Goal: Task Accomplishment & Management: Manage account settings

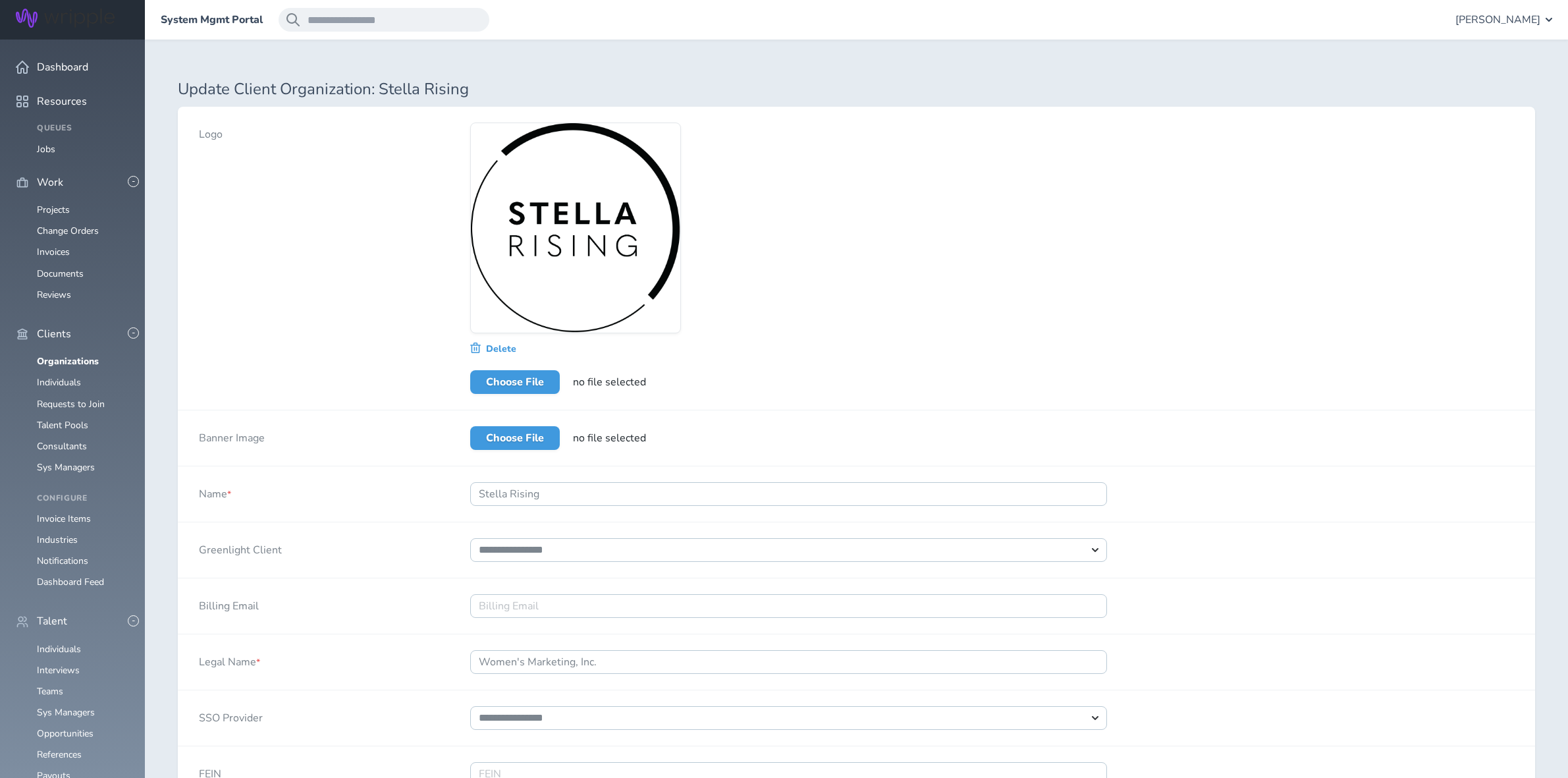
select select "*"
select select "*****"
select select "*"
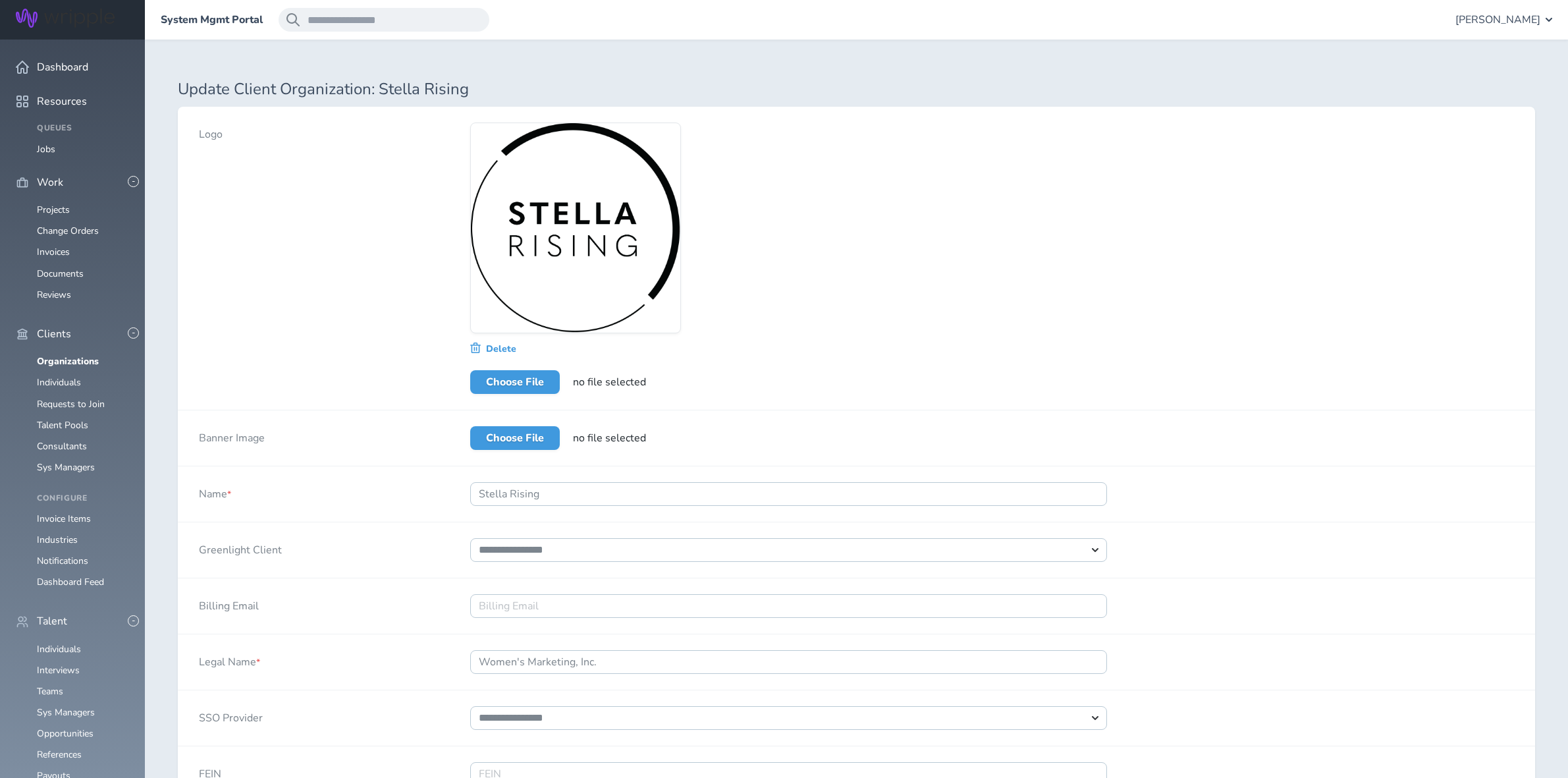
select select "*"
select select "**"
click at [1522, 17] on span "[PERSON_NAME]" at bounding box center [1498, 19] width 85 height 12
click at [1469, 78] on link "Client Consultant Portal" at bounding box center [1487, 81] width 131 height 40
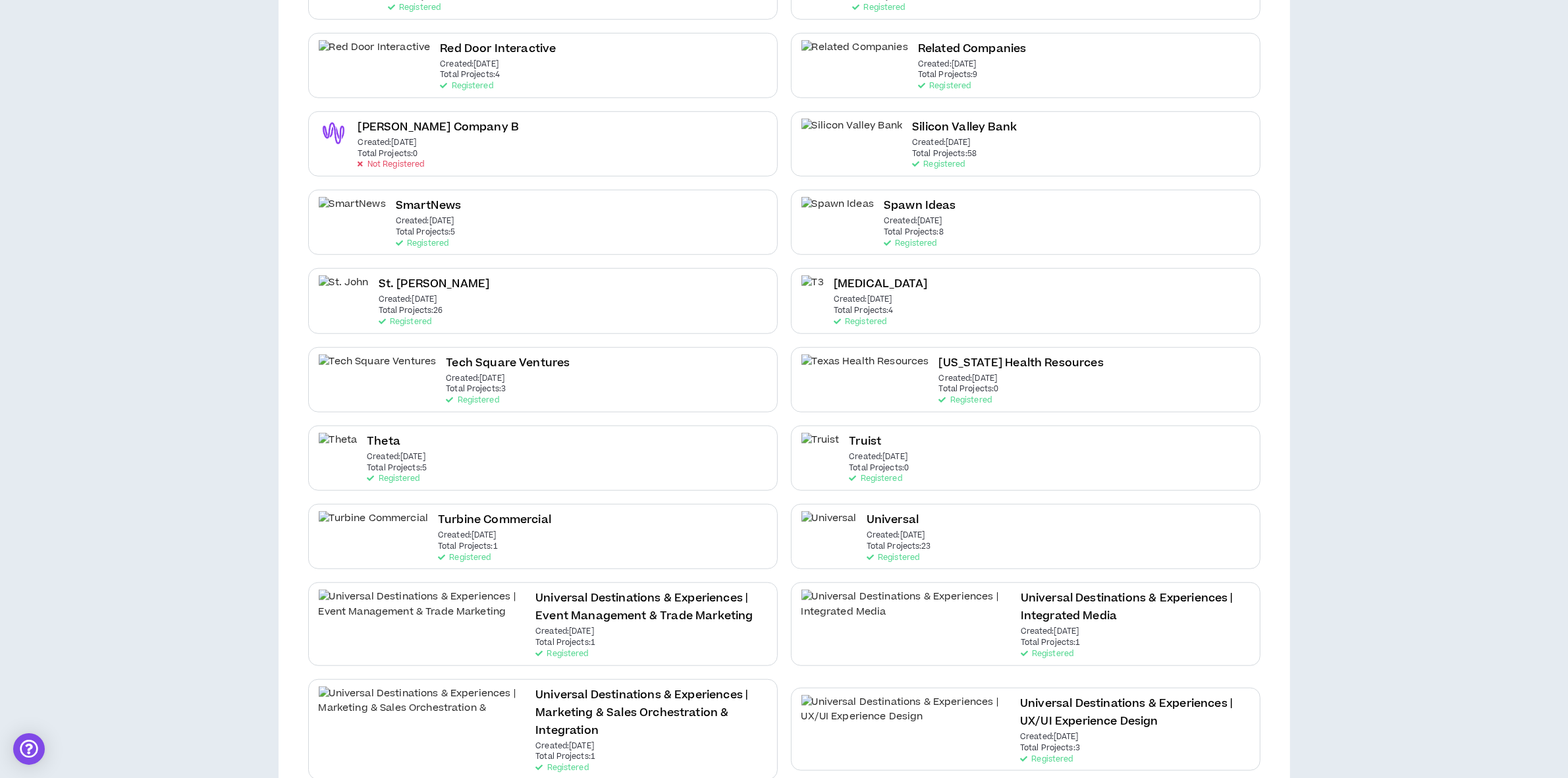
scroll to position [1070, 0]
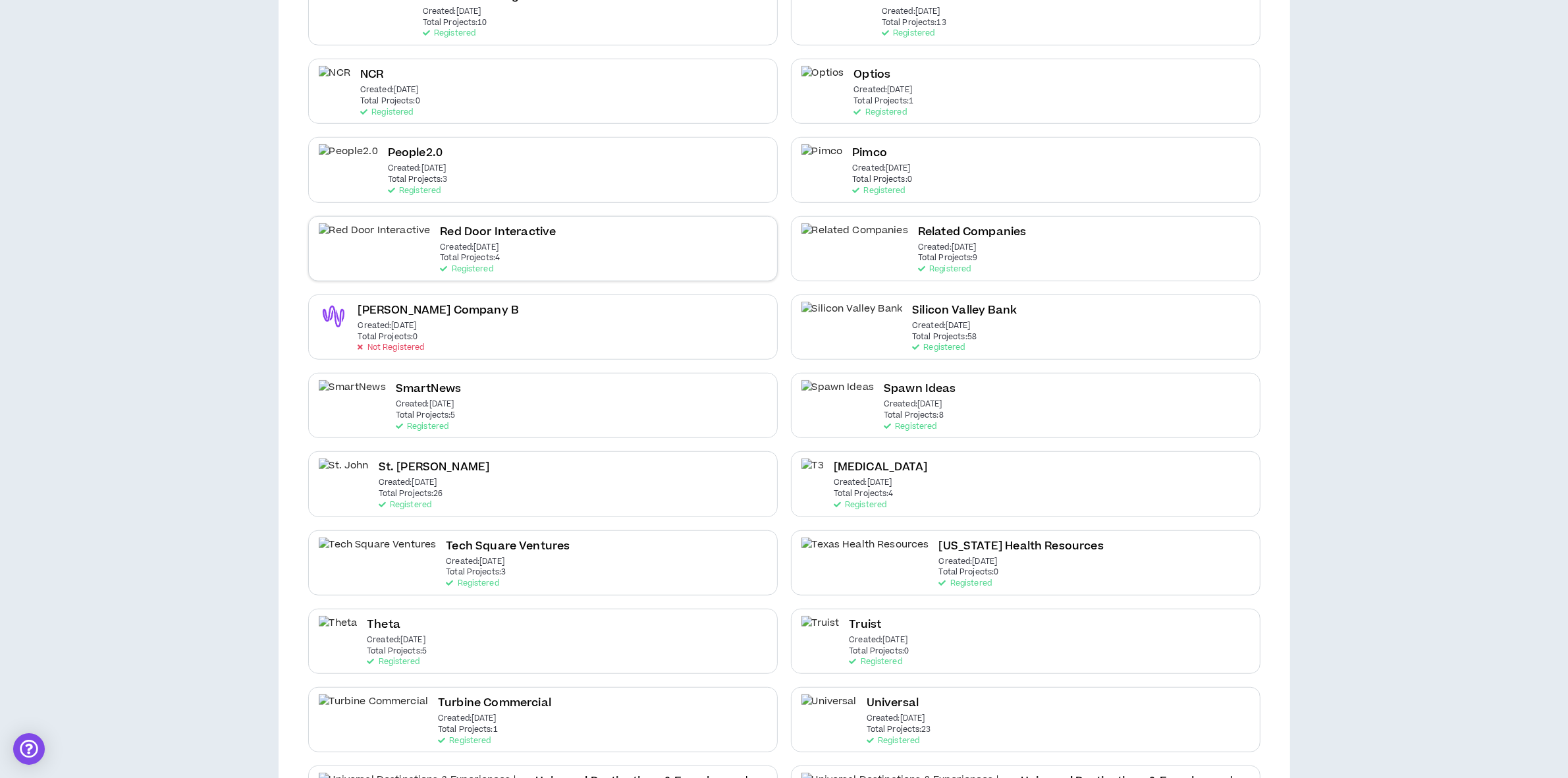
click at [440, 243] on p "Created: Jun 16 2025" at bounding box center [469, 247] width 58 height 9
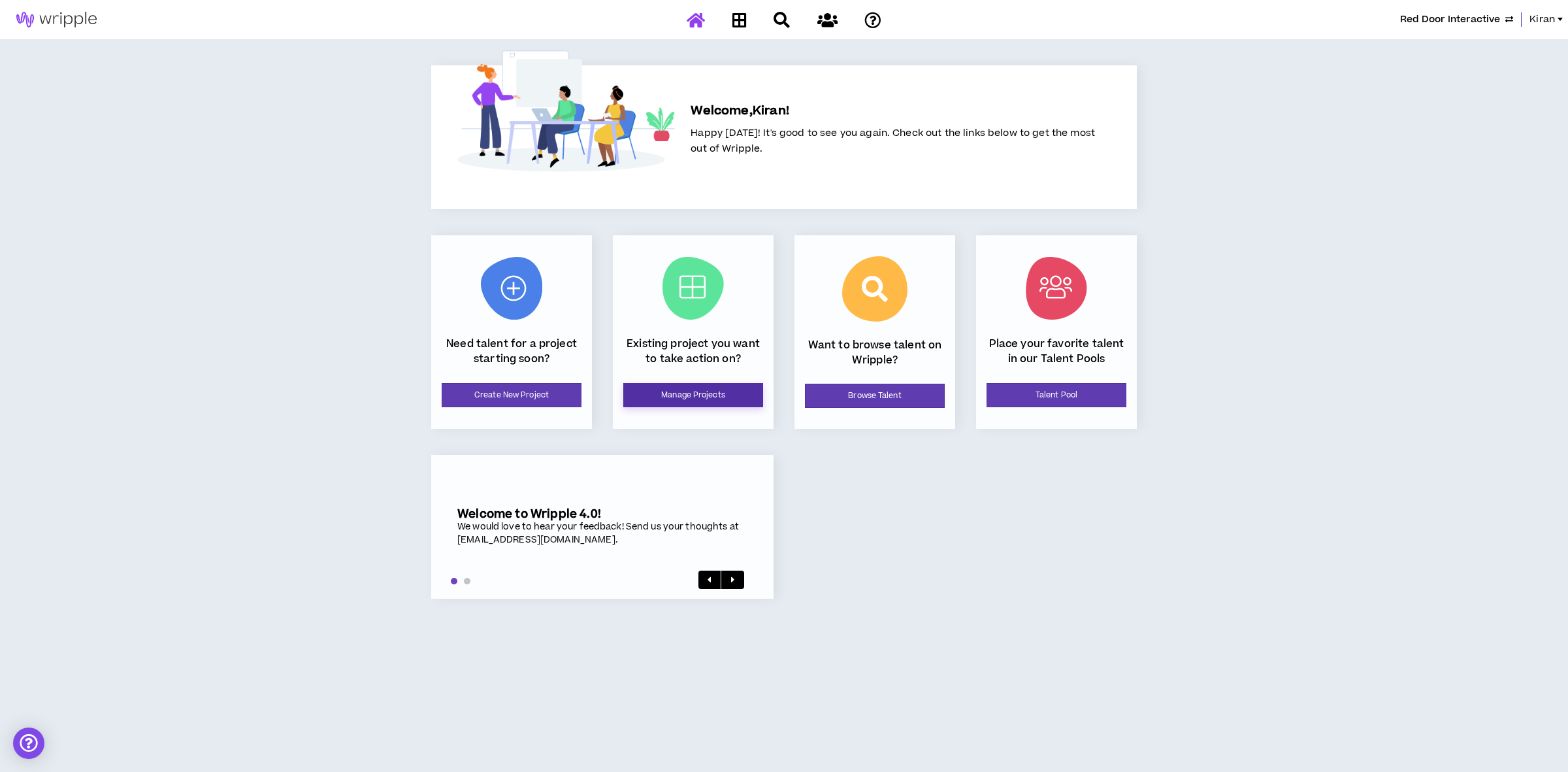
click at [678, 394] on link "Manage Projects" at bounding box center [693, 394] width 140 height 24
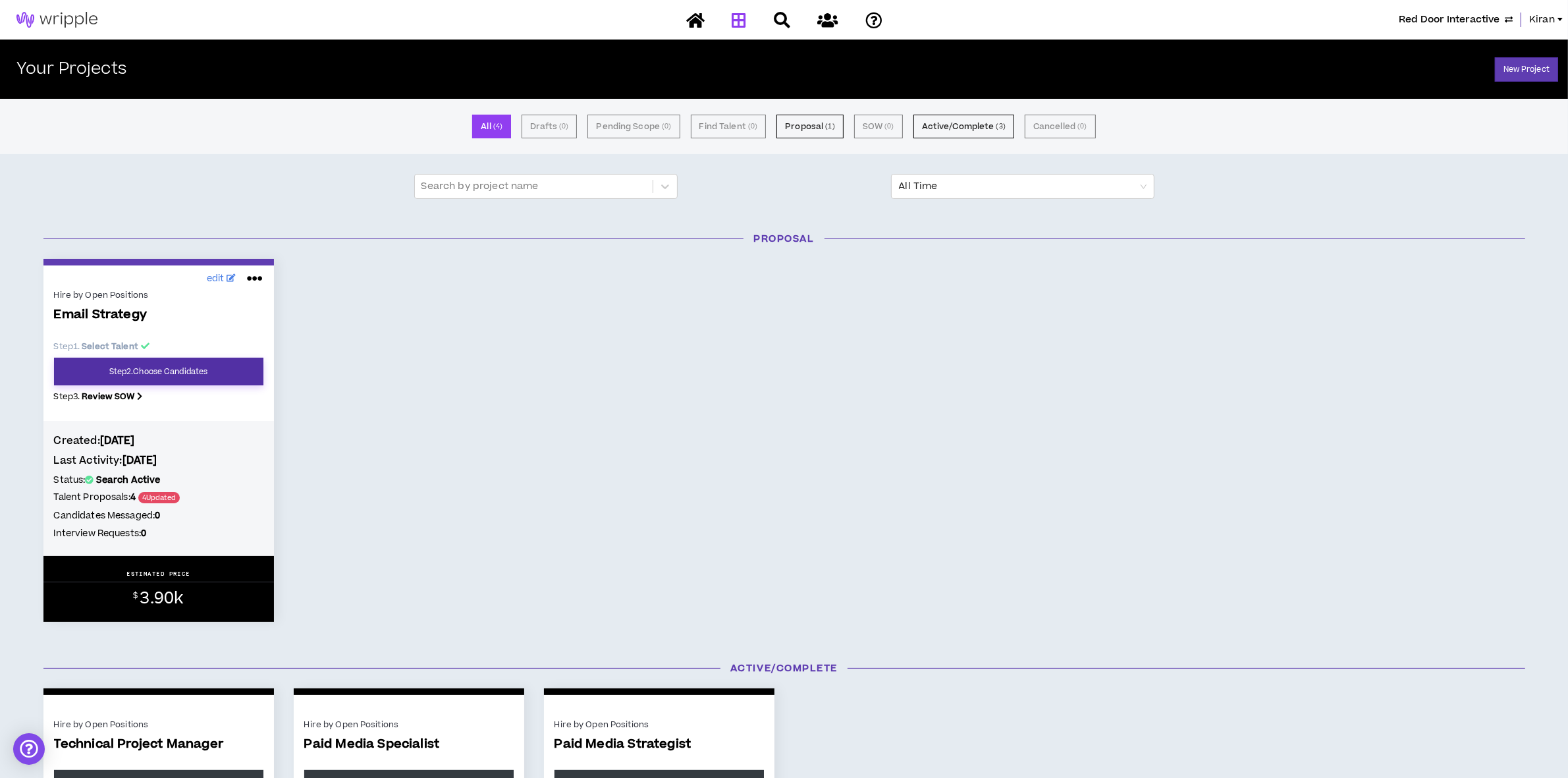
click at [204, 365] on link "Step 2 . Choose Candidates" at bounding box center [158, 371] width 209 height 28
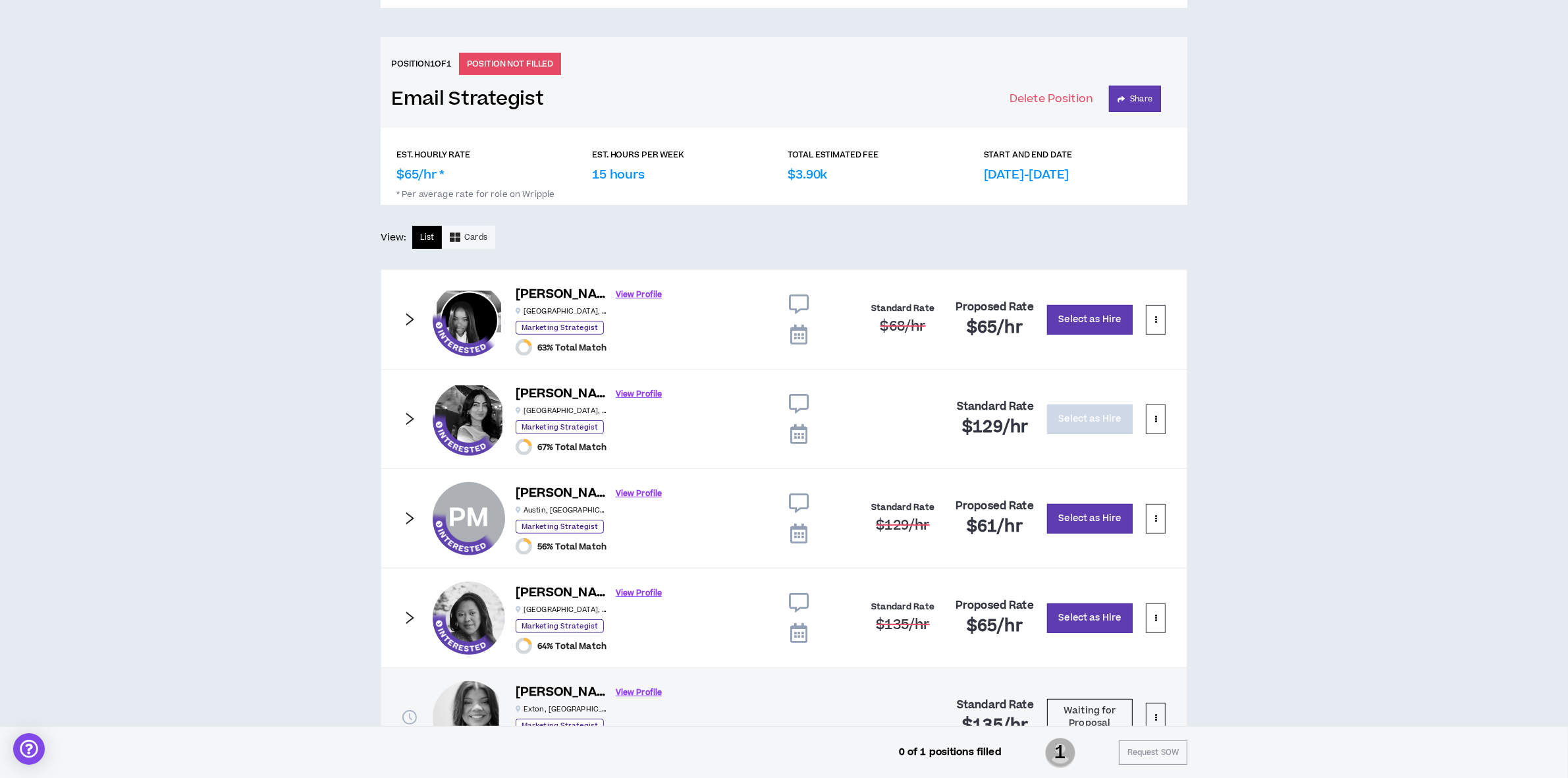
scroll to position [671, 0]
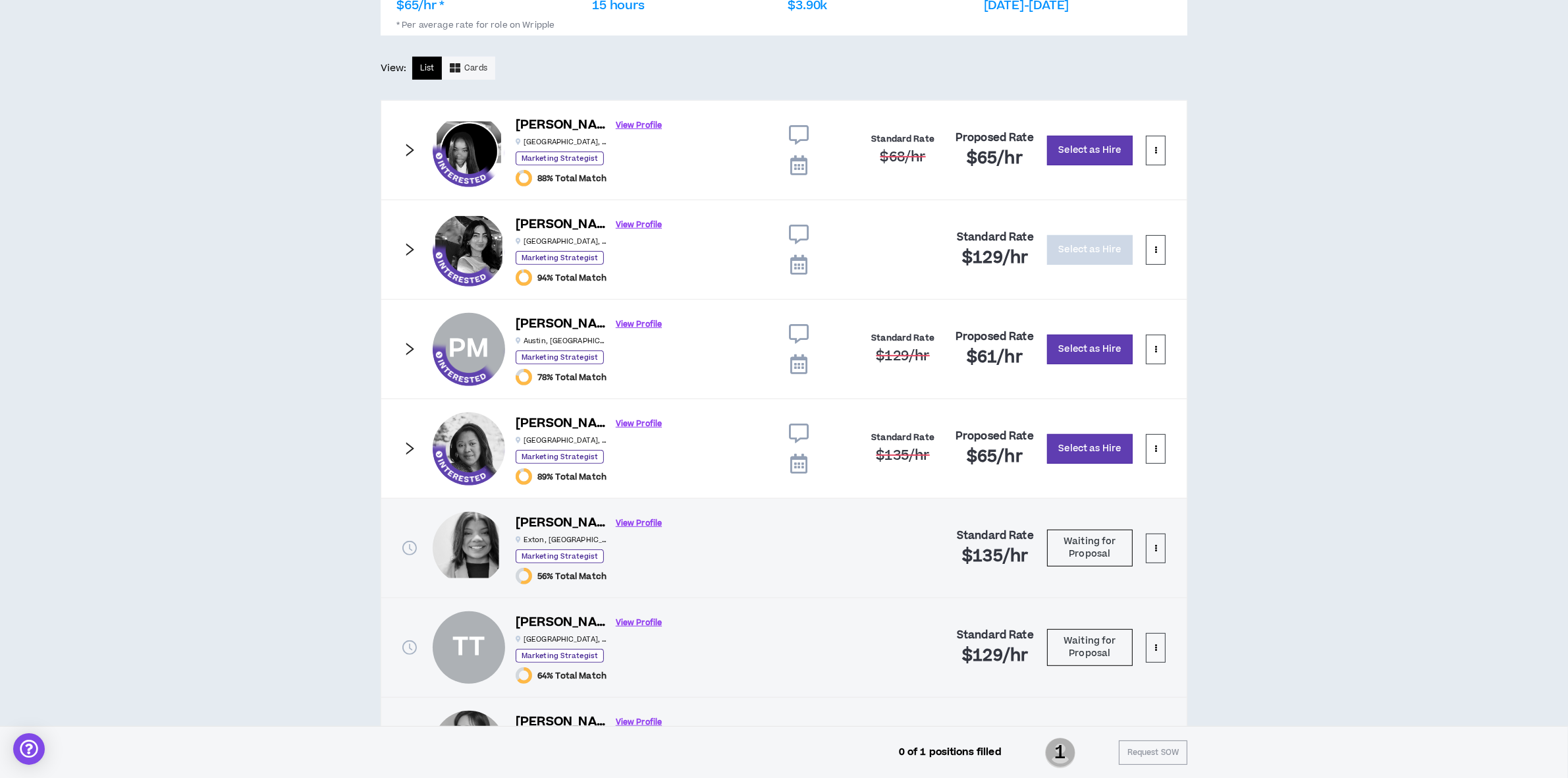
click at [1430, 488] on div "CLIENT LEAD TOOLS Client not setup for generated SoW Notification Settings Tale…" at bounding box center [784, 476] width 1568 height 2085
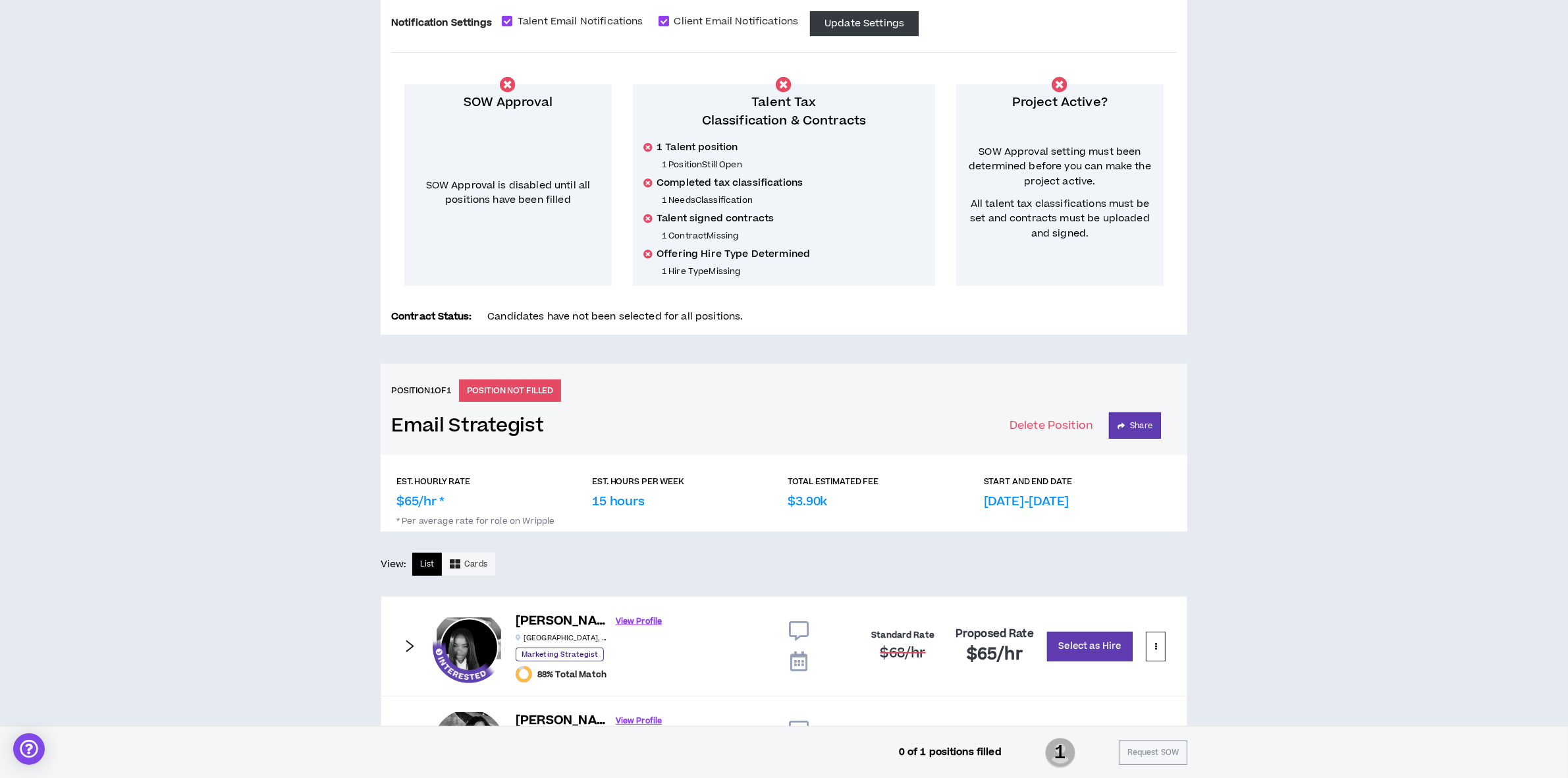
scroll to position [0, 0]
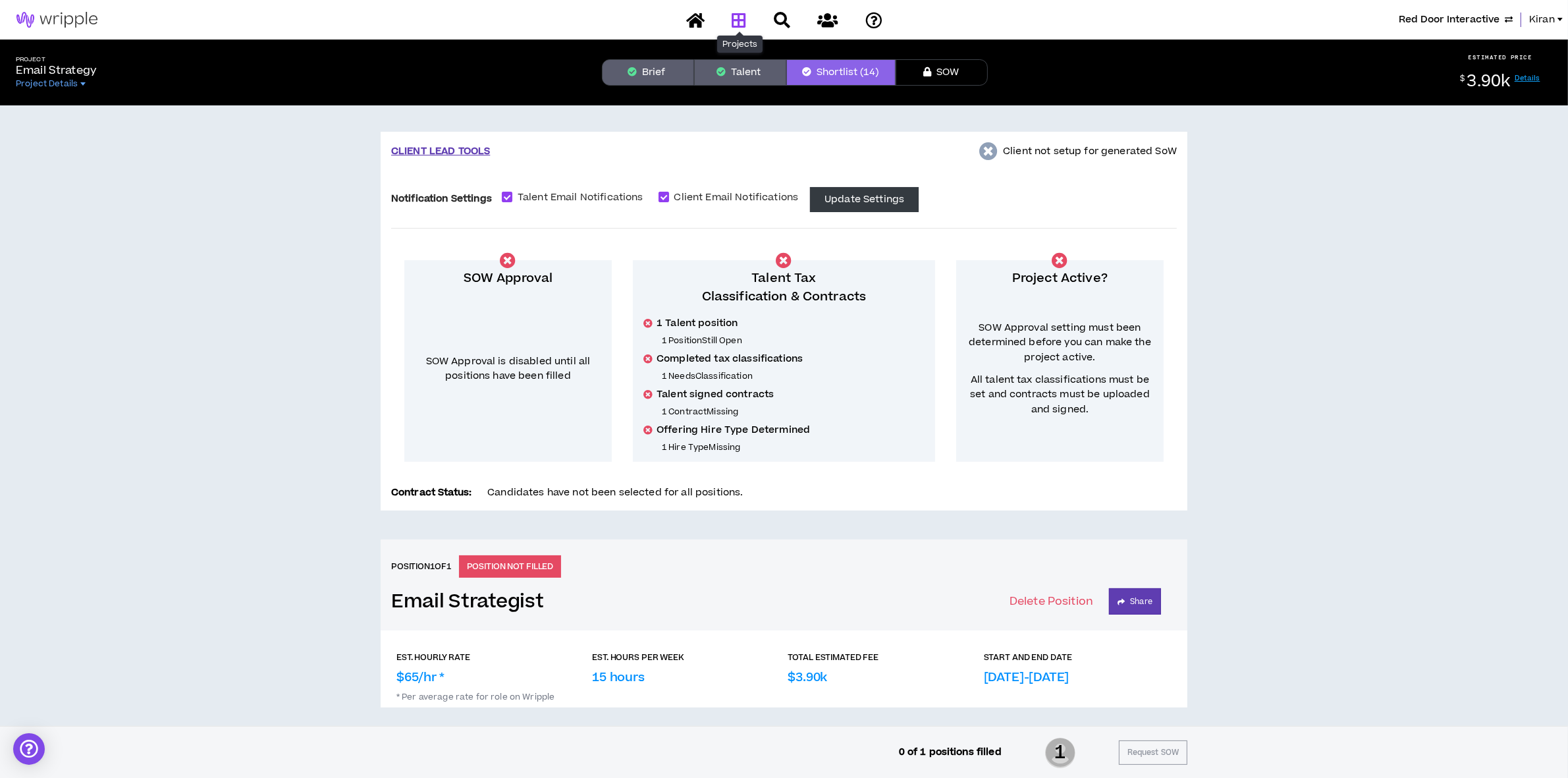
click at [742, 20] on icon at bounding box center [738, 19] width 14 height 16
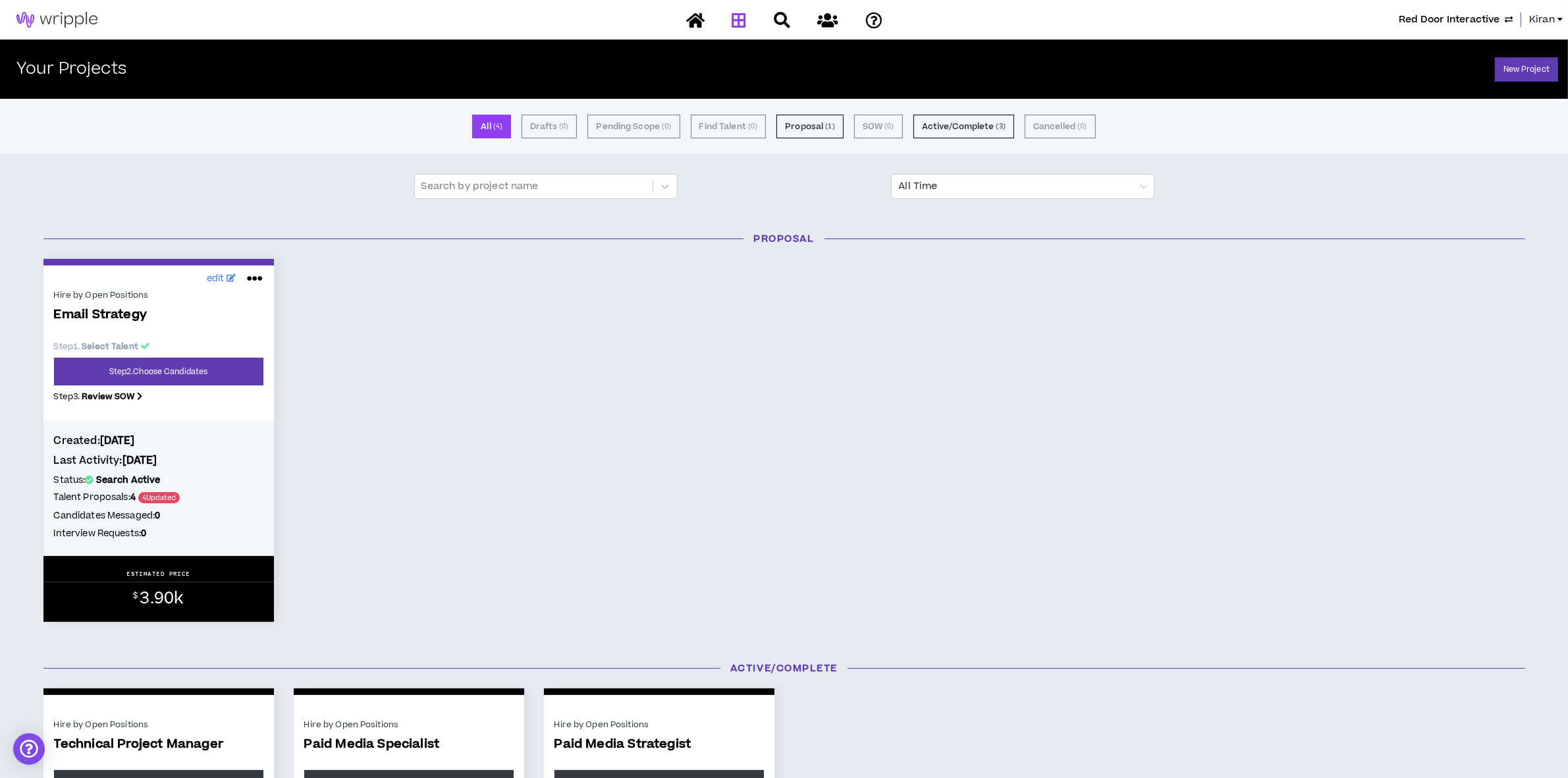
click at [1542, 22] on span "Kiran" at bounding box center [1542, 19] width 25 height 14
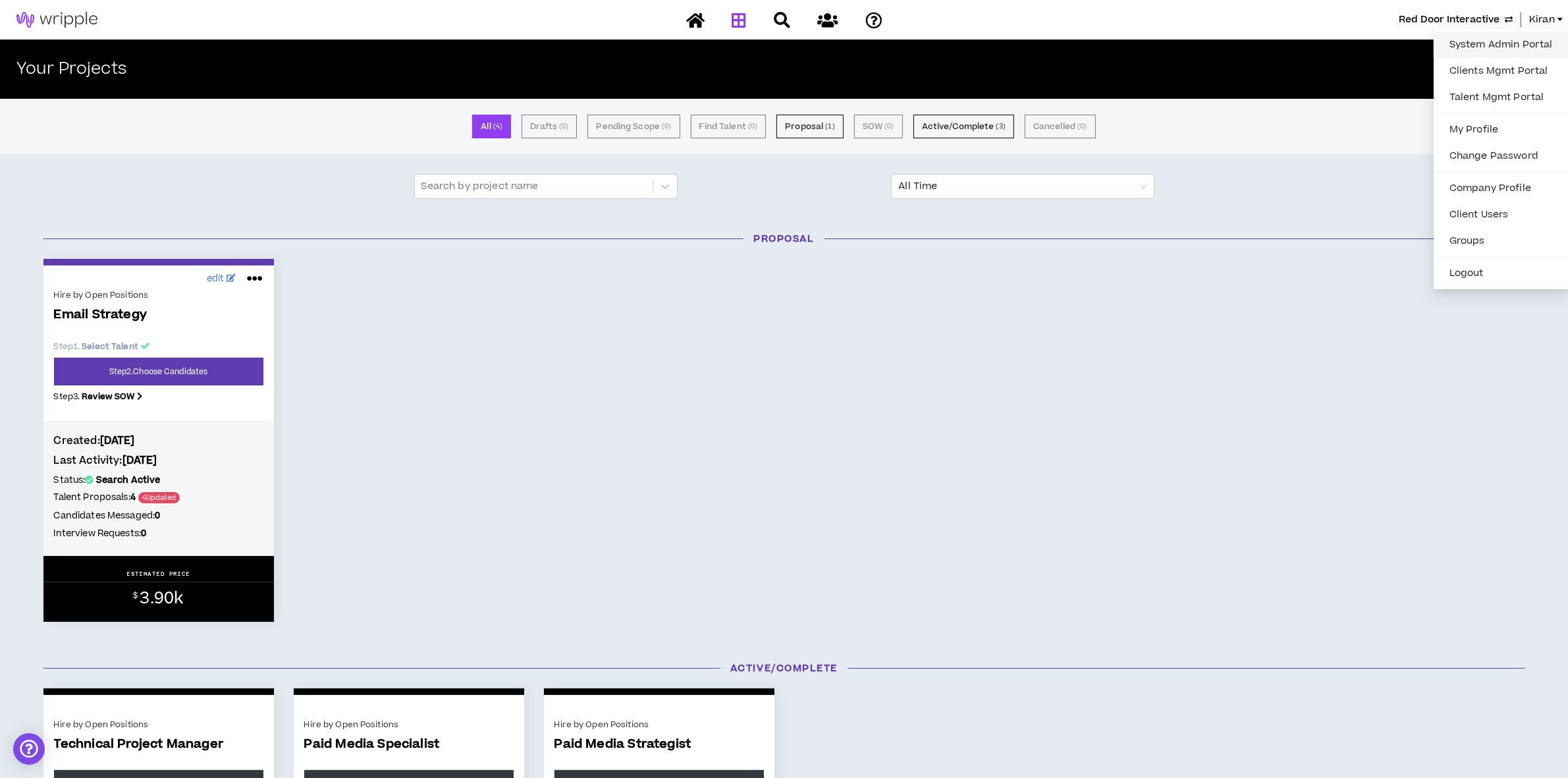
click at [1459, 40] on link "System Admin Portal" at bounding box center [1501, 44] width 120 height 19
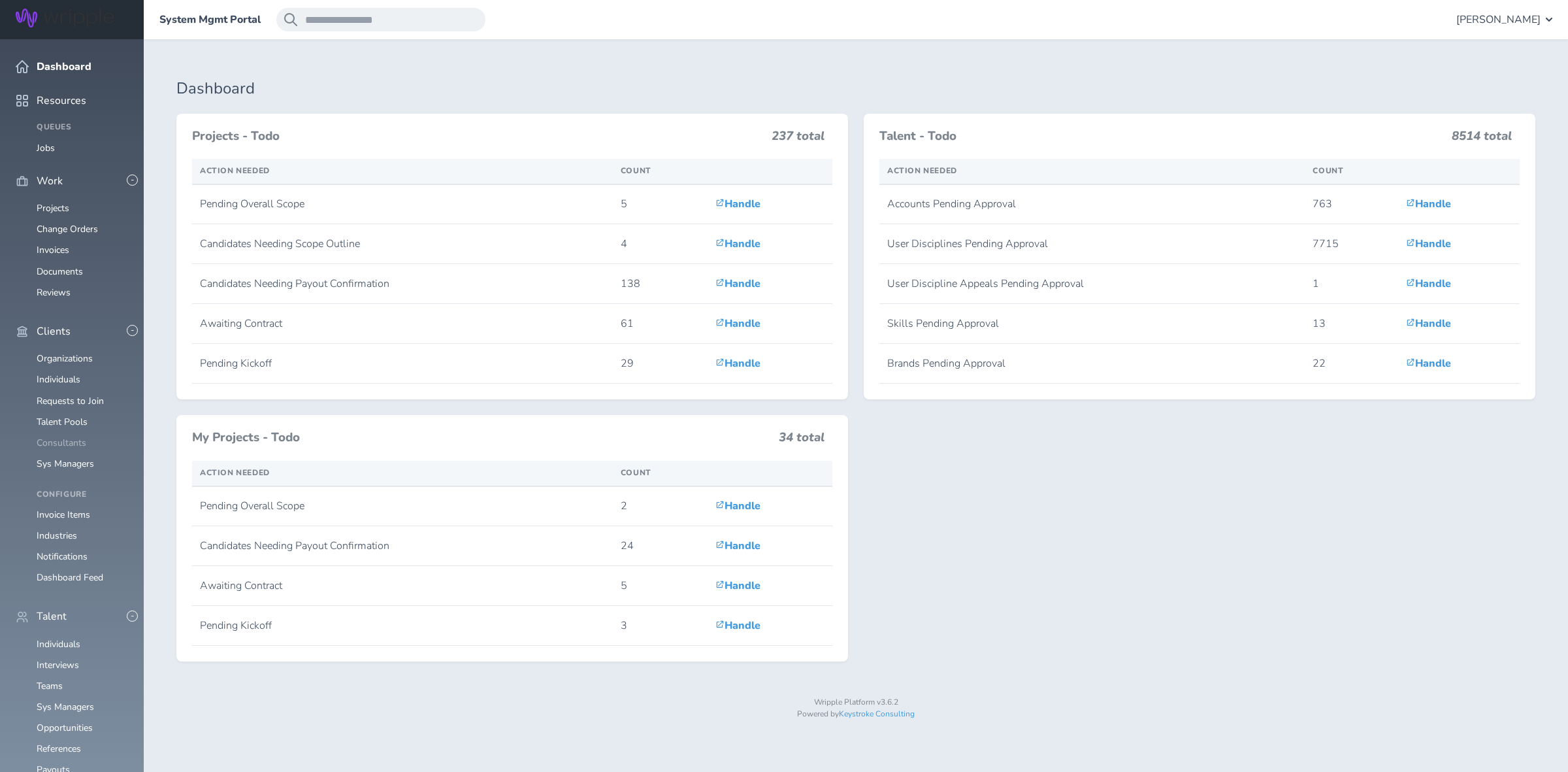
click at [50, 436] on link "Consultants" at bounding box center [61, 442] width 50 height 13
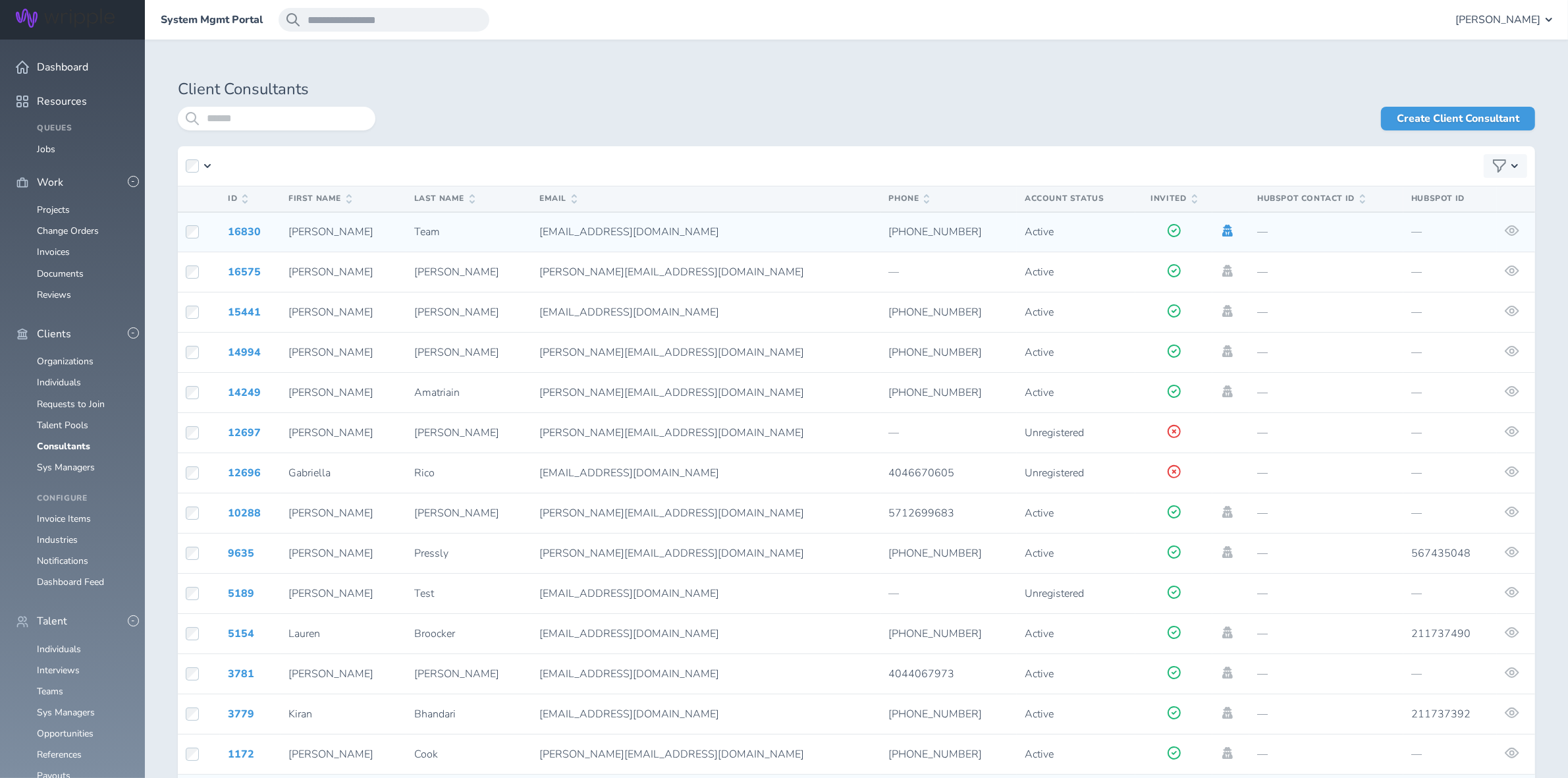
click at [1222, 232] on icon at bounding box center [1227, 231] width 10 height 12
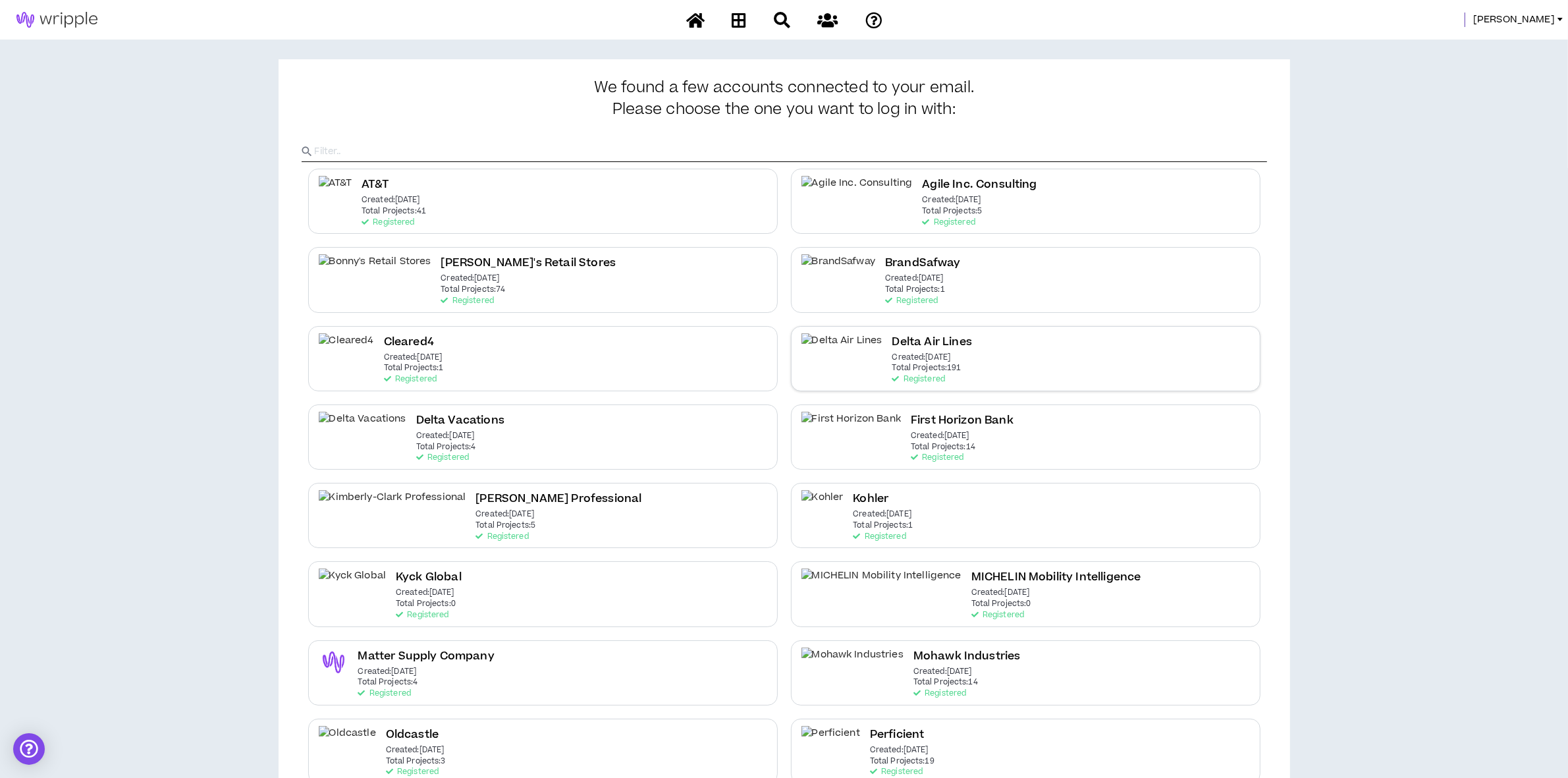
click at [892, 351] on h2 "Delta Air Lines" at bounding box center [932, 342] width 80 height 18
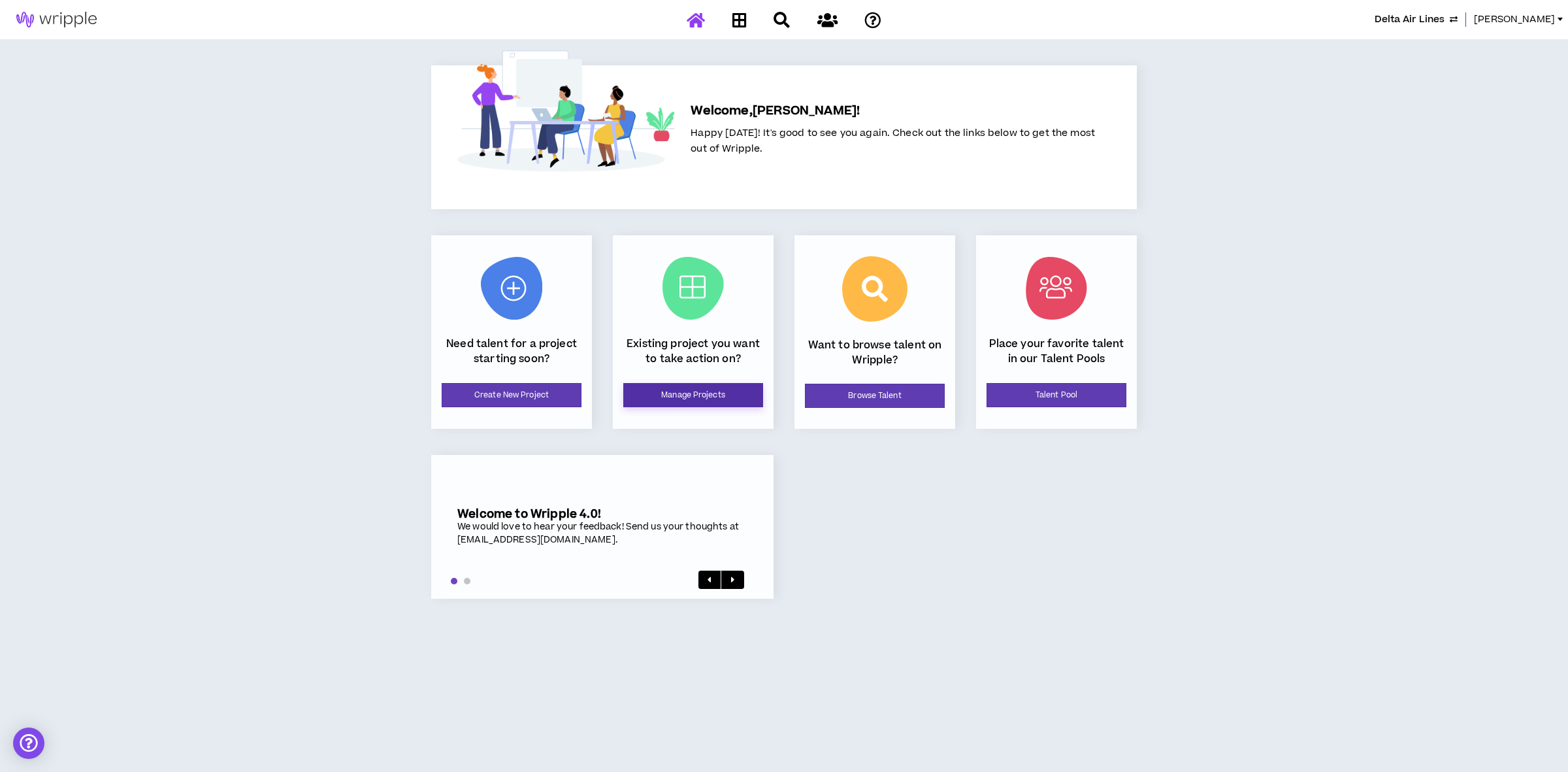
click at [691, 386] on link "Manage Projects" at bounding box center [693, 394] width 140 height 24
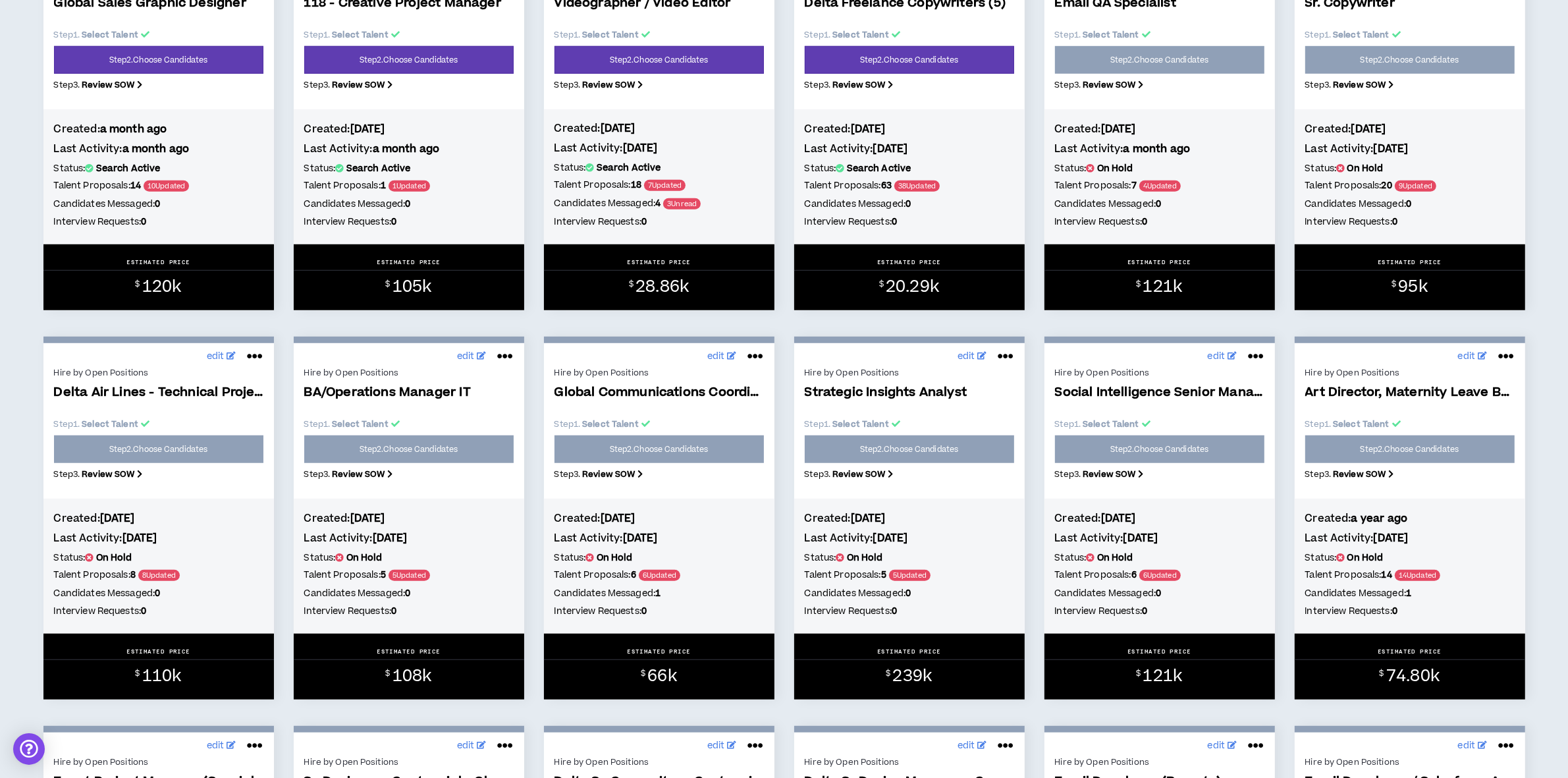
scroll to position [1020, 0]
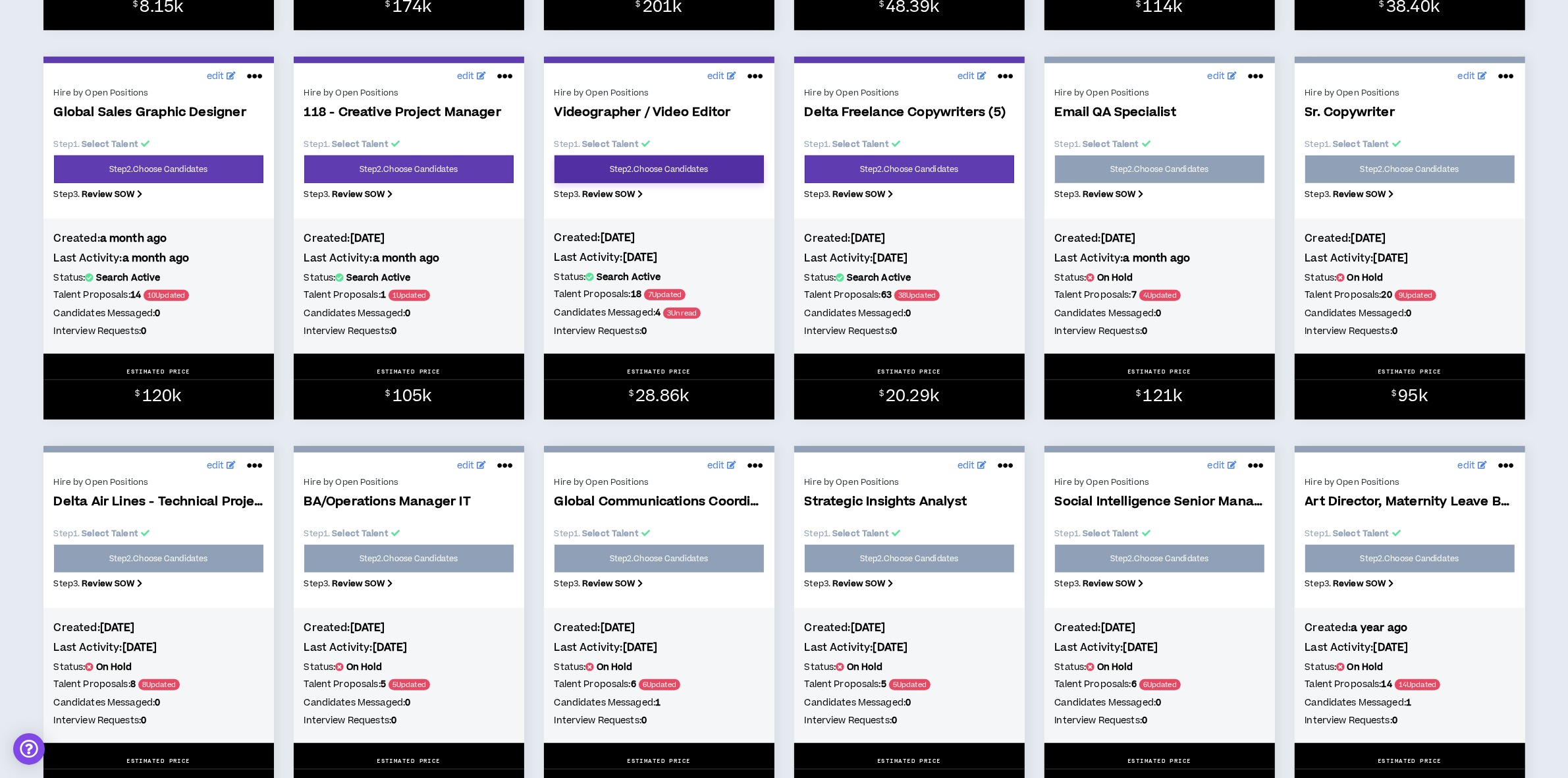
click at [683, 166] on link "Step 2 . Choose Candidates" at bounding box center [659, 169] width 209 height 28
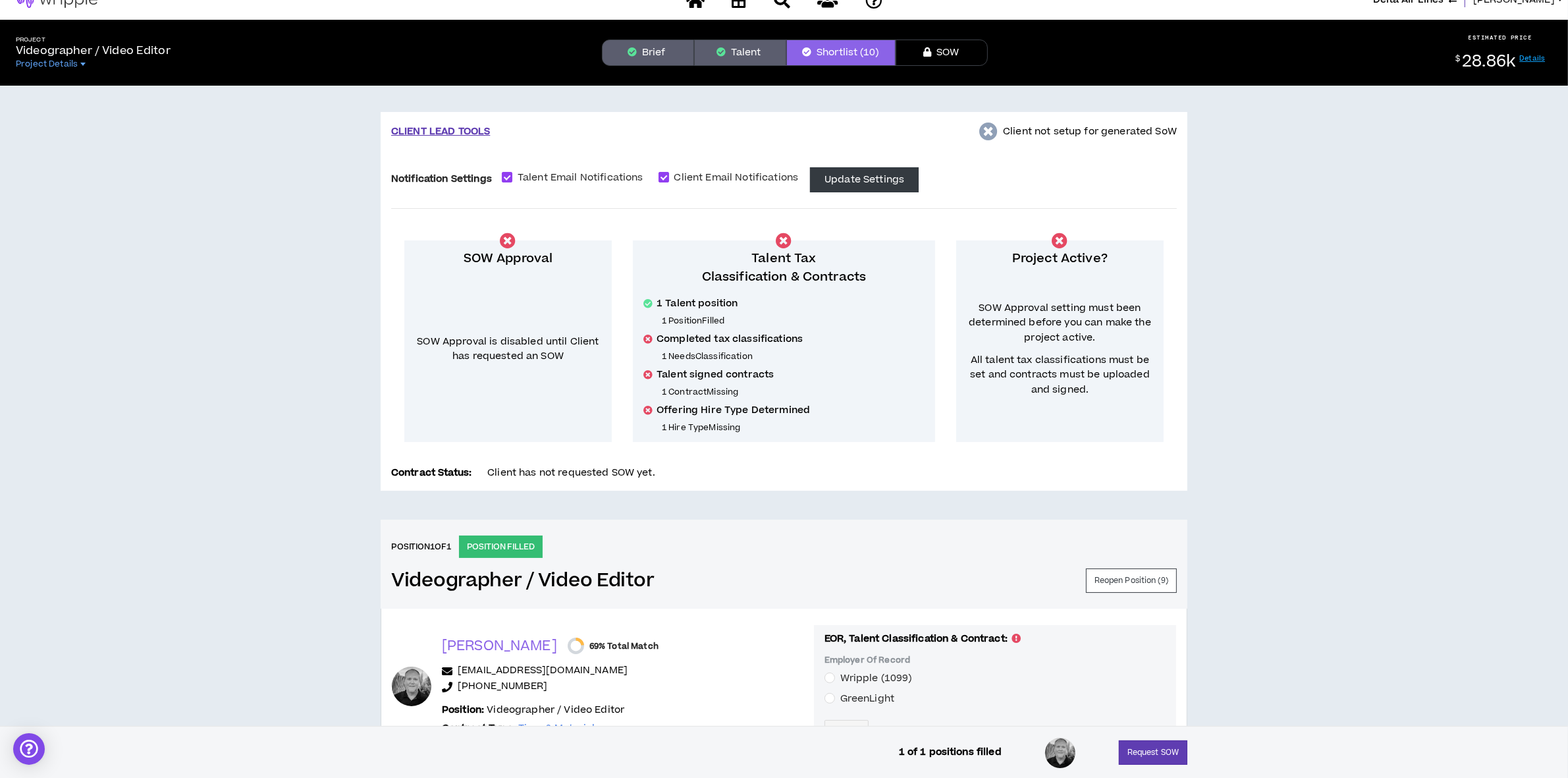
scroll to position [310, 0]
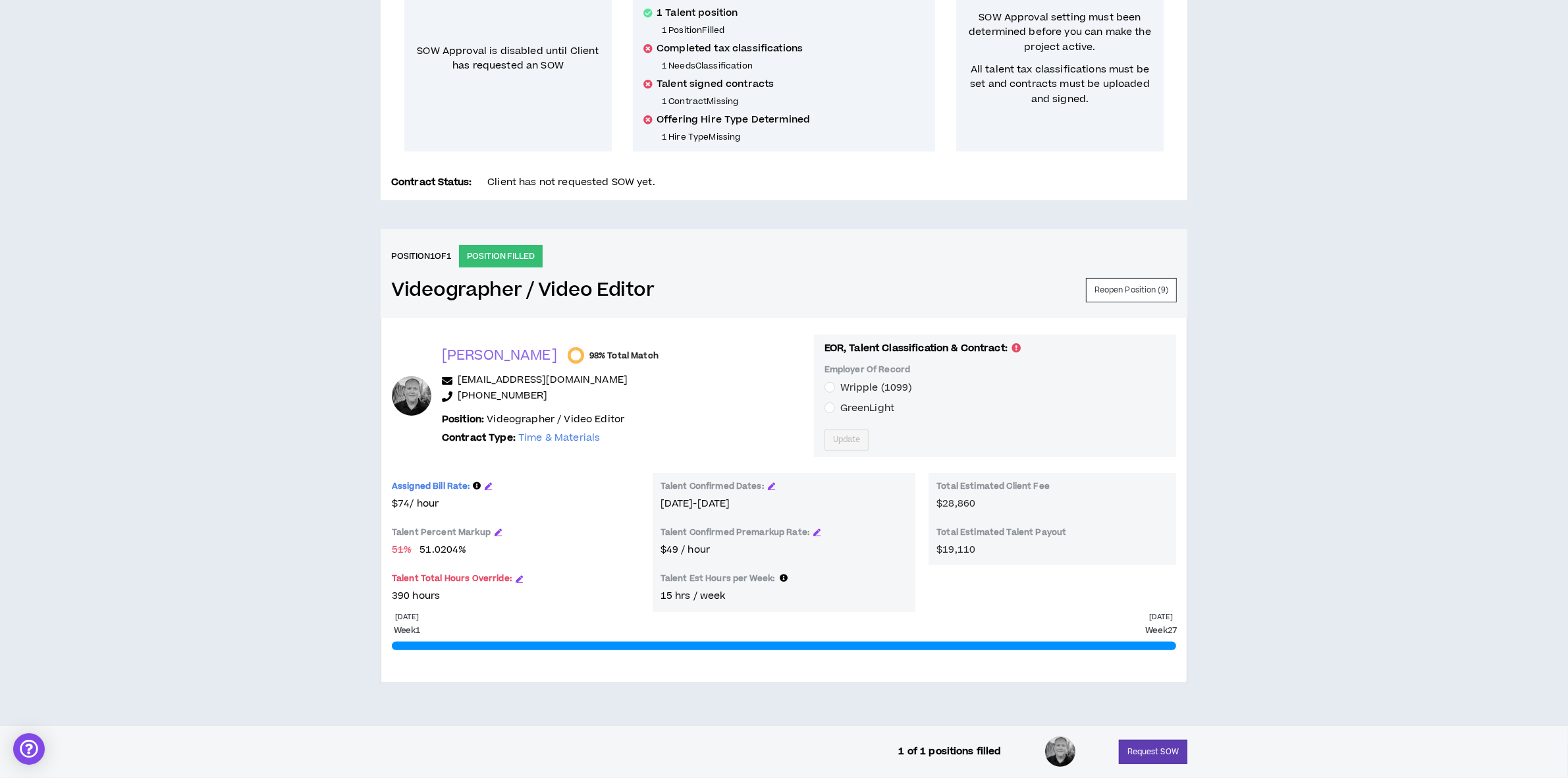
click at [784, 575] on div "Talent Est Hours per Week:" at bounding box center [784, 581] width 247 height 16
click at [778, 577] on span at bounding box center [781, 578] width 14 height 12
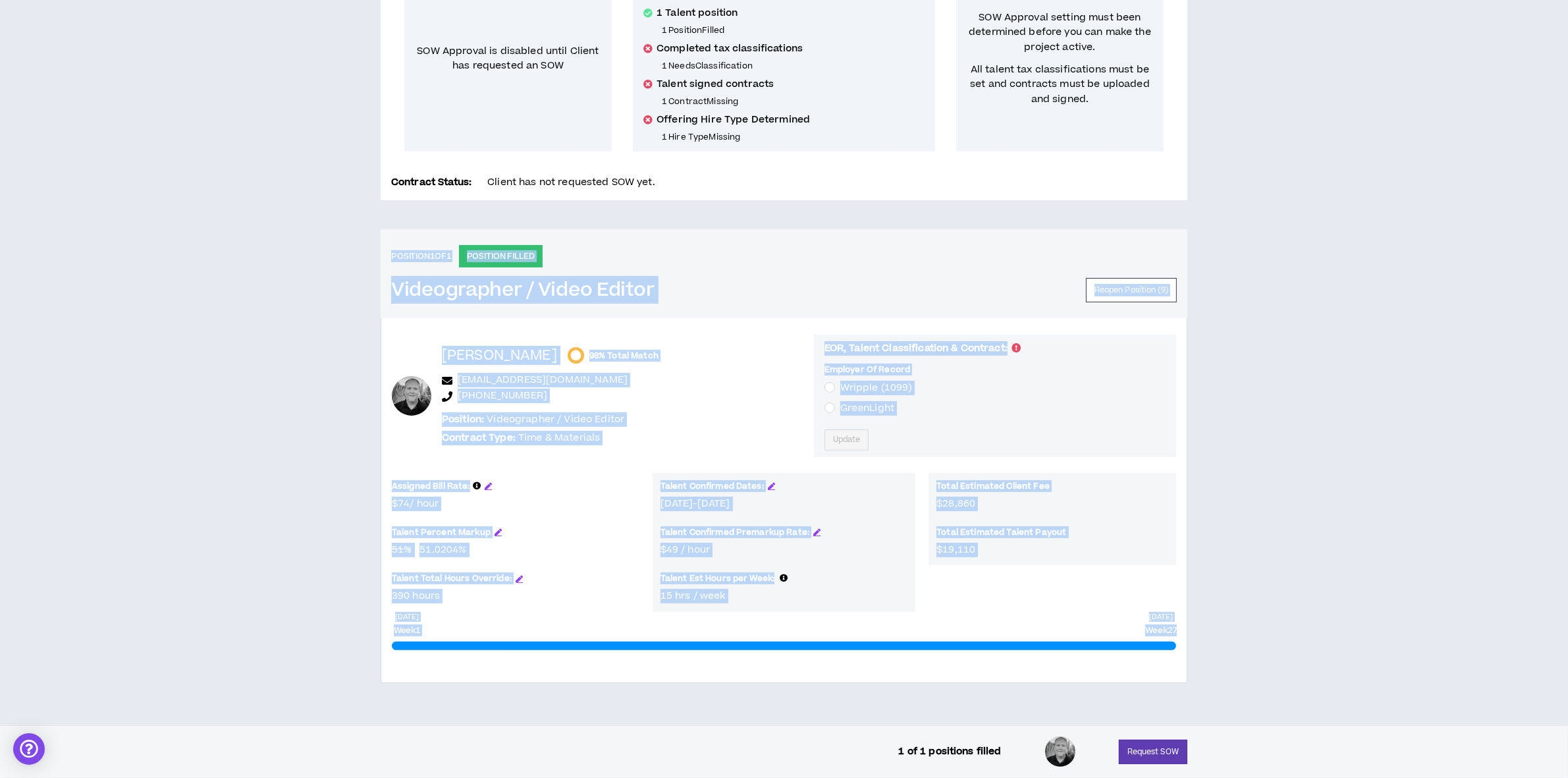
drag, startPoint x: 363, startPoint y: 214, endPoint x: 1221, endPoint y: 633, distance: 954.8
click at [1198, 683] on div "CLIENT LEAD TOOLS Client not setup for generated SoW Notification Settings Tale…" at bounding box center [784, 259] width 1568 height 930
click at [1301, 331] on div "CLIENT LEAD TOOLS Client not setup for generated SoW Notification Settings Tale…" at bounding box center [784, 259] width 1568 height 930
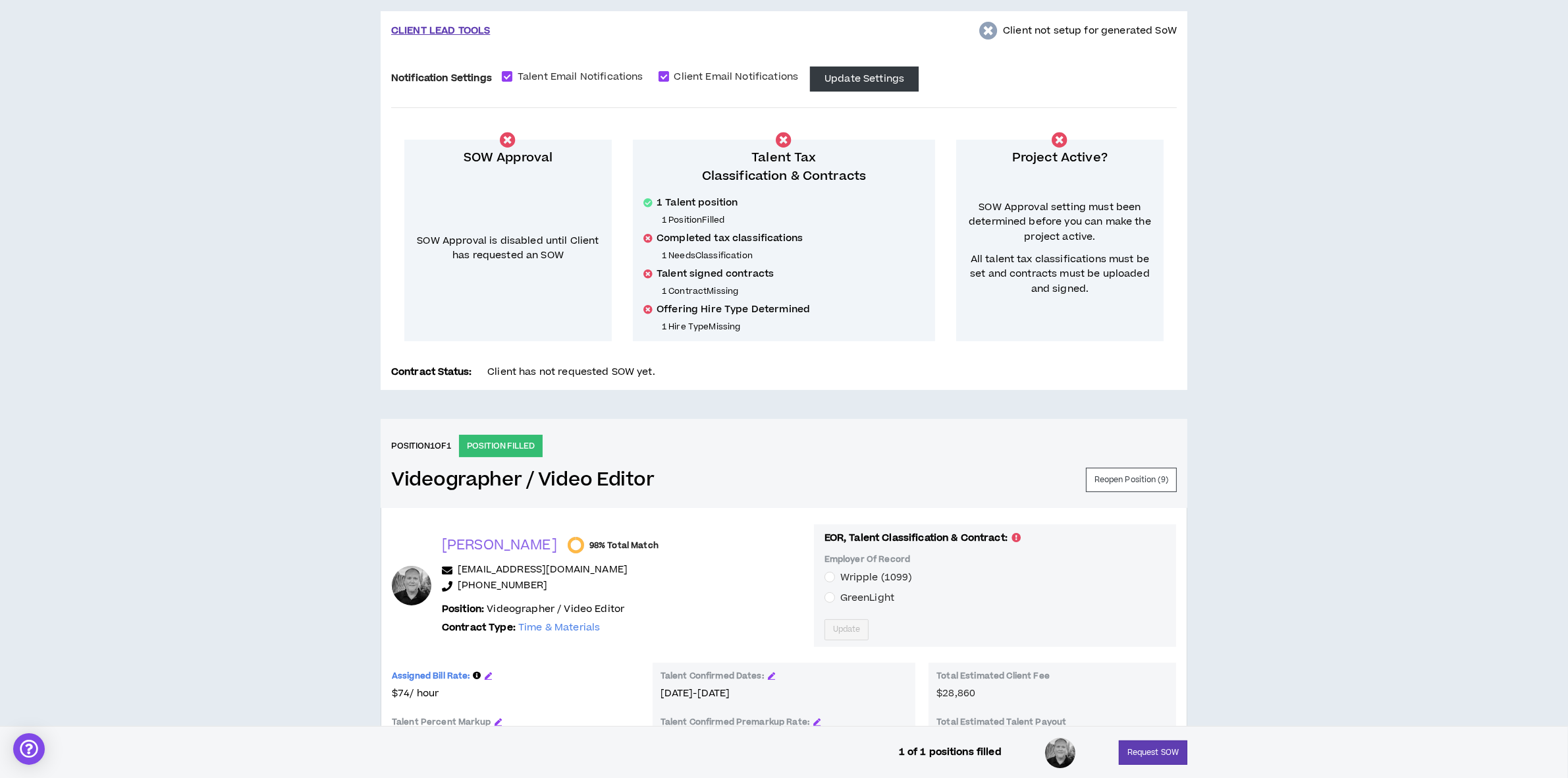
scroll to position [0, 0]
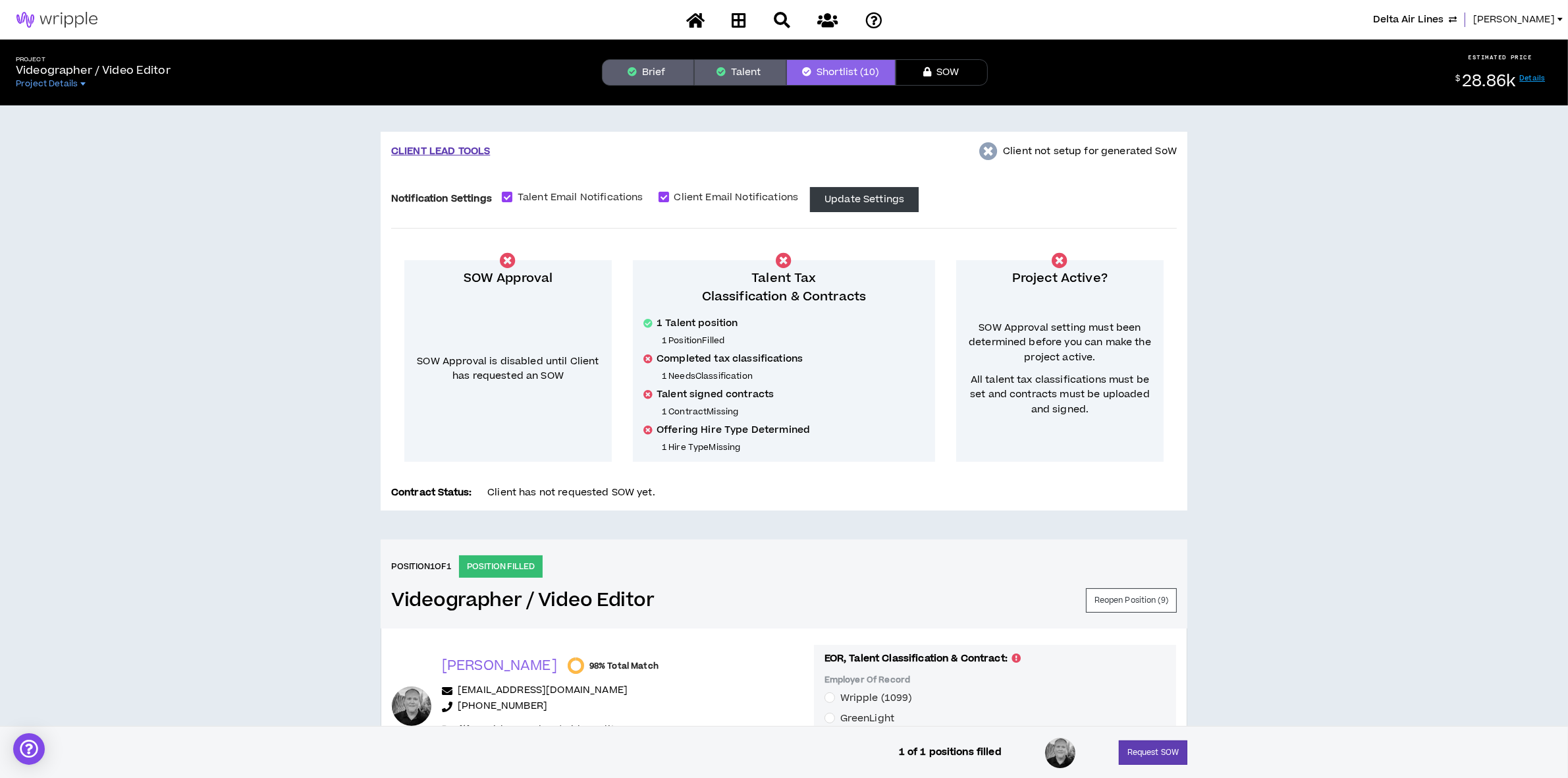
click at [1488, 19] on span "Lauren-Bridget" at bounding box center [1514, 19] width 81 height 14
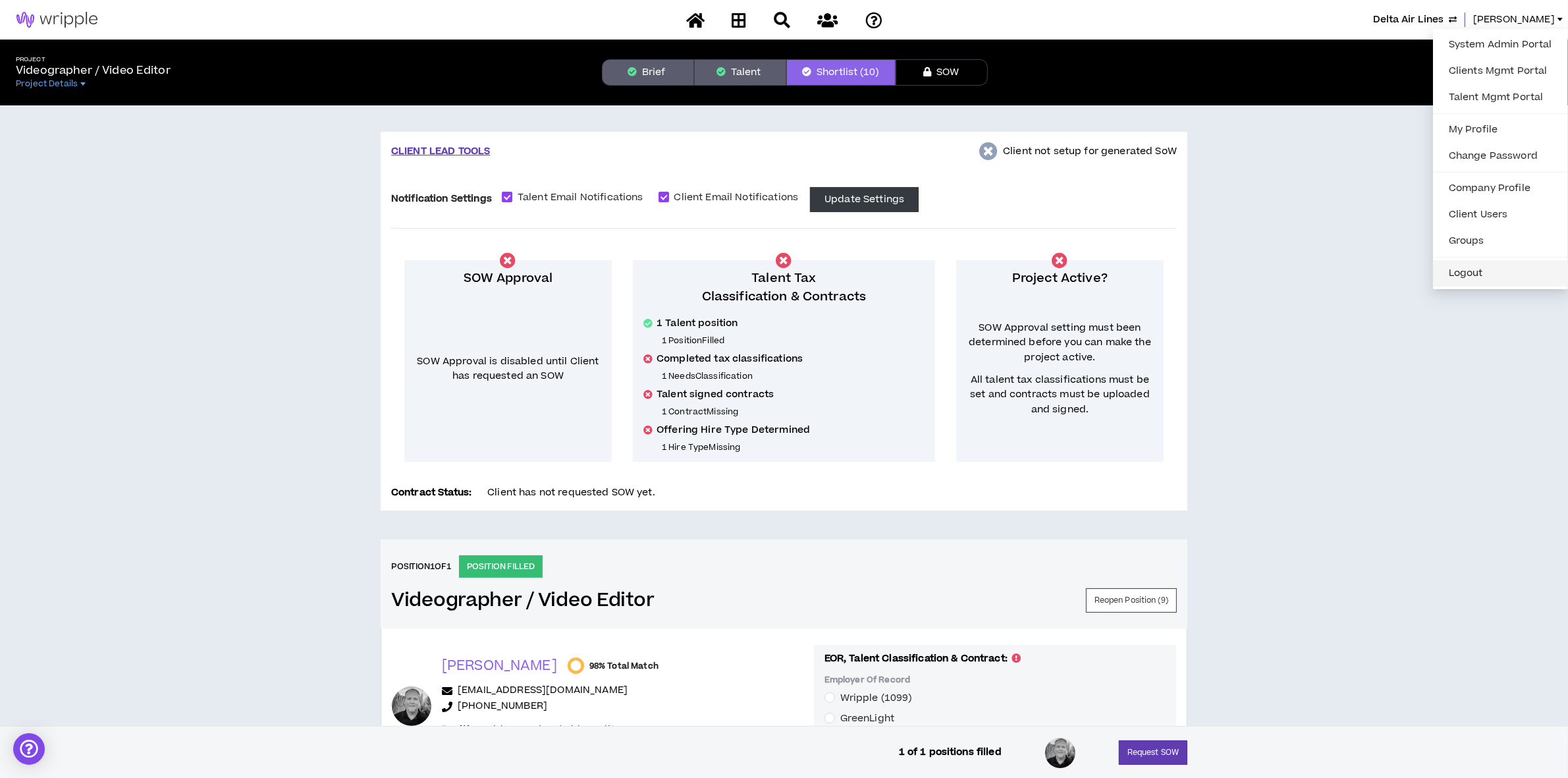
click at [1466, 267] on button "Logout" at bounding box center [1500, 273] width 120 height 19
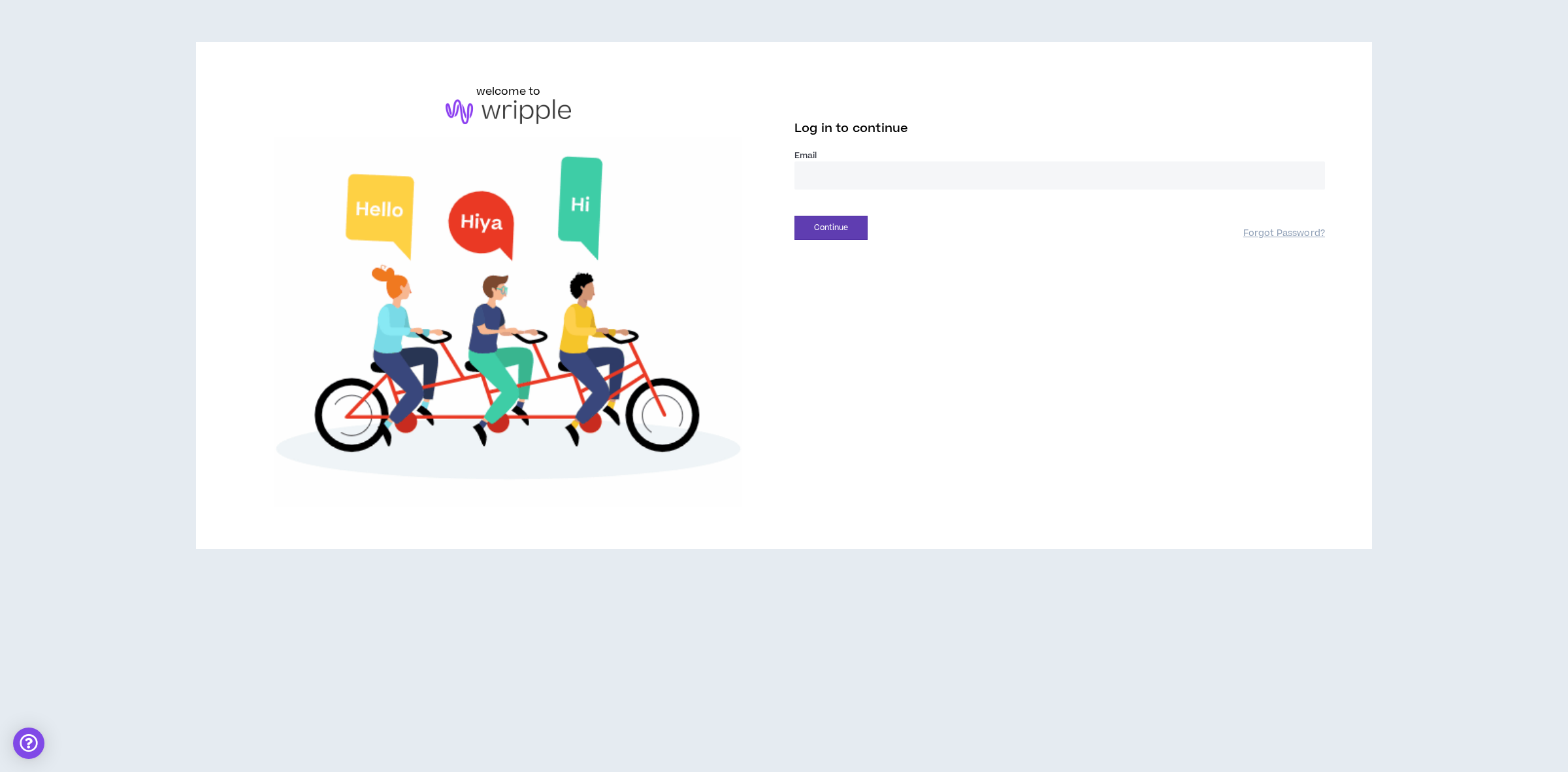
click at [837, 178] on input "email" at bounding box center [1059, 175] width 531 height 28
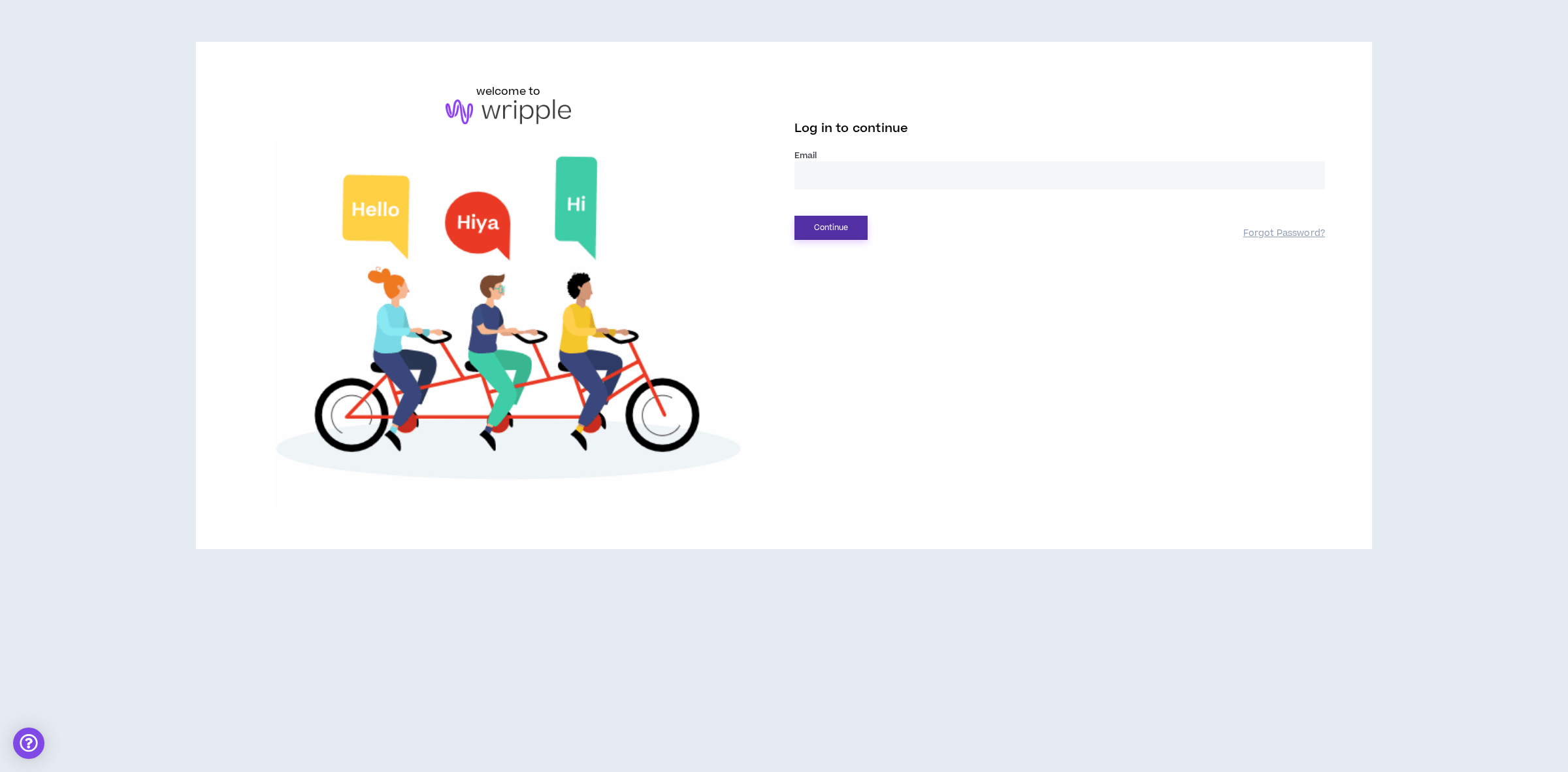
type input "**********"
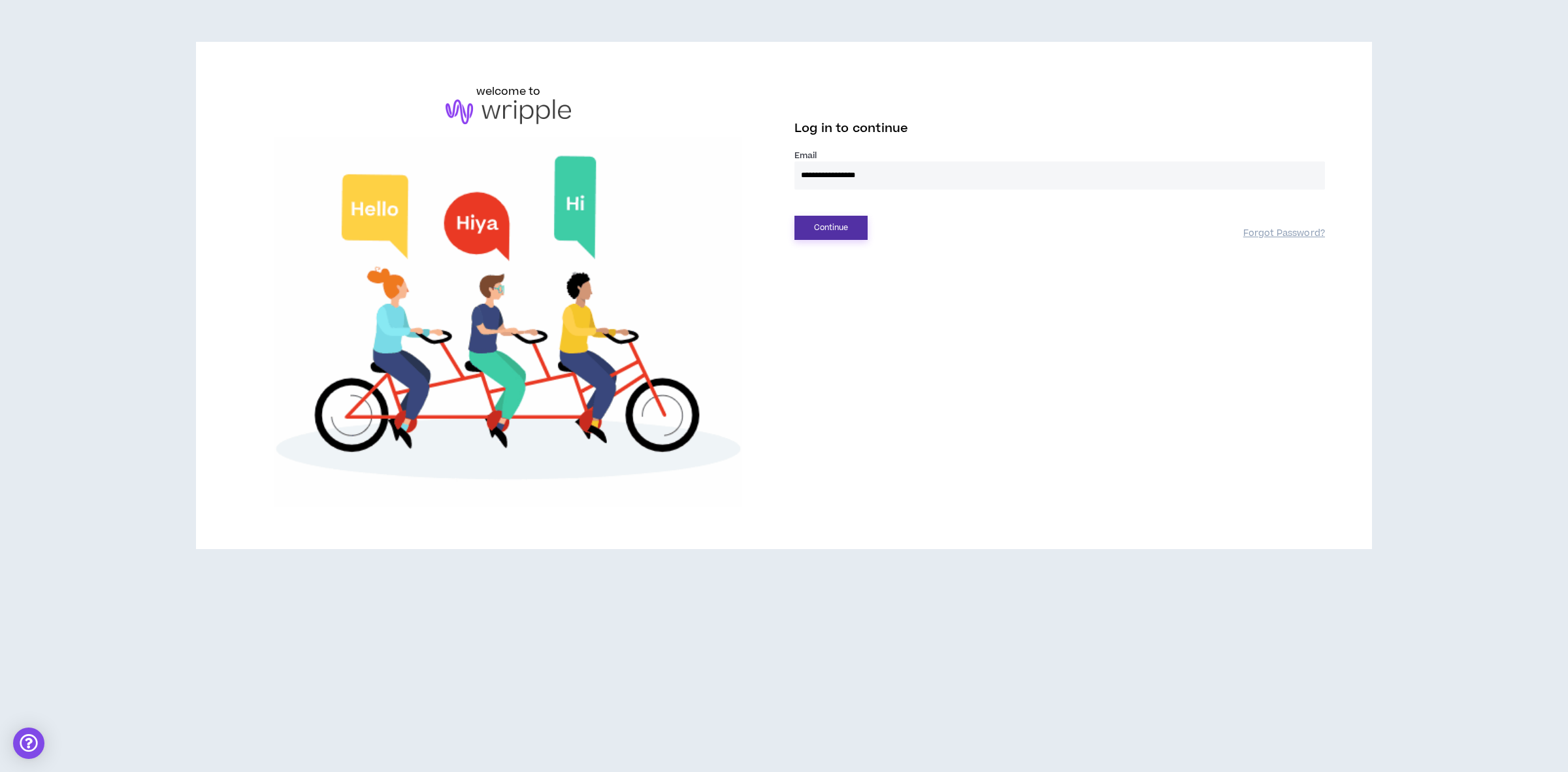
click at [834, 225] on button "Continue" at bounding box center [831, 227] width 73 height 24
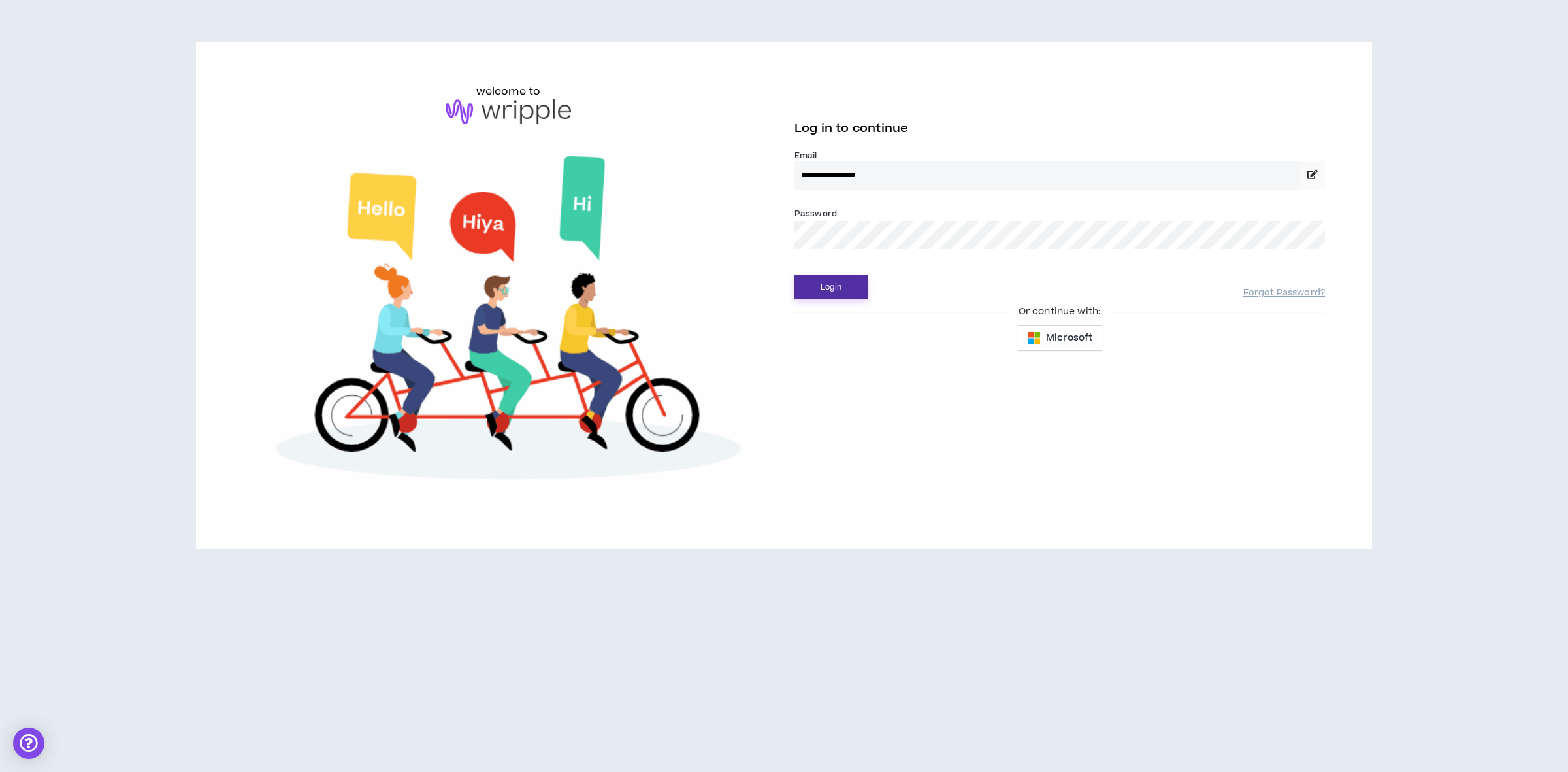
click at [839, 294] on button "Login" at bounding box center [831, 287] width 73 height 24
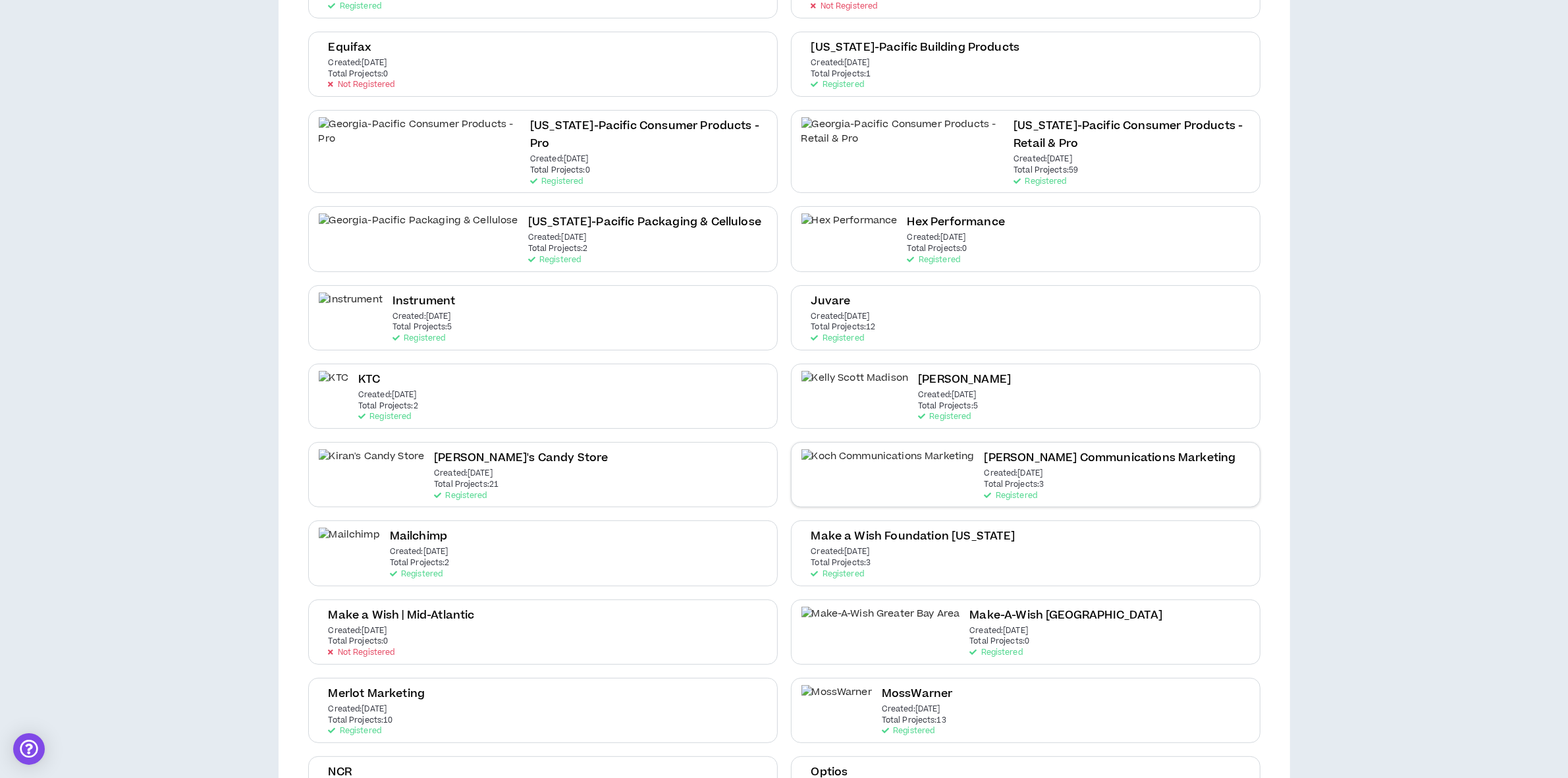
scroll to position [823, 0]
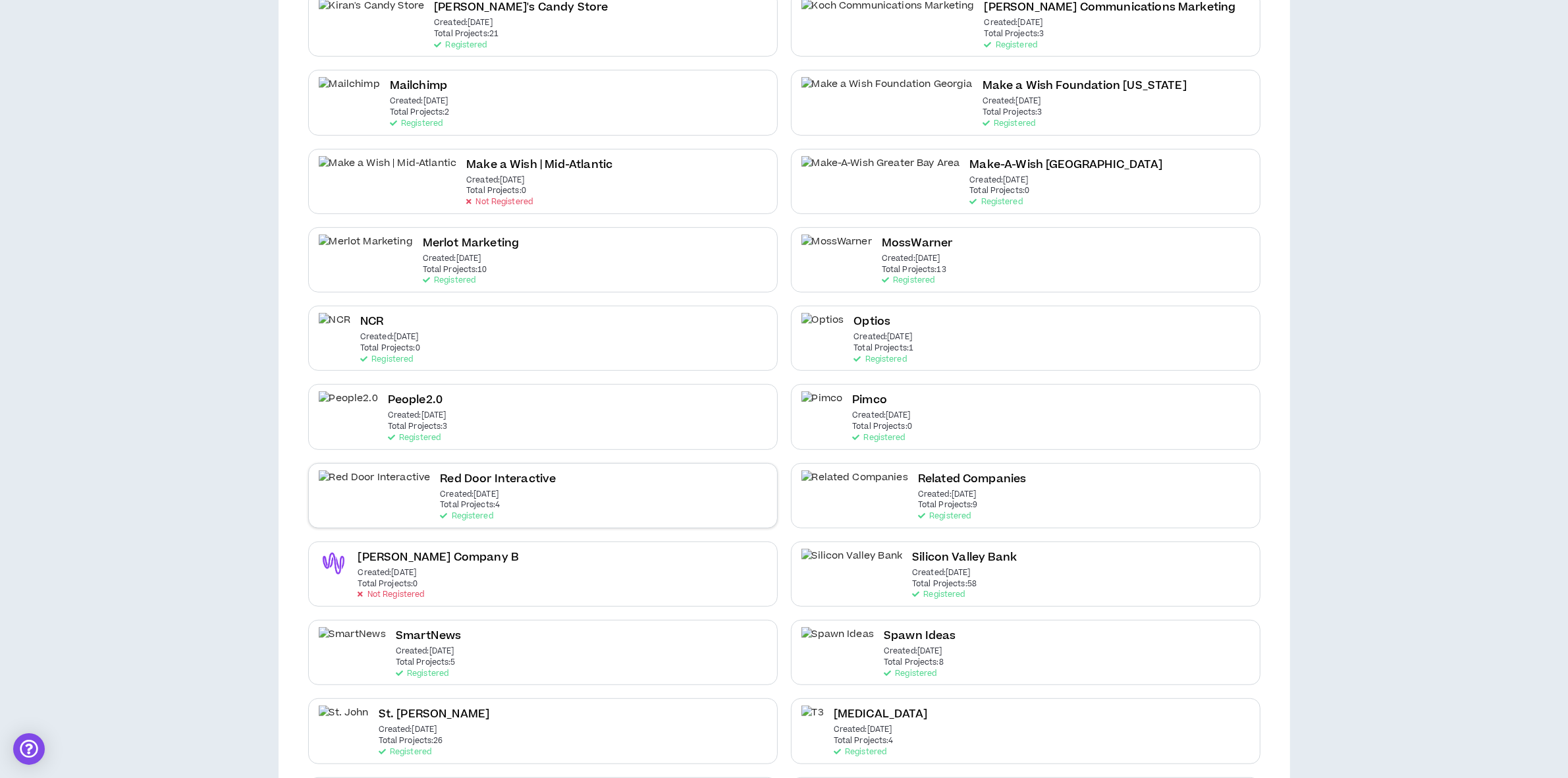
click at [575, 479] on div "Red Door Interactive Created: Jun 16 2025 Total Projects: 4 Registered" at bounding box center [543, 495] width 470 height 65
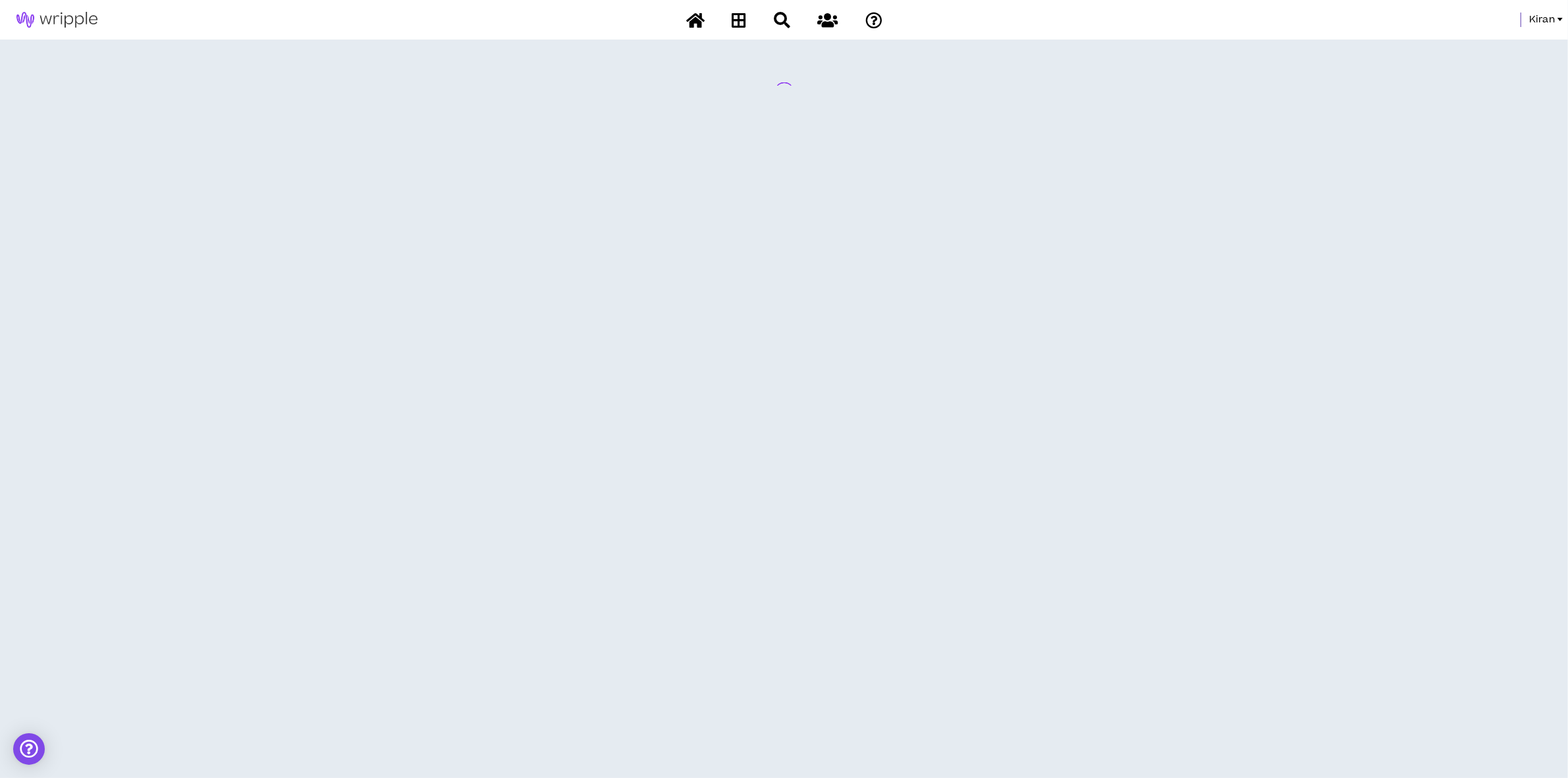
scroll to position [0, 0]
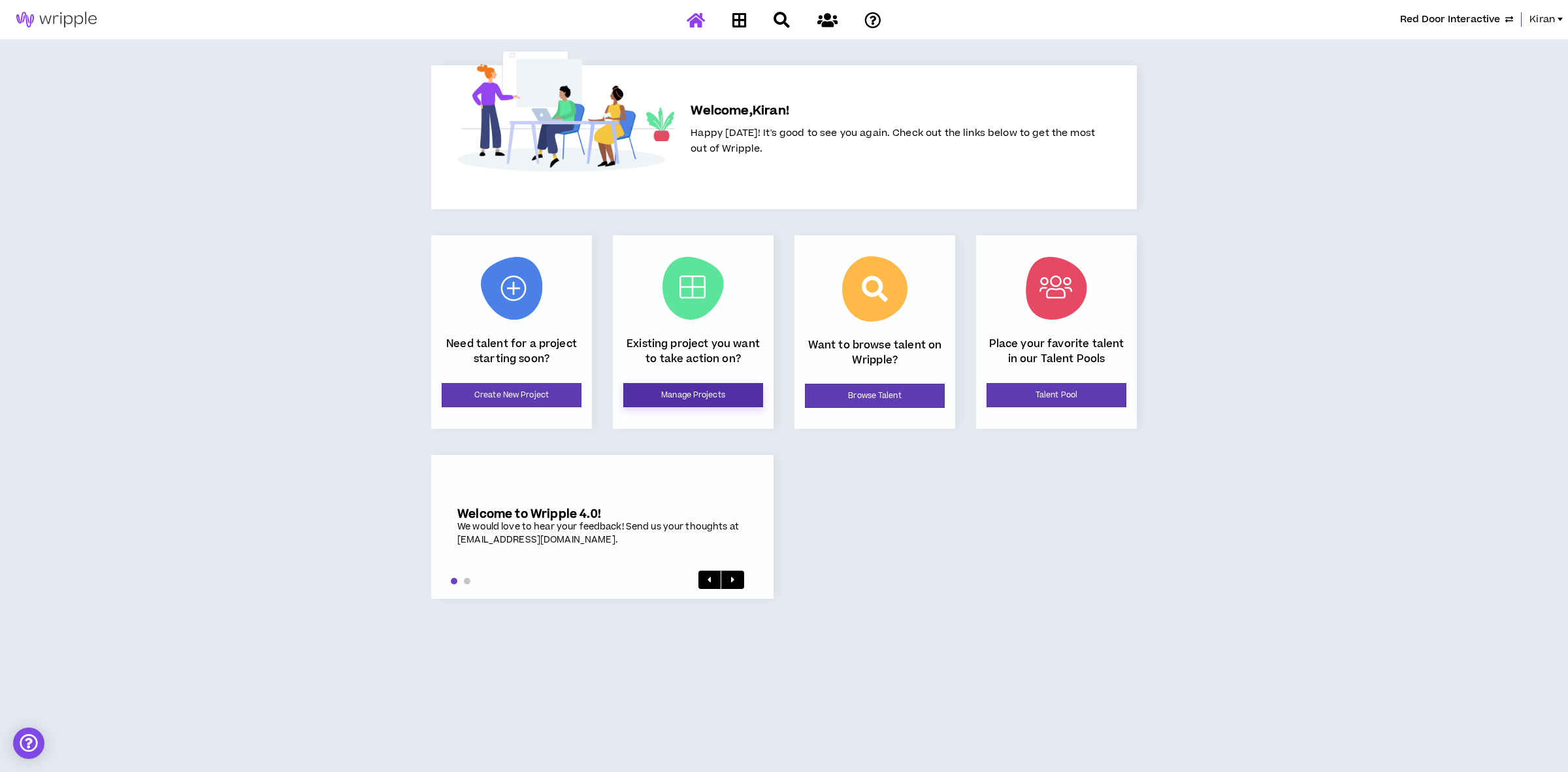
click at [694, 399] on link "Manage Projects" at bounding box center [693, 394] width 140 height 24
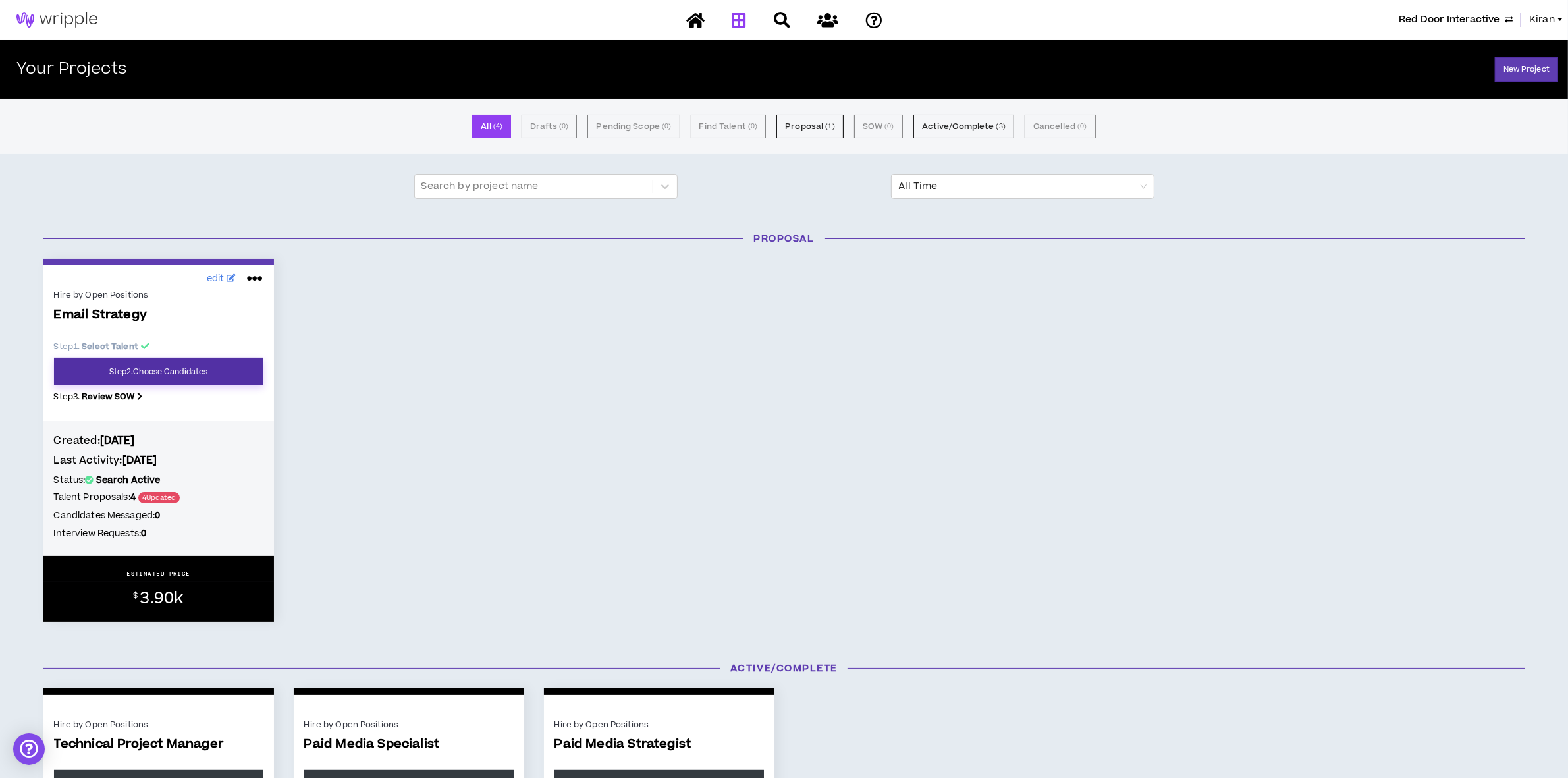
click at [168, 366] on link "Step 2 . Choose Candidates" at bounding box center [158, 371] width 209 height 28
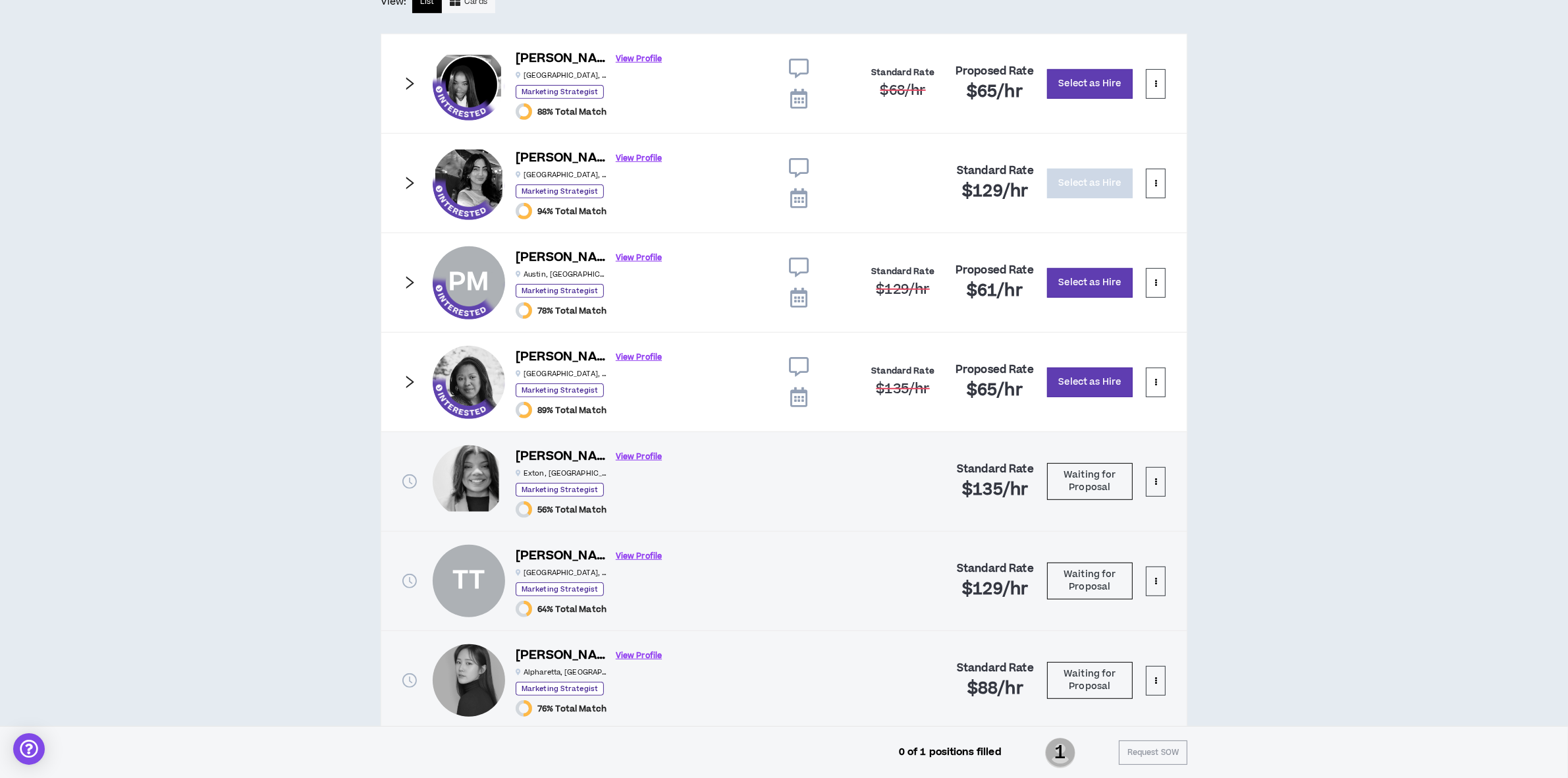
scroll to position [589, 0]
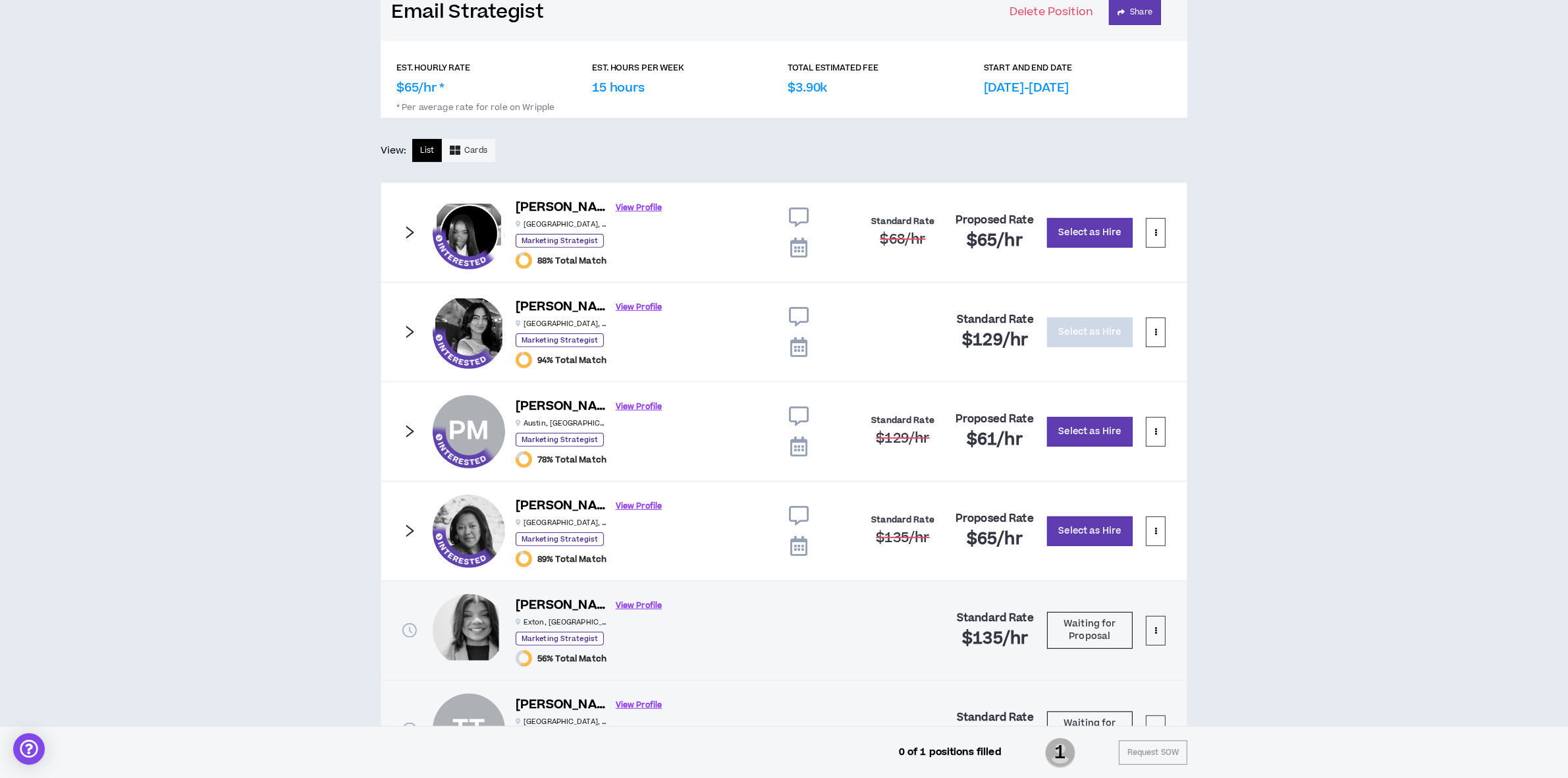
click at [407, 231] on icon "right" at bounding box center [409, 232] width 14 height 14
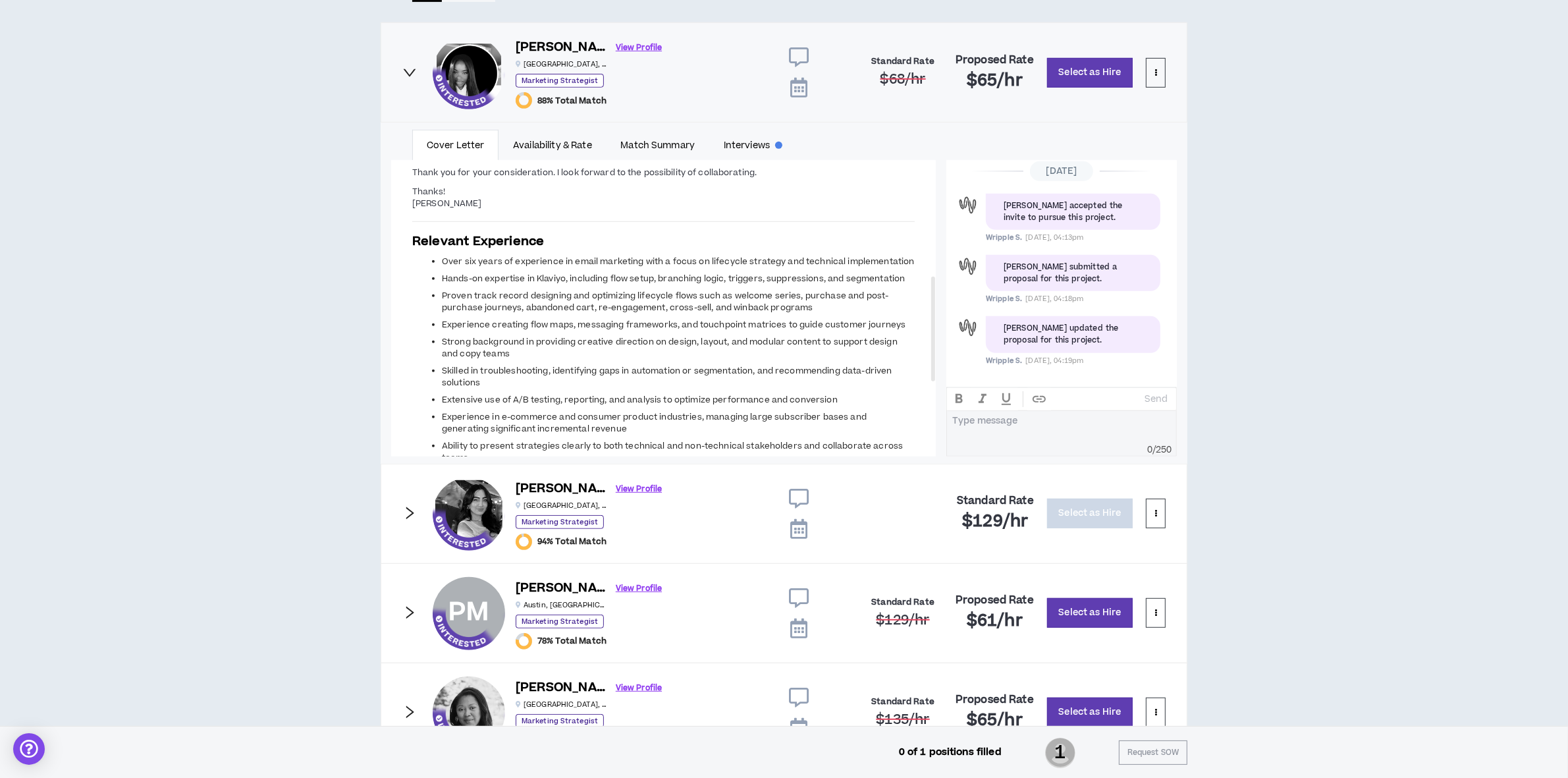
scroll to position [919, 0]
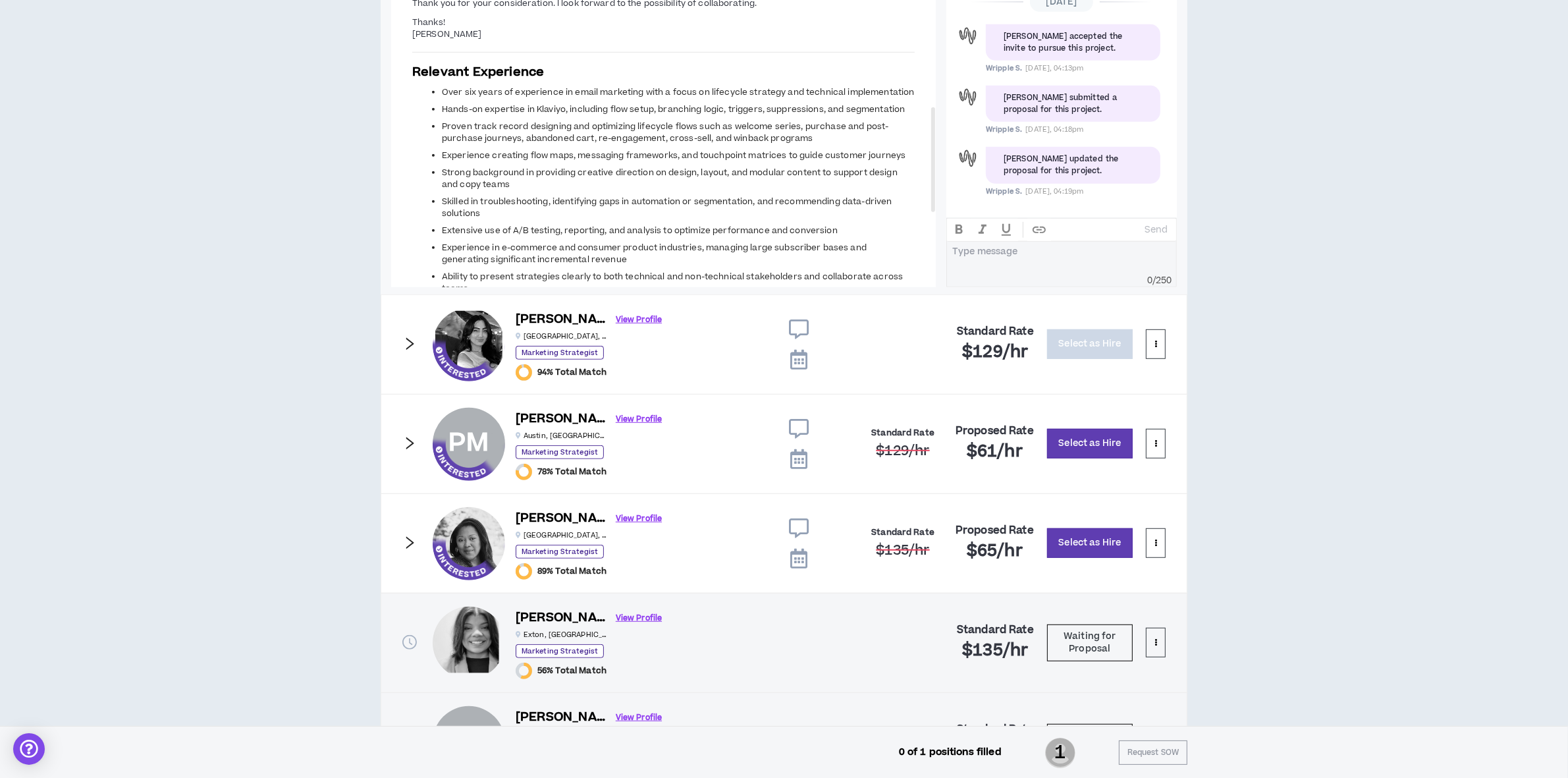
click at [410, 447] on icon "right" at bounding box center [409, 443] width 8 height 13
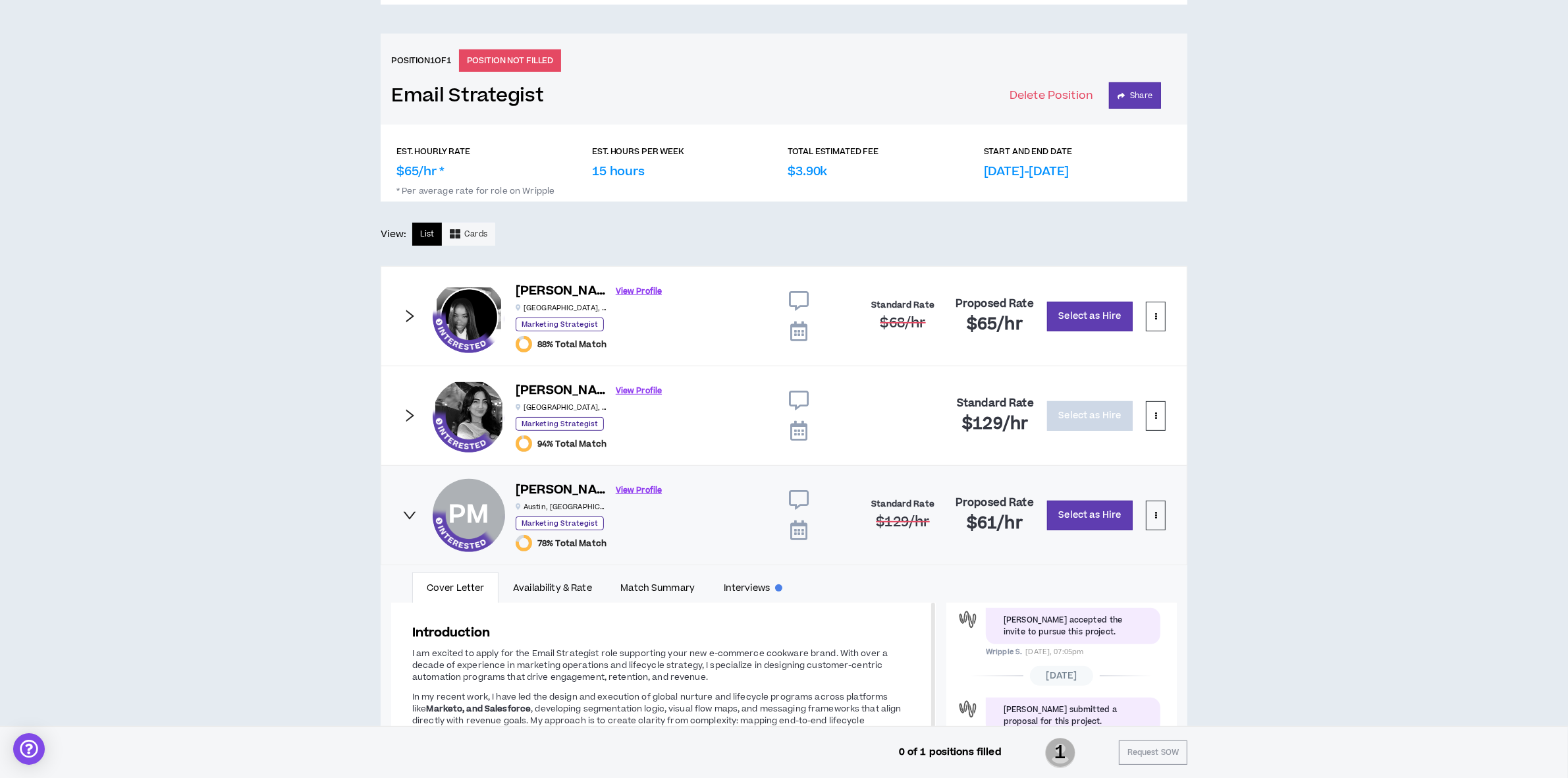
scroll to position [12, 0]
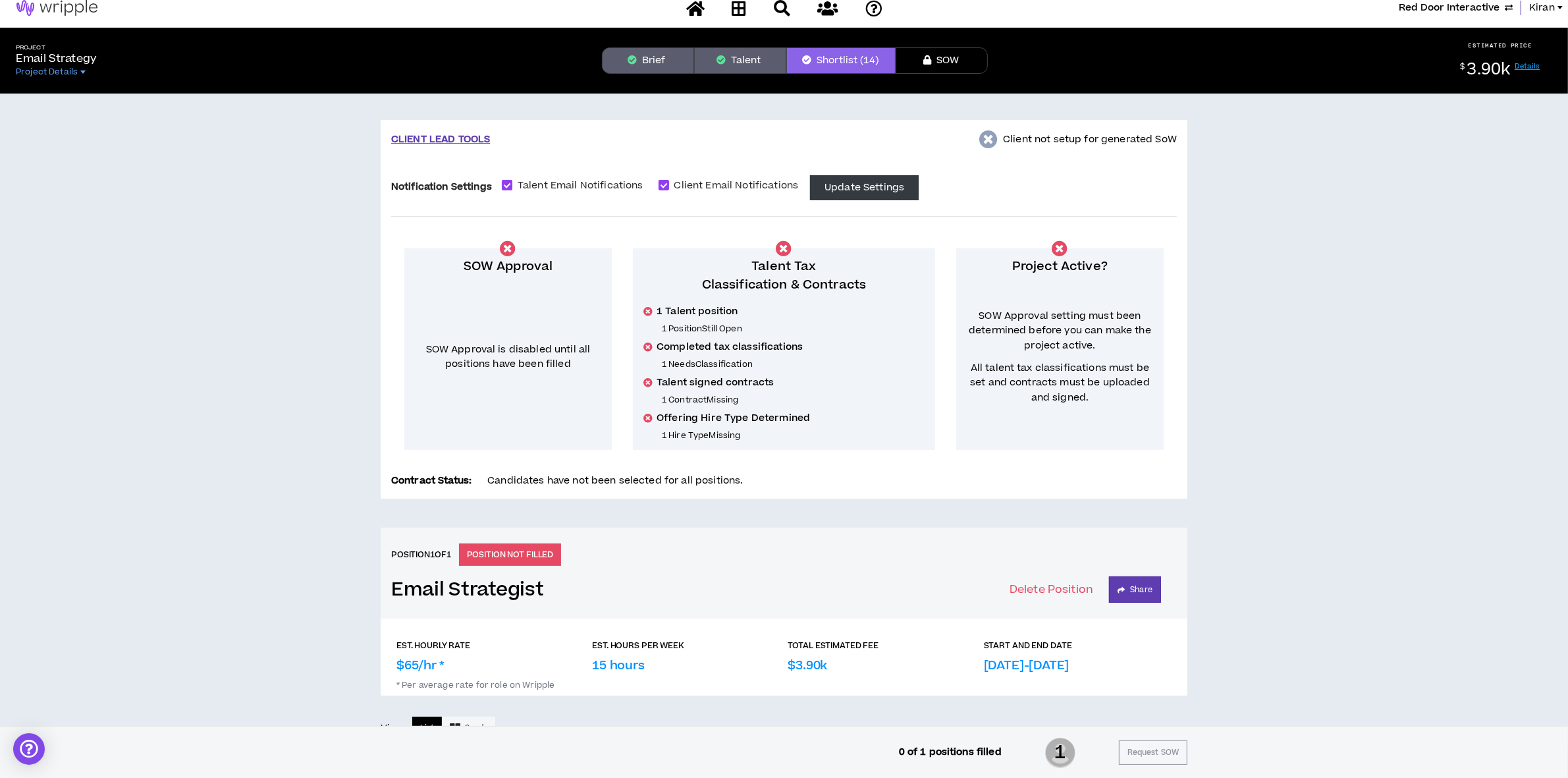
click at [664, 58] on button "Brief" at bounding box center [648, 60] width 92 height 26
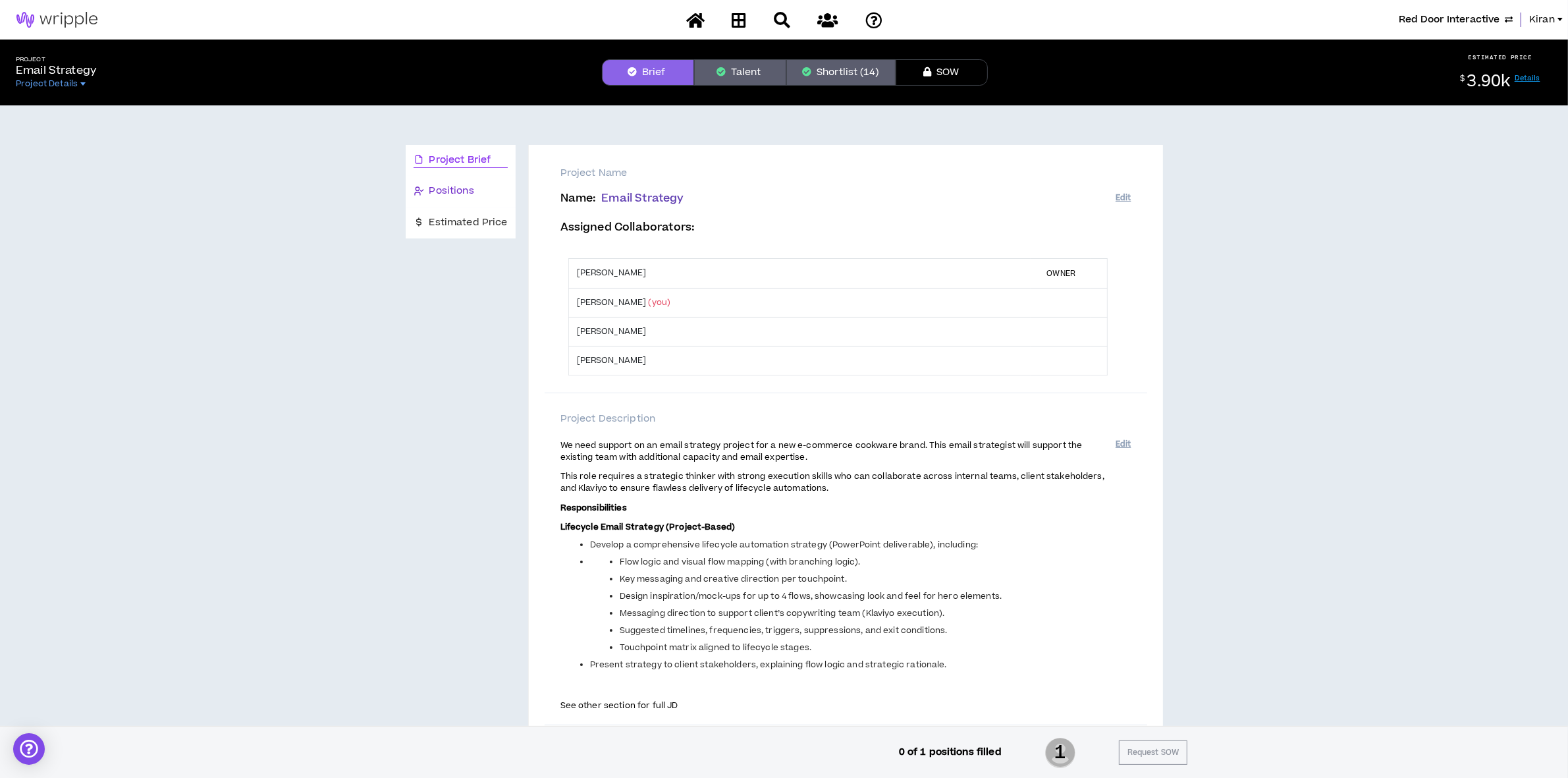
click at [438, 188] on span "Positions" at bounding box center [452, 191] width 45 height 14
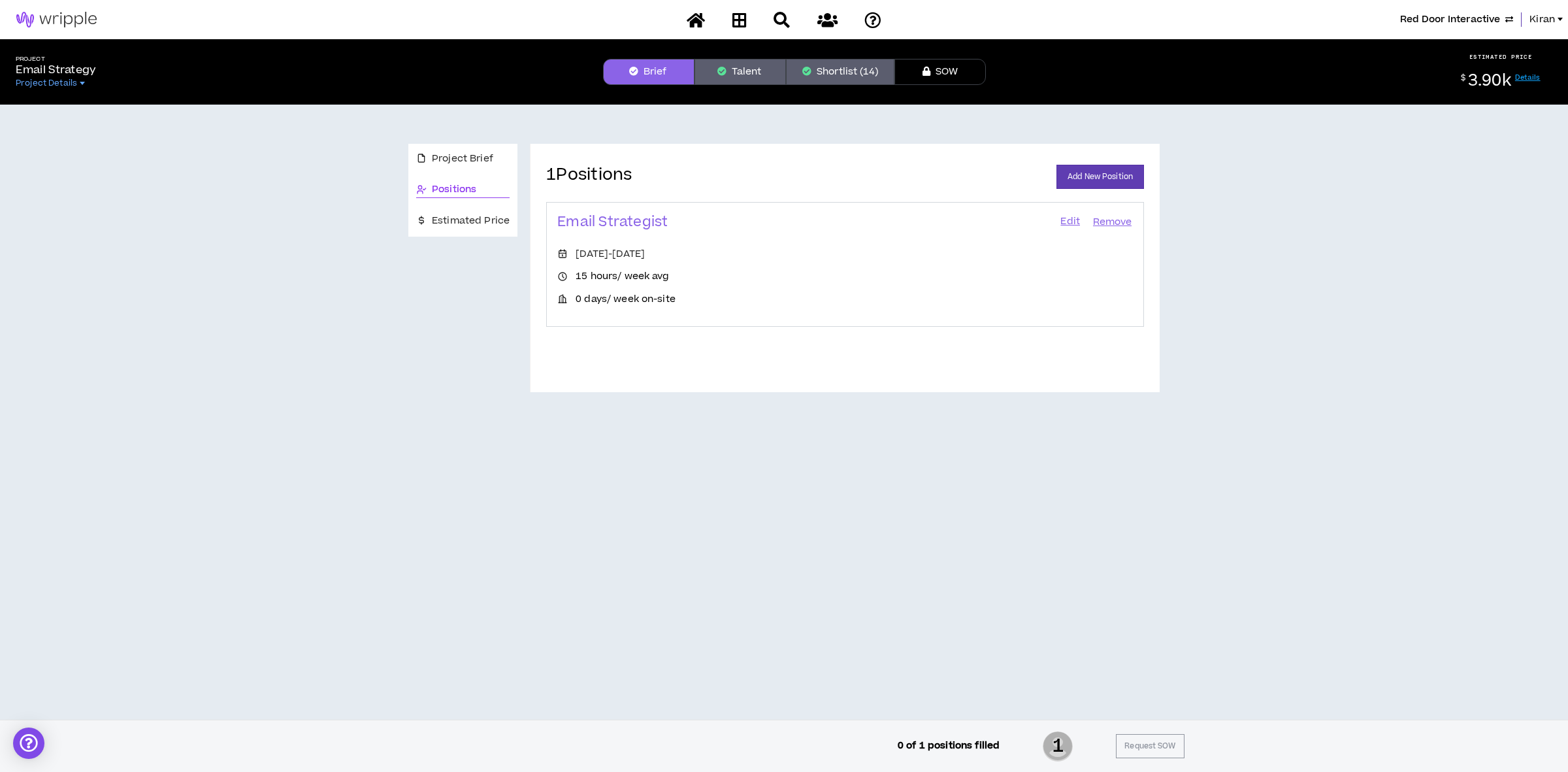
click at [1062, 220] on link "Edit" at bounding box center [1069, 222] width 22 height 19
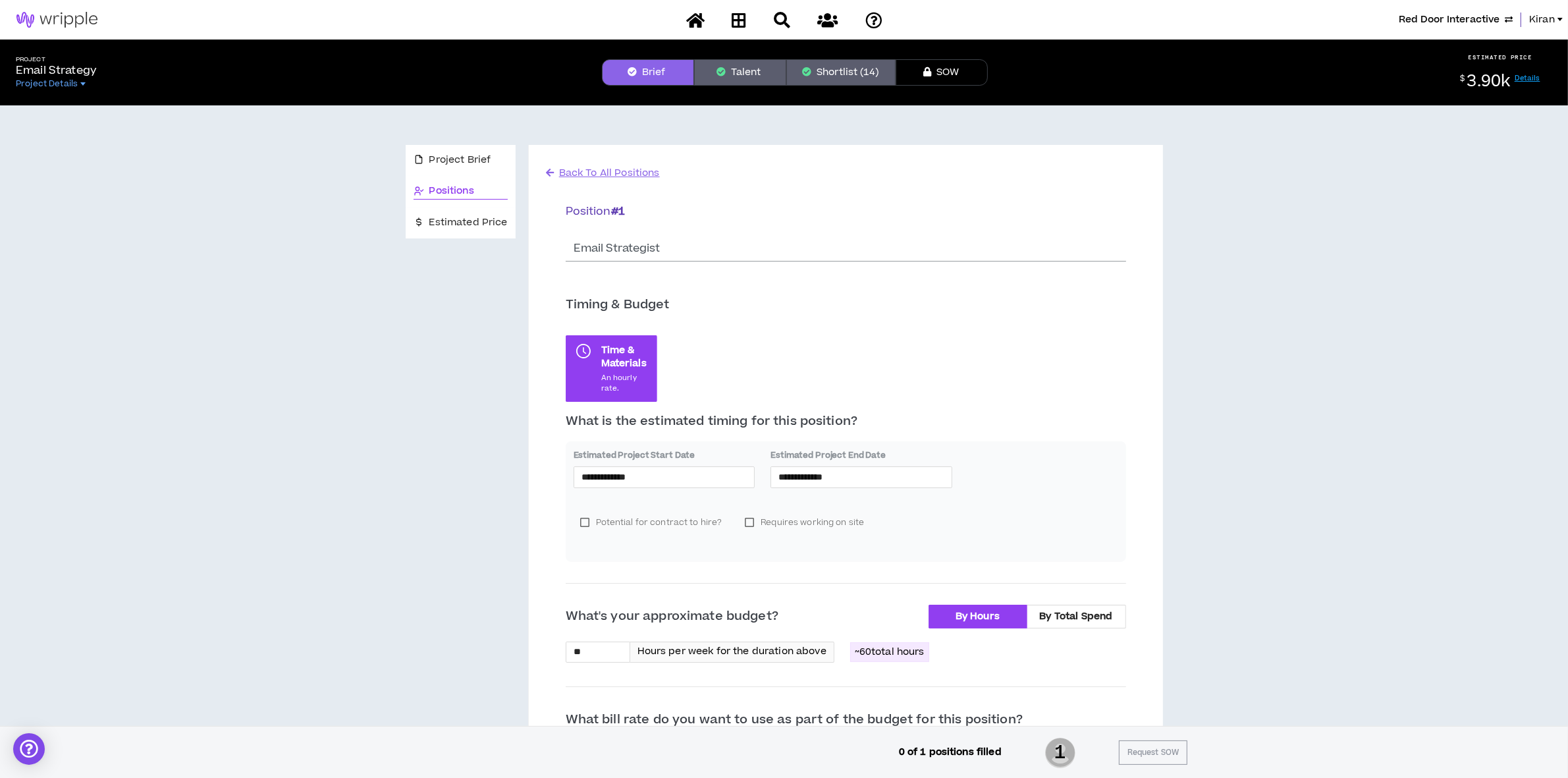
click at [831, 72] on button "Shortlist (14)" at bounding box center [841, 72] width 109 height 26
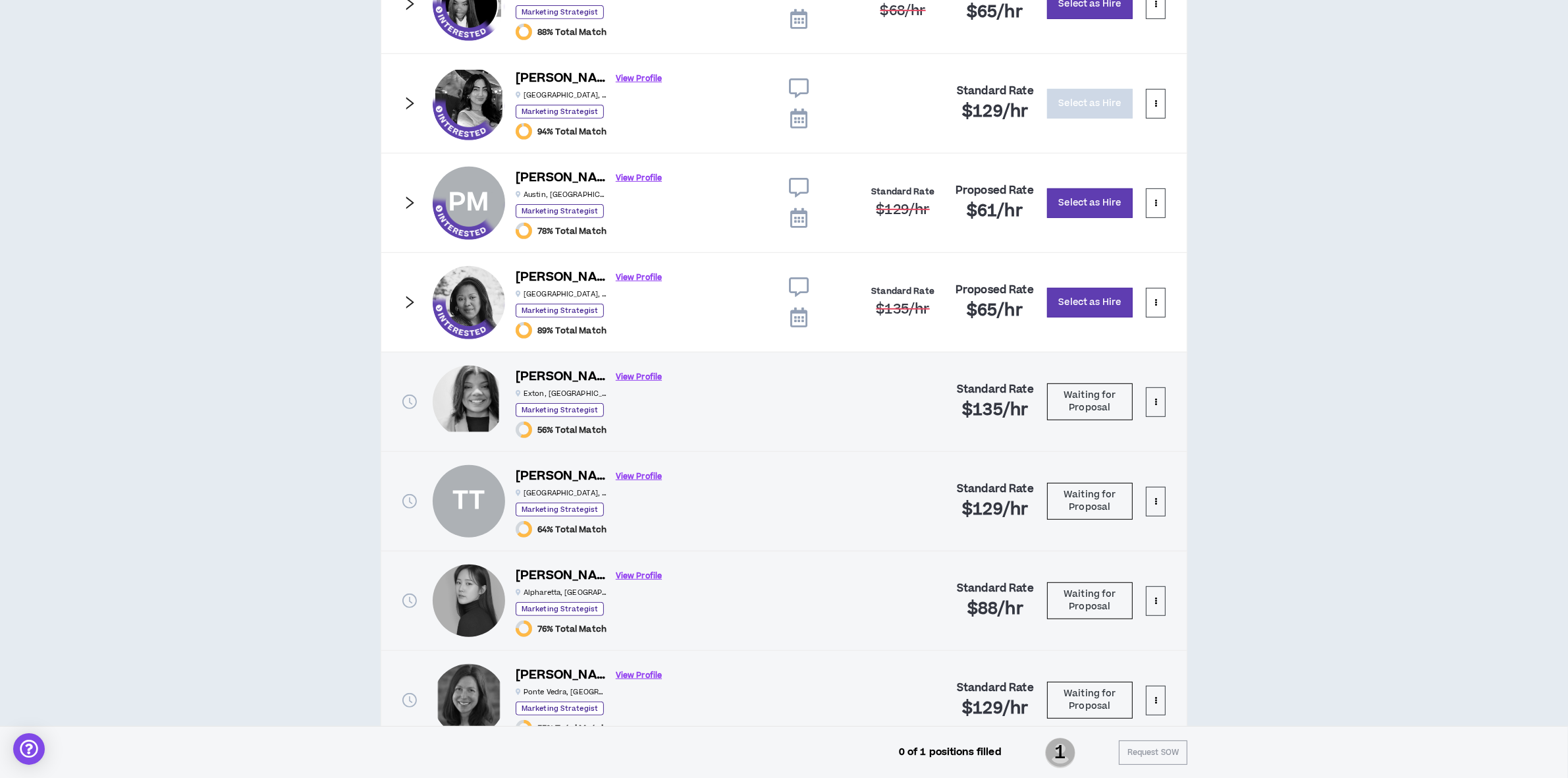
scroll to position [815, 0]
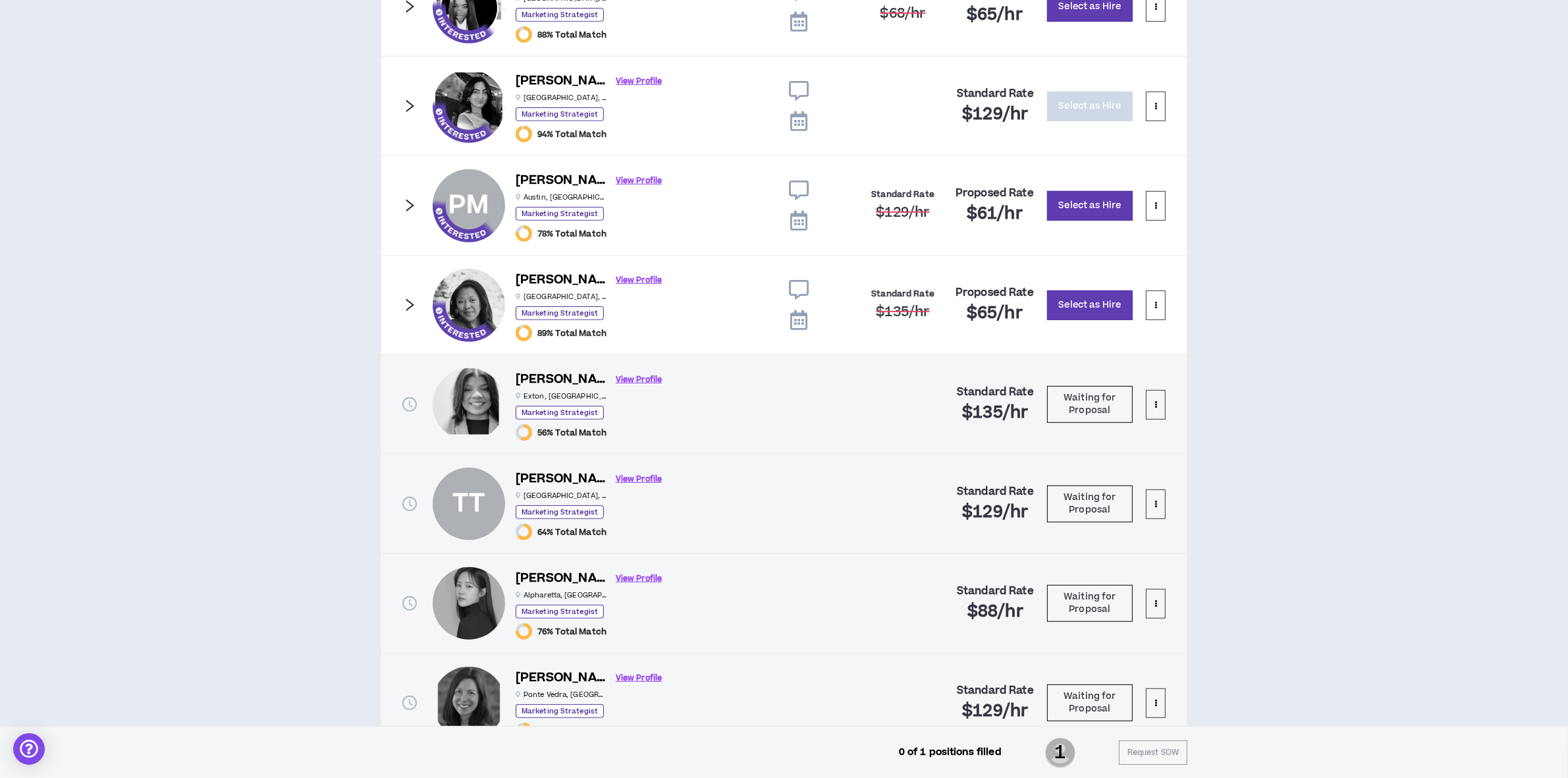
click at [403, 298] on icon "right" at bounding box center [409, 304] width 14 height 14
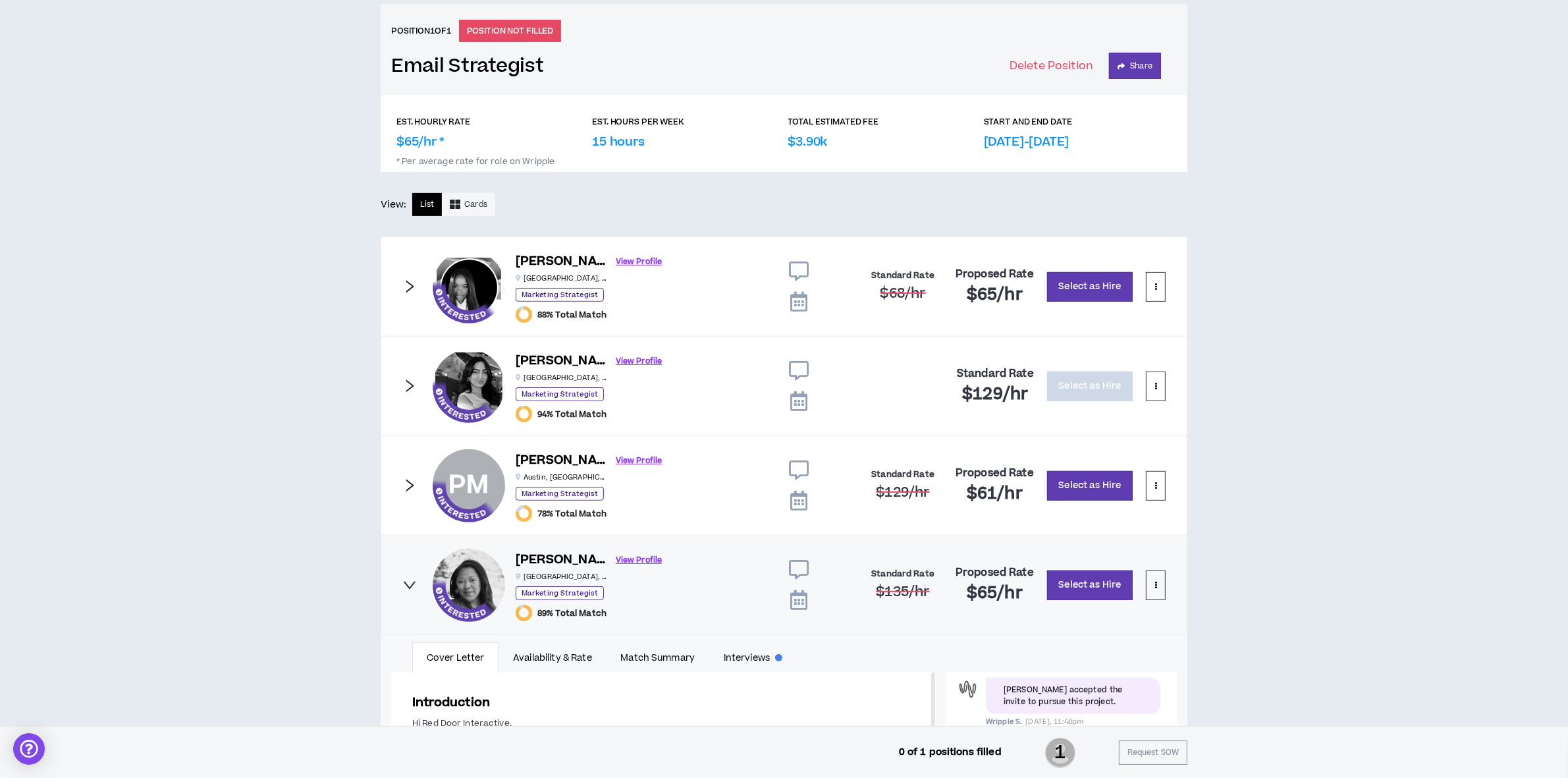
scroll to position [329, 0]
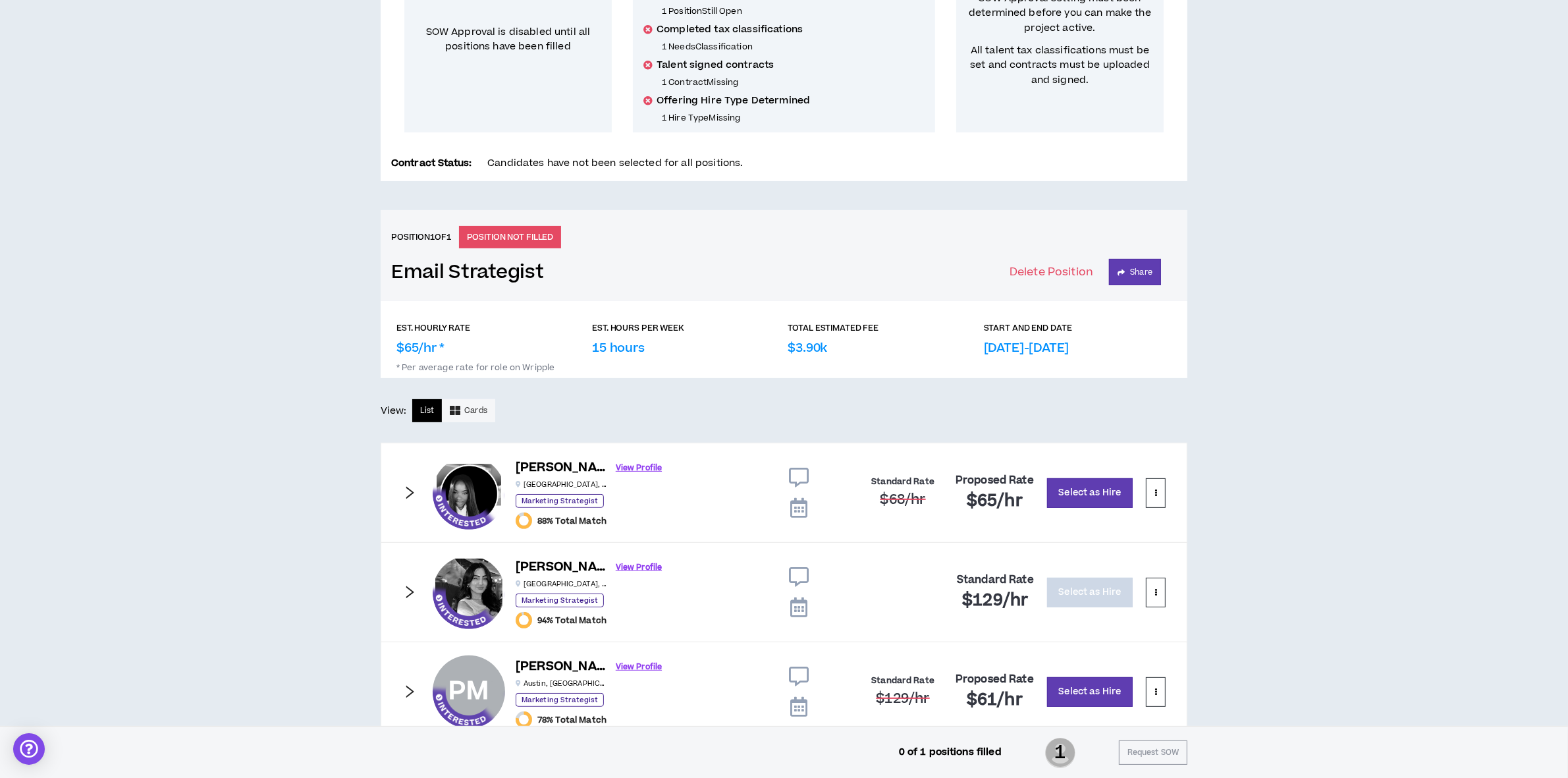
click at [413, 588] on icon "right" at bounding box center [409, 592] width 14 height 14
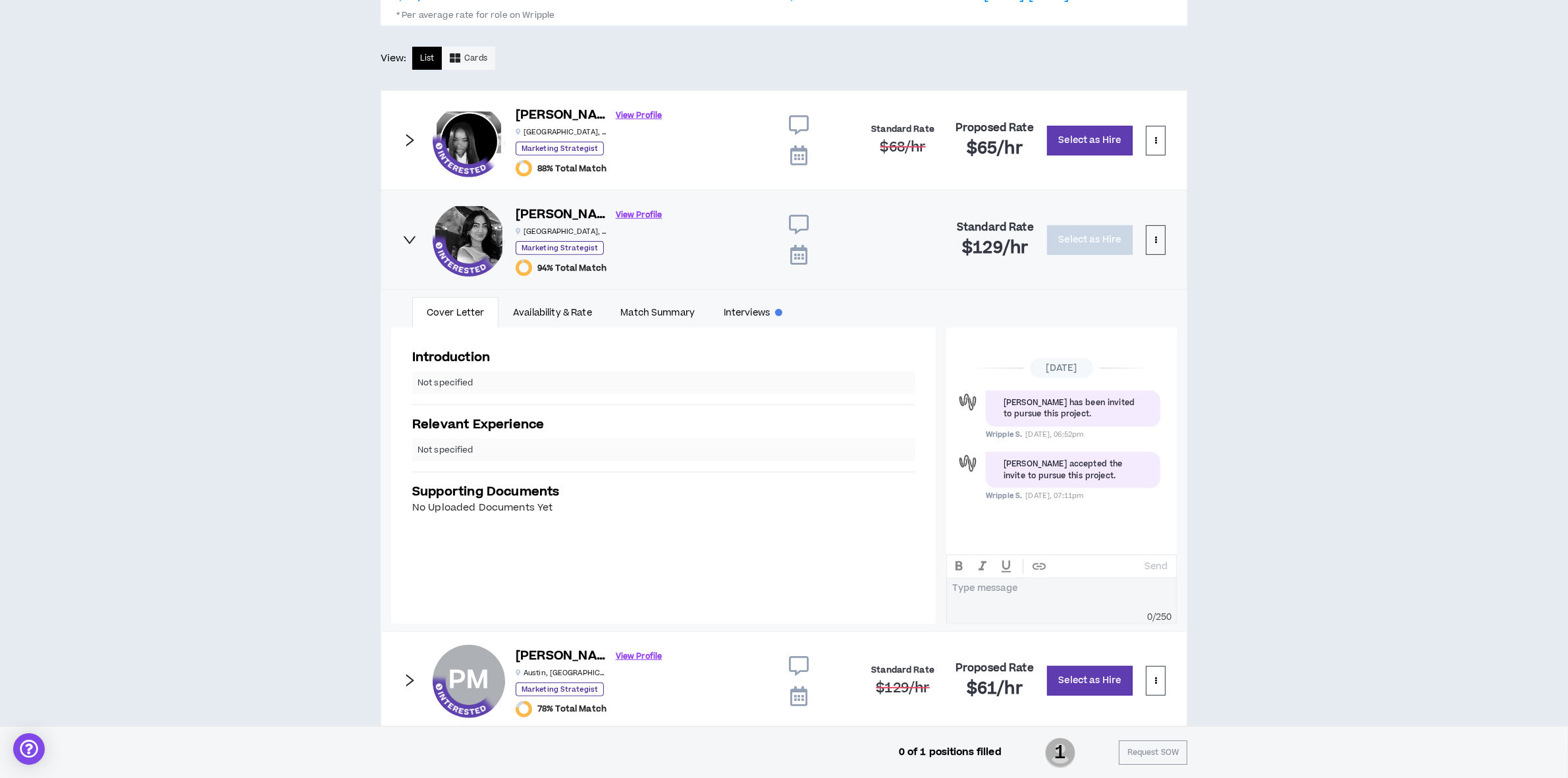
scroll to position [0, 0]
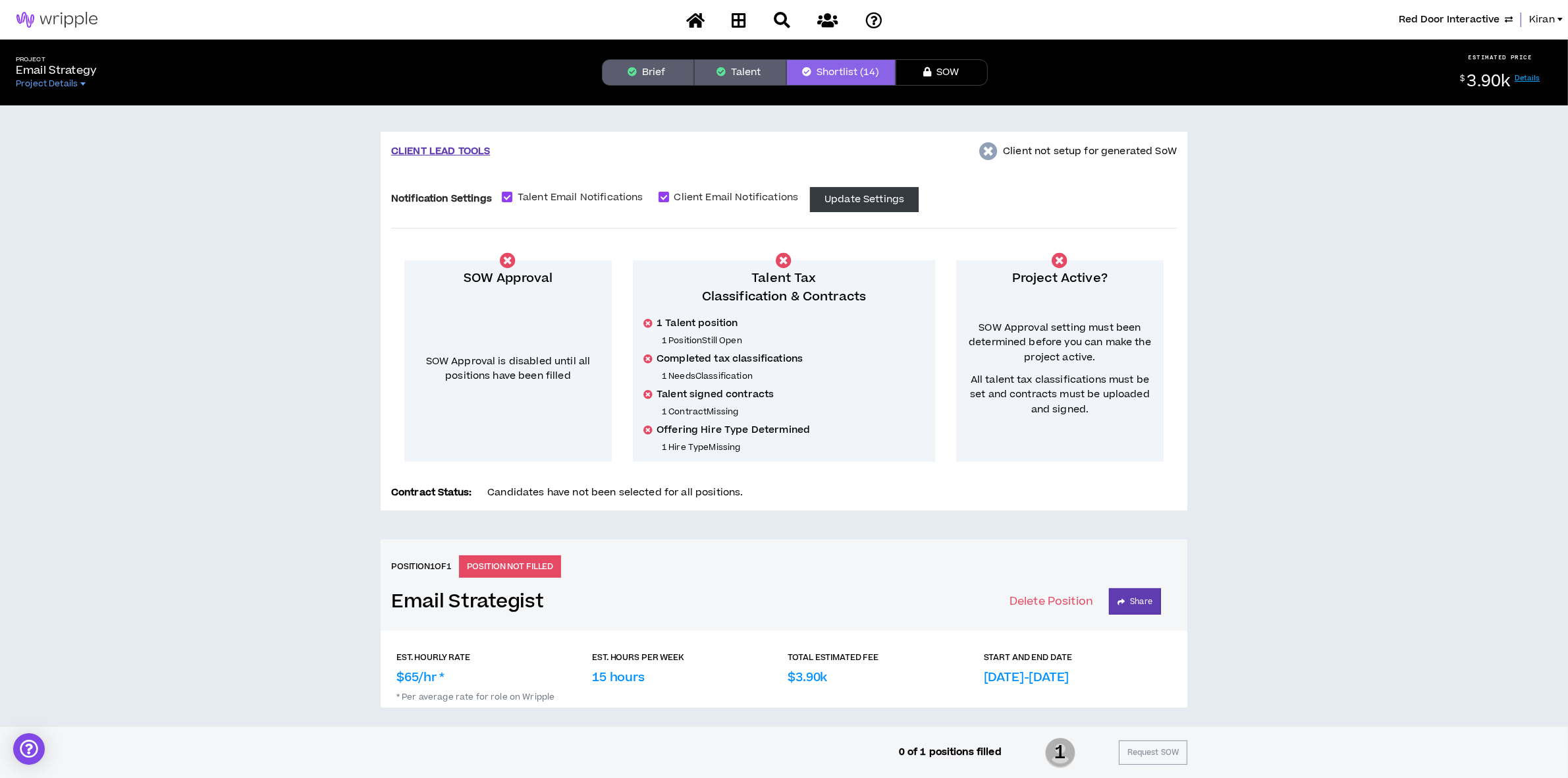
drag, startPoint x: 1543, startPoint y: 81, endPoint x: 1521, endPoint y: 75, distance: 22.8
click at [1539, 79] on div "$ 3.90k Details" at bounding box center [1500, 81] width 125 height 21
click at [1521, 75] on link "Details" at bounding box center [1527, 78] width 25 height 10
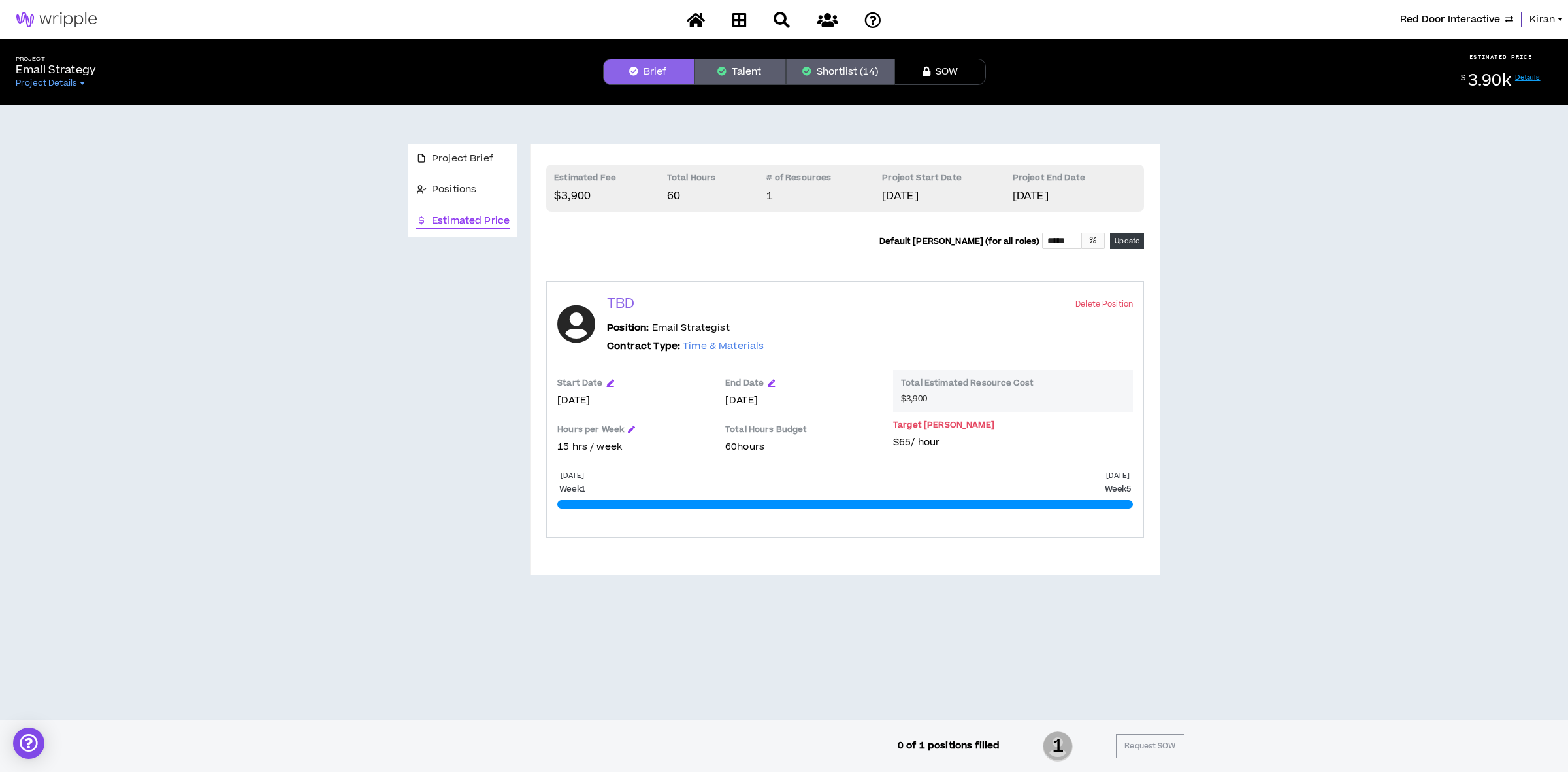
click at [1369, 320] on div "Project Brief Positions Estimated Price Estimated Fee $3,900 Total Hours 60 # o…" at bounding box center [784, 351] width 1557 height 493
click at [1449, 18] on span "Red Door Interactive" at bounding box center [1449, 19] width 100 height 14
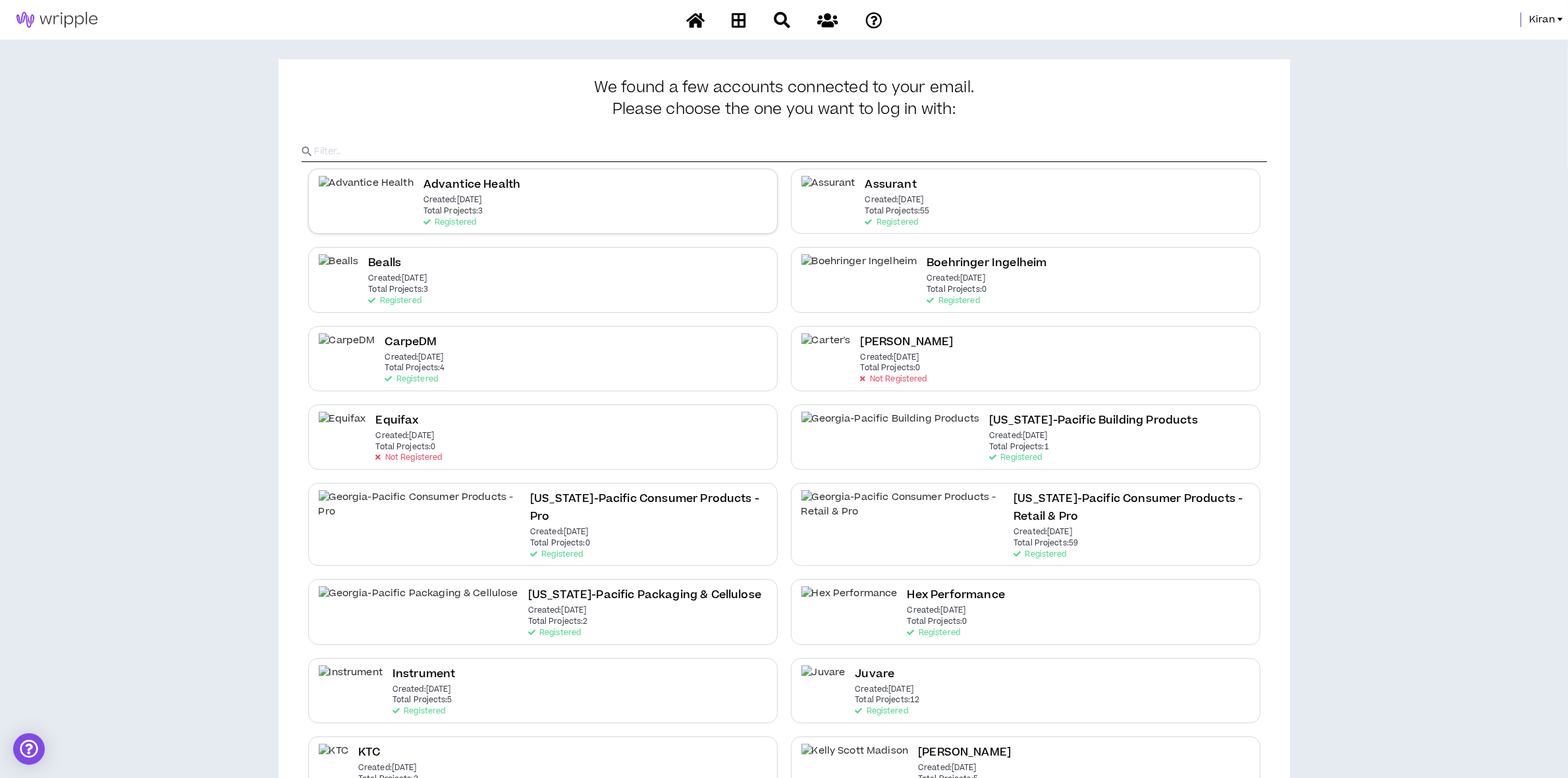
click at [424, 212] on p "Total Projects: 3" at bounding box center [453, 211] width 60 height 9
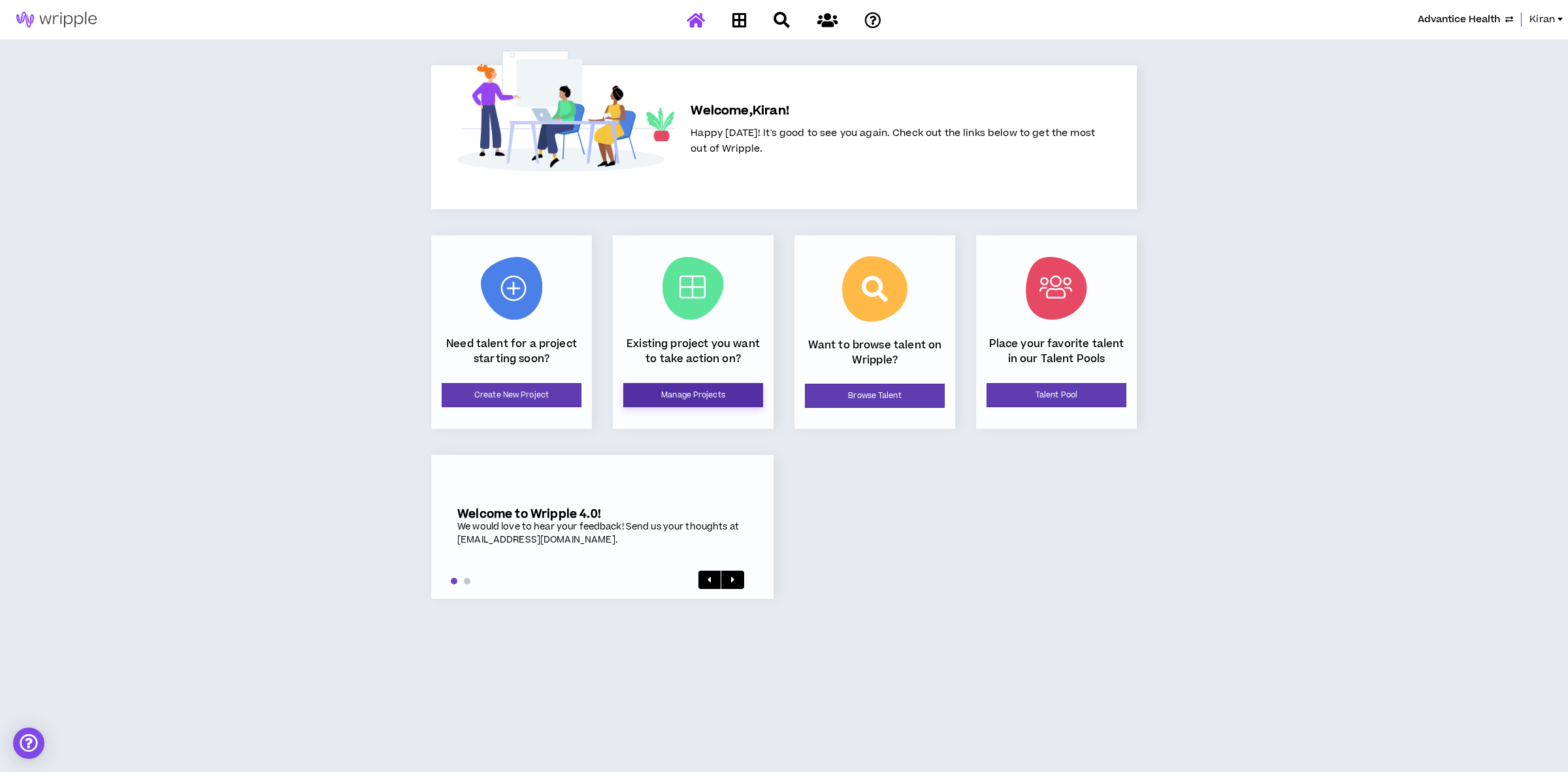
click at [703, 393] on link "Manage Projects" at bounding box center [693, 394] width 140 height 24
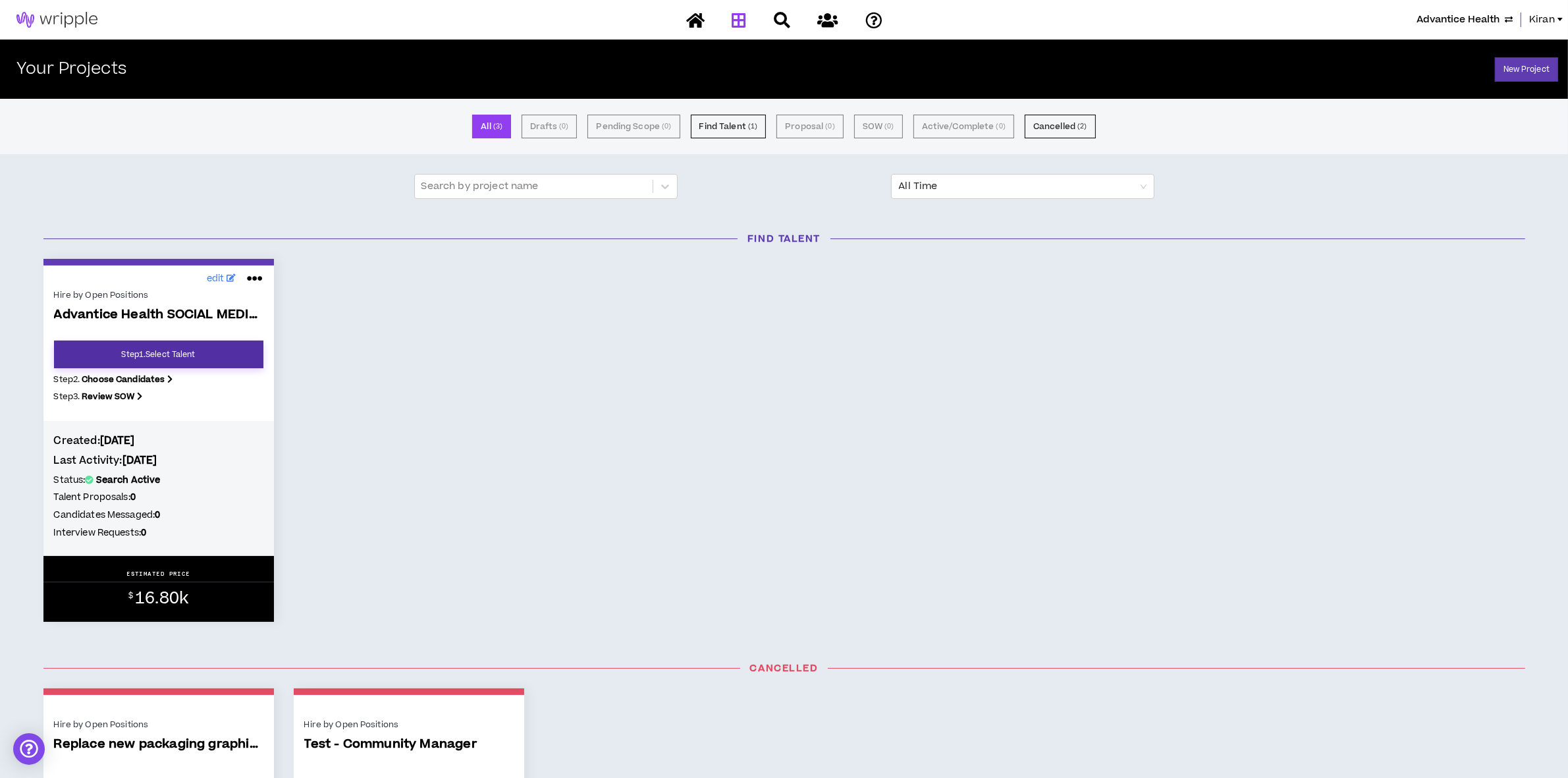
click at [135, 353] on link "Step 1 . Select Talent" at bounding box center [158, 354] width 209 height 28
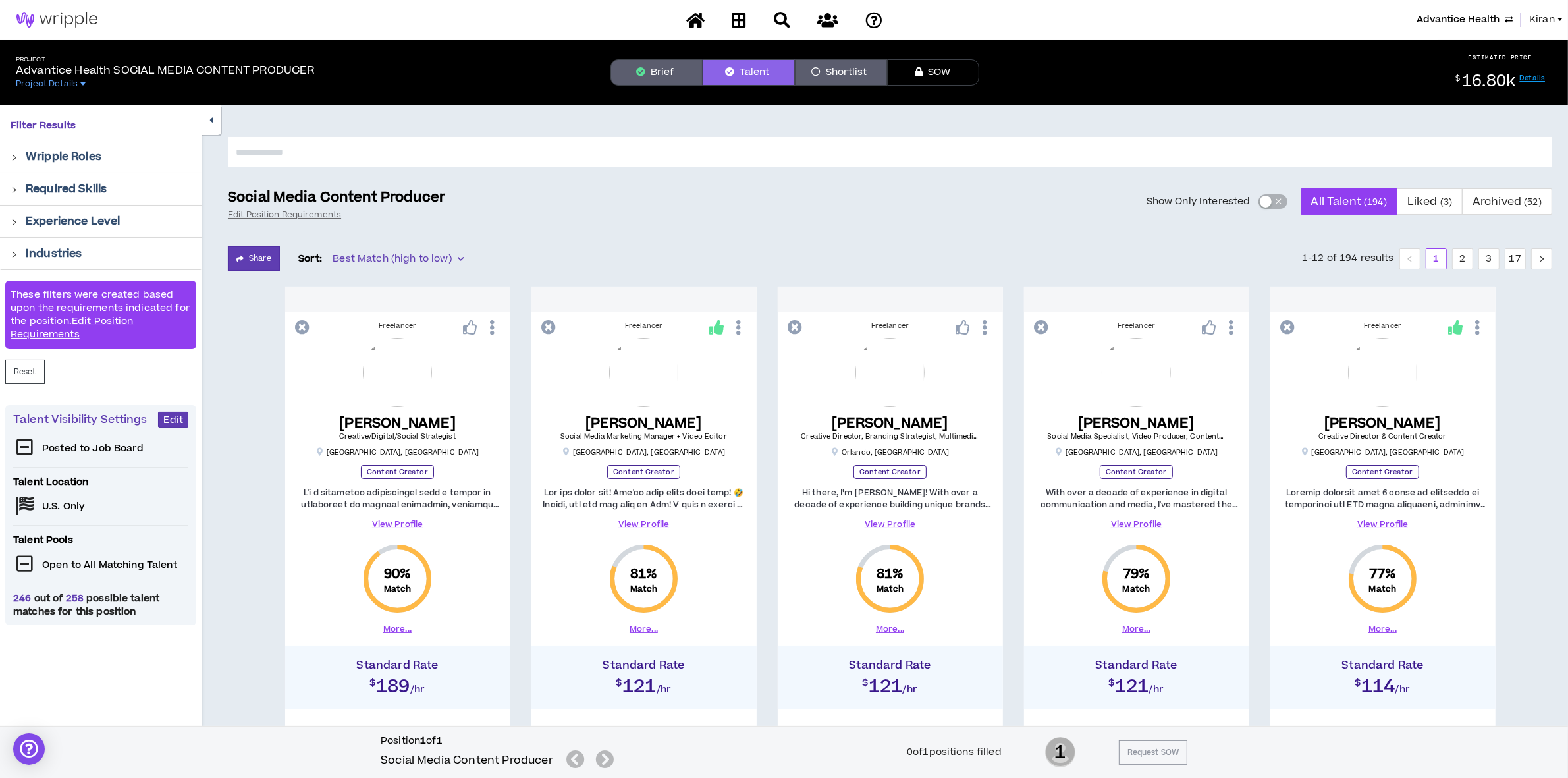
click at [1537, 20] on span "Kiran" at bounding box center [1542, 19] width 25 height 14
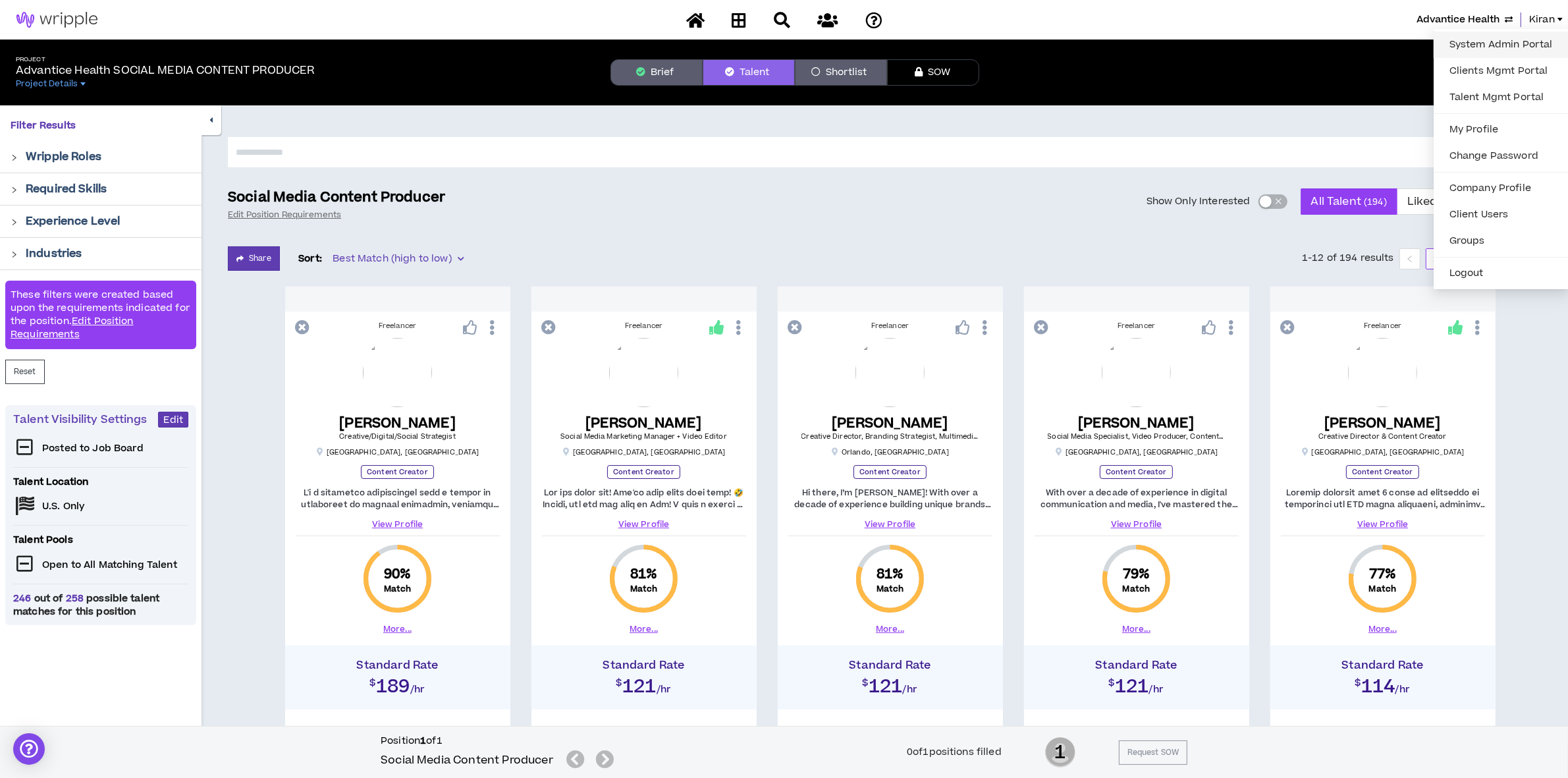
click at [1485, 43] on link "System Admin Portal" at bounding box center [1501, 44] width 120 height 19
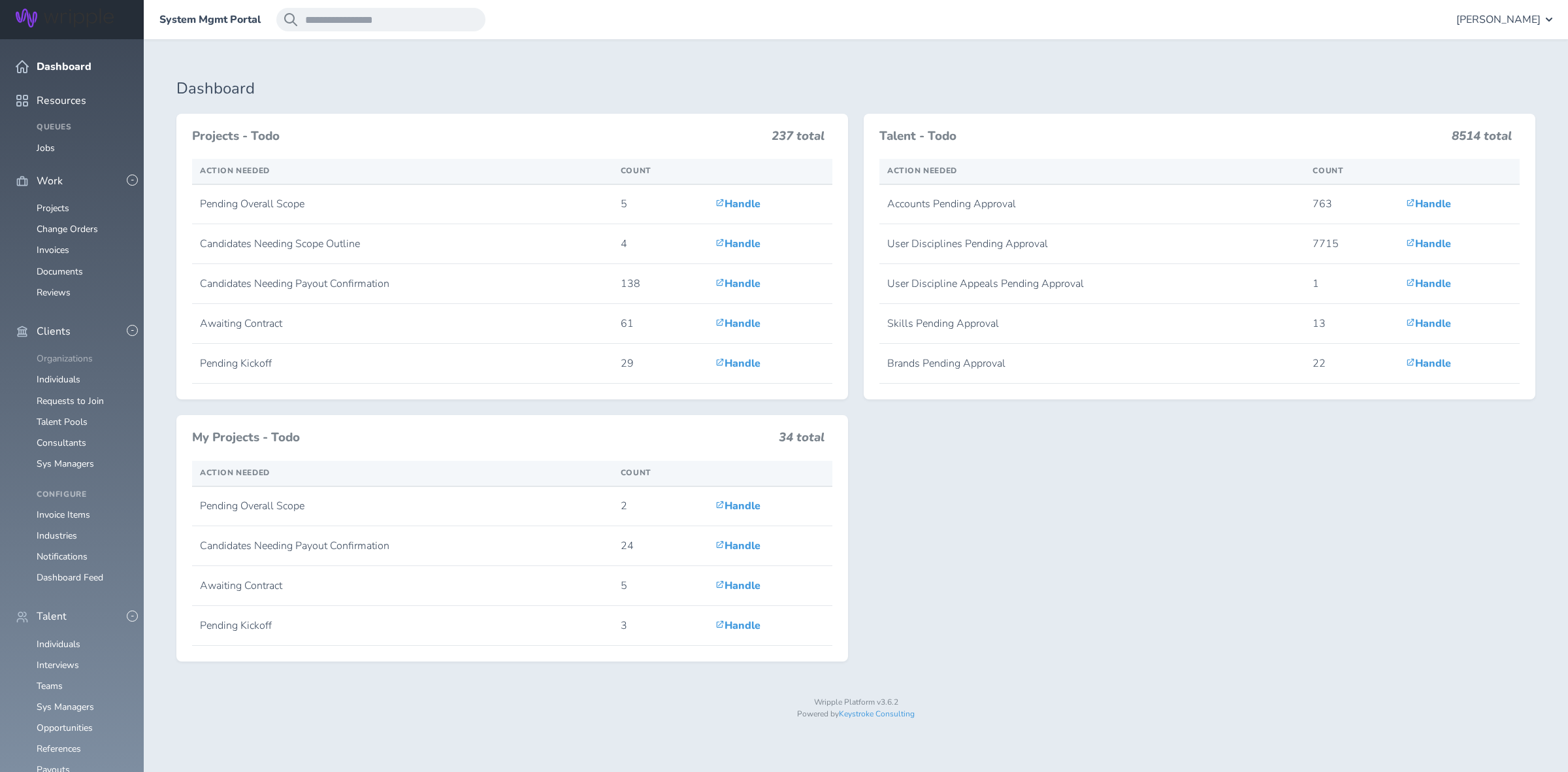
click at [54, 352] on link "Organizations" at bounding box center [65, 358] width 56 height 13
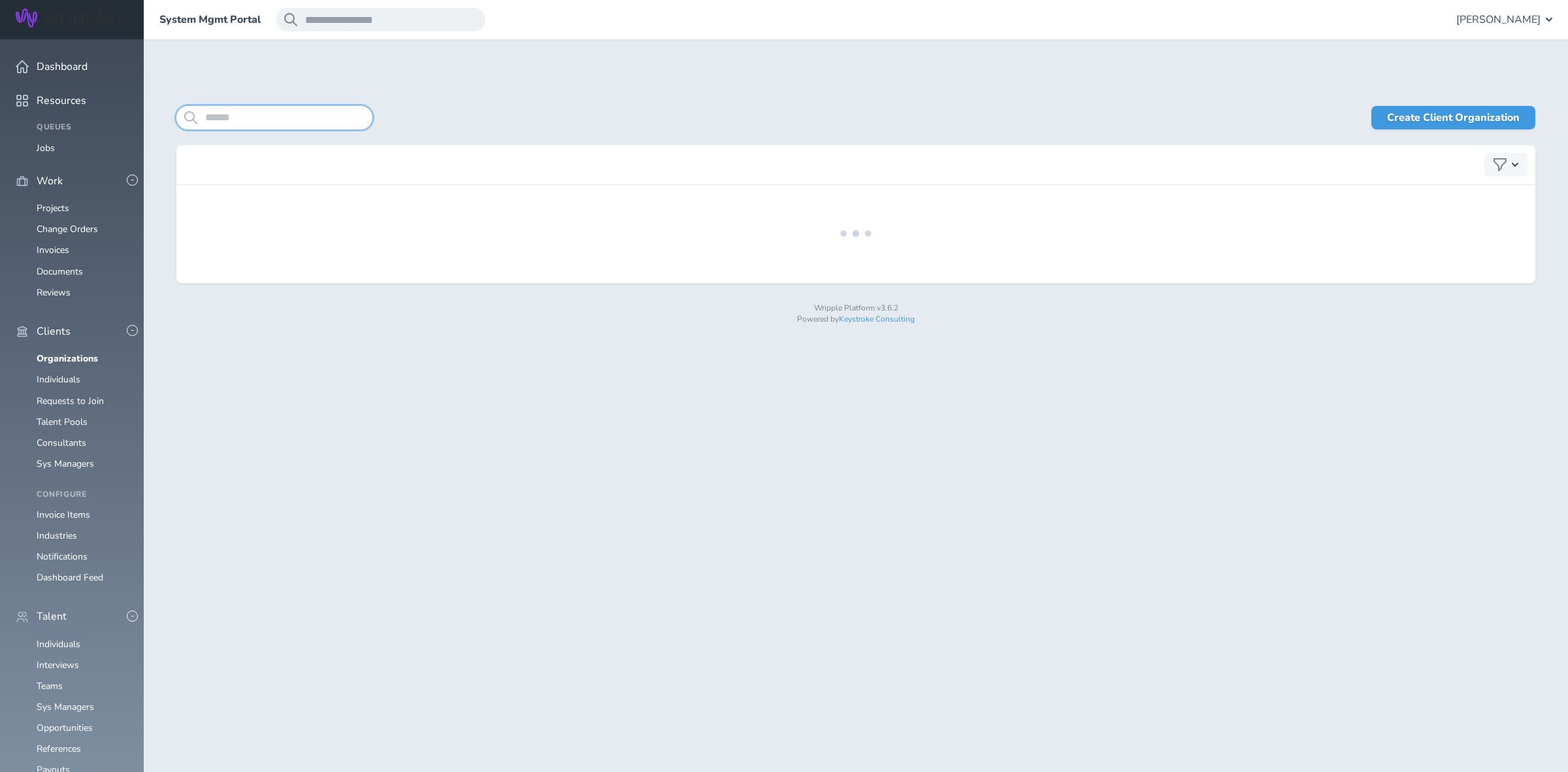
click at [259, 119] on input "search" at bounding box center [274, 118] width 196 height 24
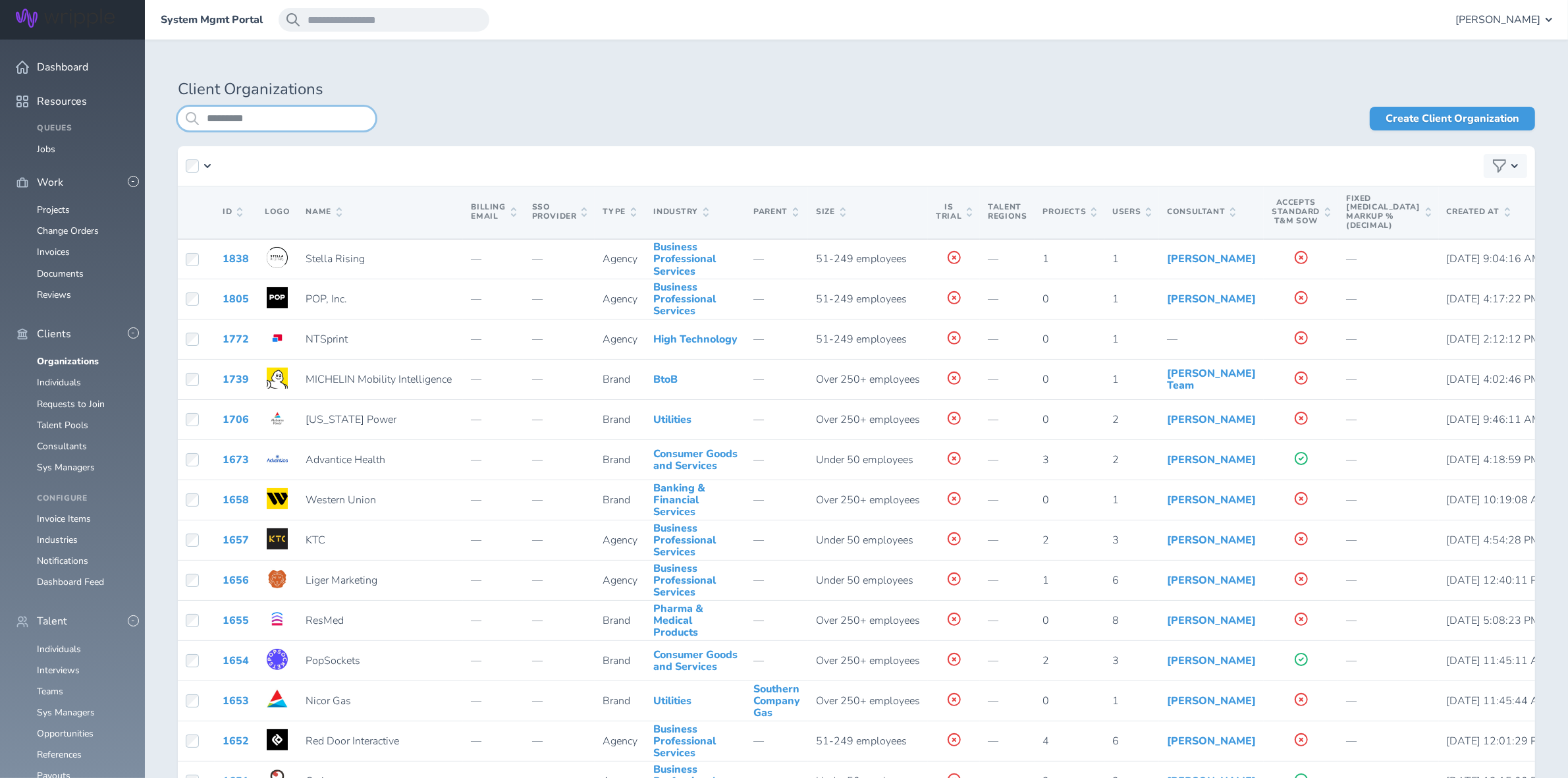
type input "*********"
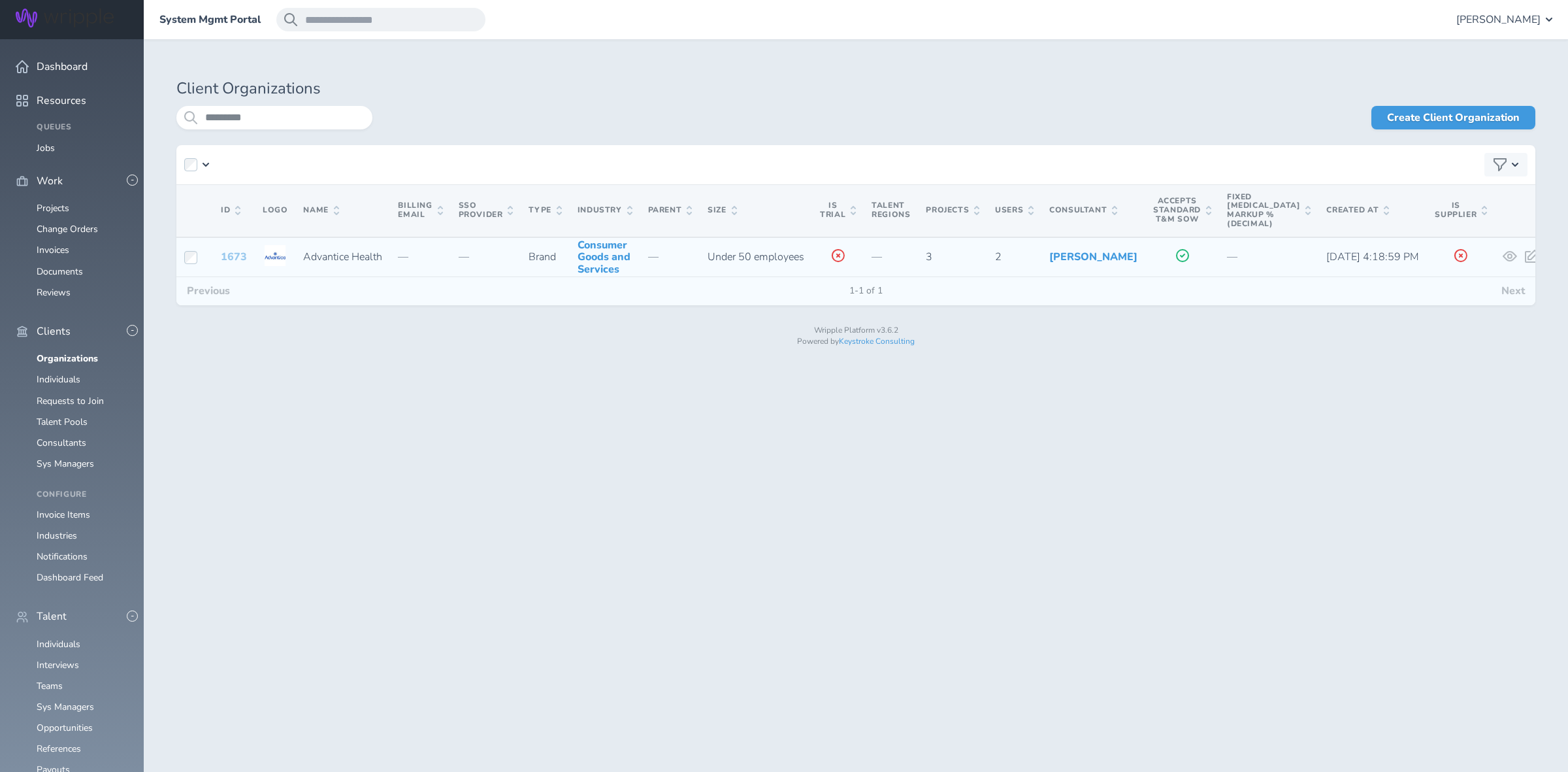
click at [236, 264] on link "1673" at bounding box center [234, 256] width 26 height 14
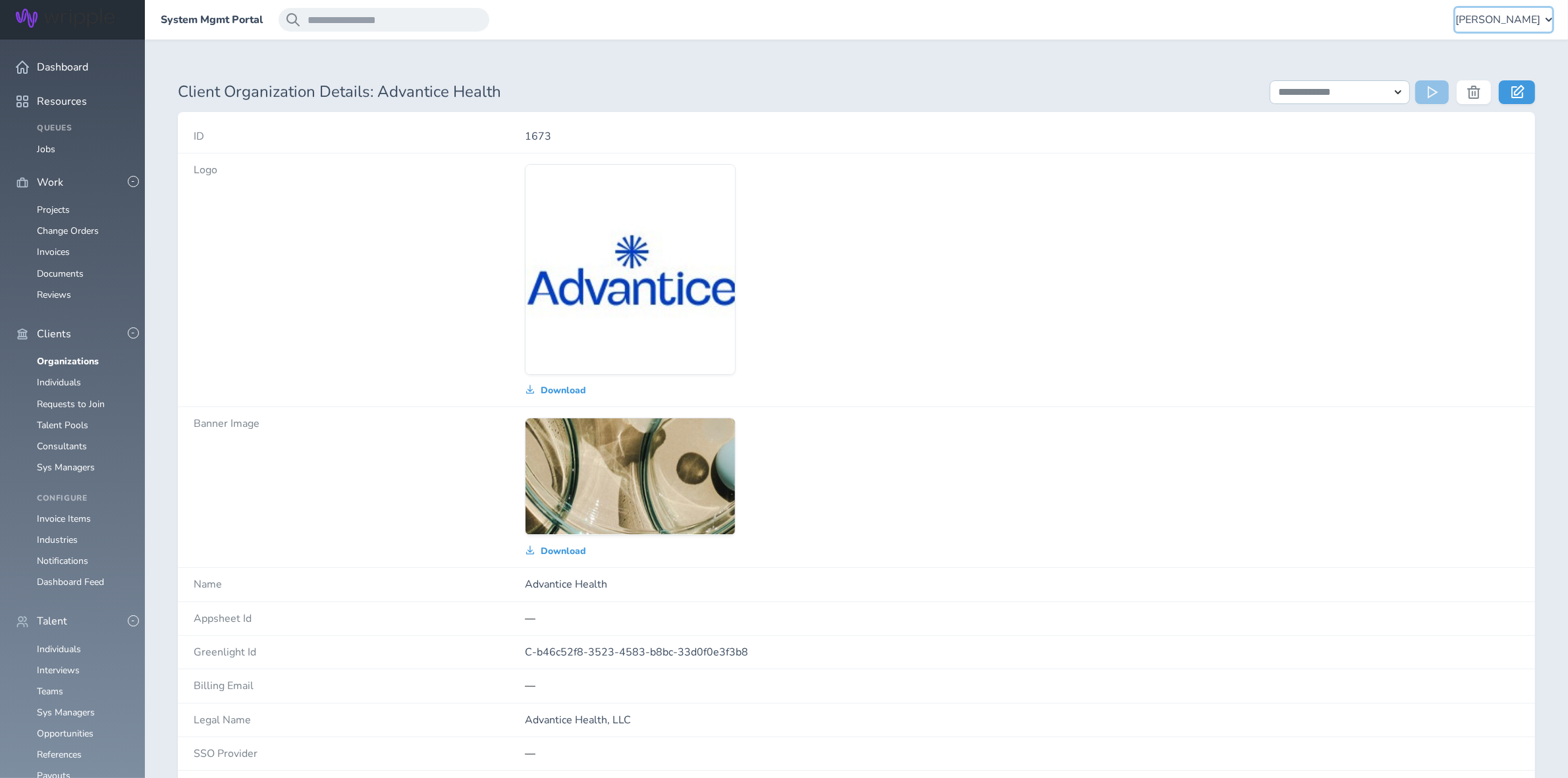
click at [1493, 14] on span "[PERSON_NAME]" at bounding box center [1498, 19] width 85 height 12
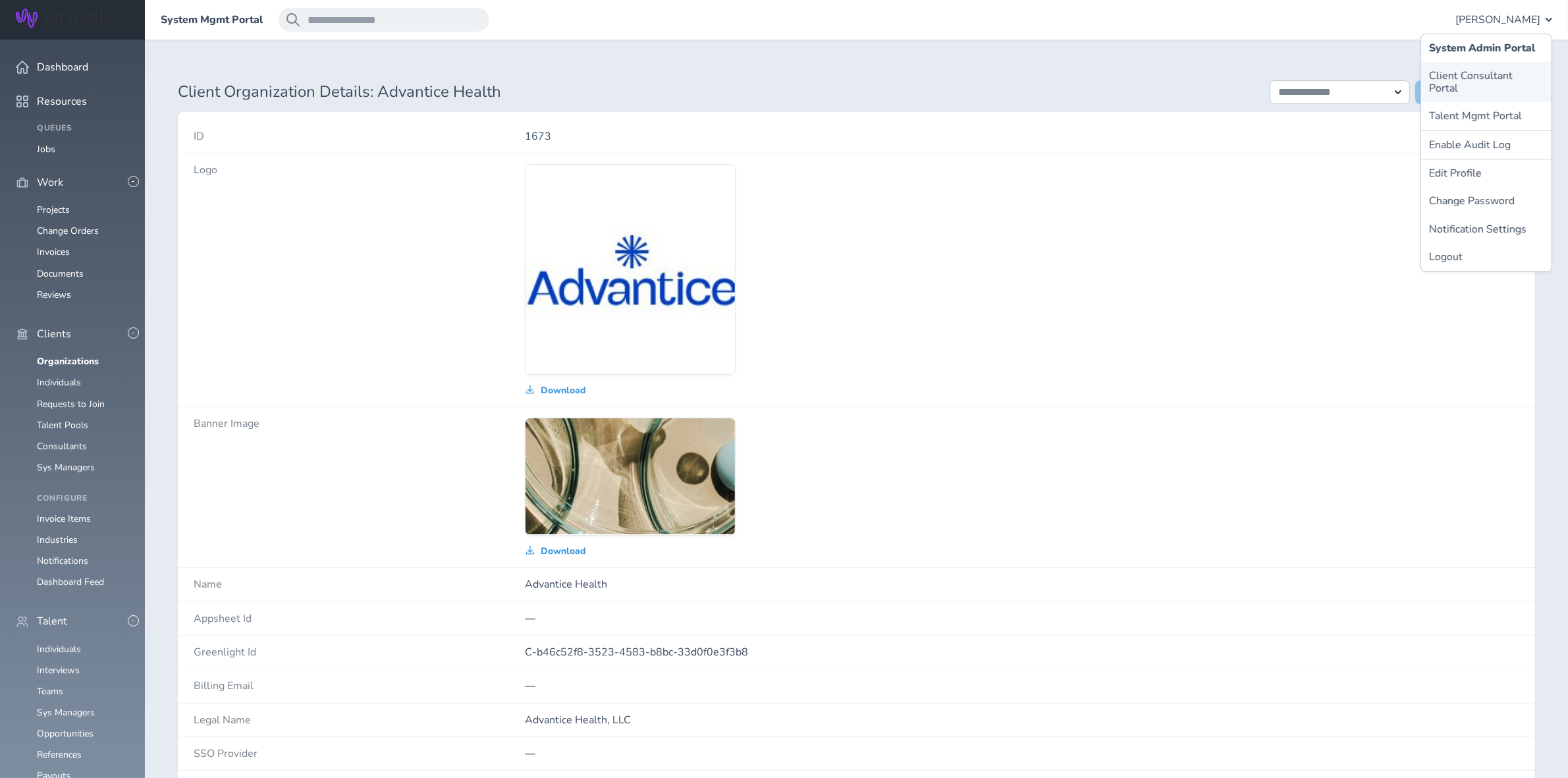
click at [1437, 75] on link "Client Consultant Portal" at bounding box center [1487, 81] width 131 height 40
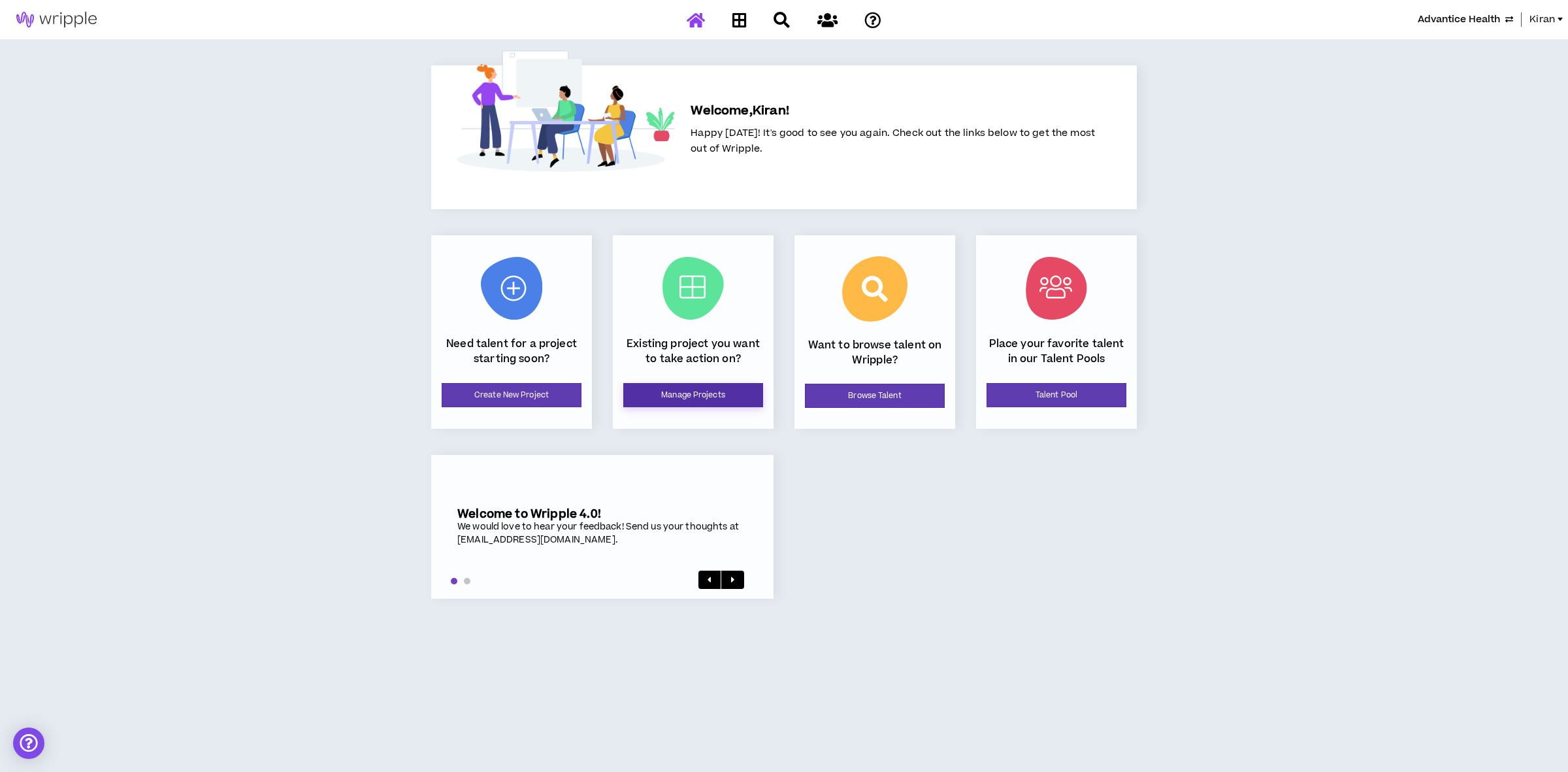
click at [696, 393] on link "Manage Projects" at bounding box center [693, 394] width 140 height 24
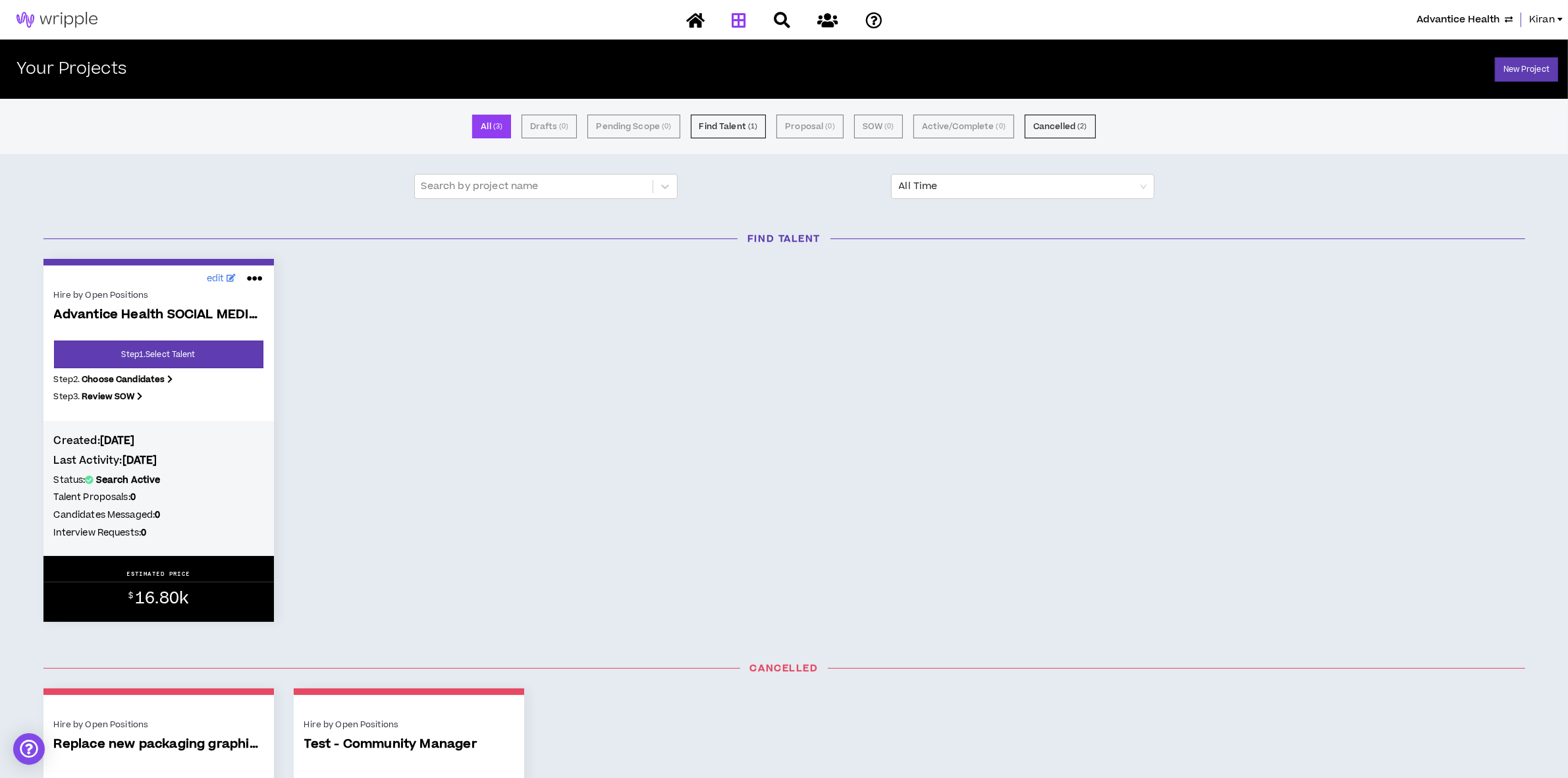
click at [1463, 17] on span "Advantice Health" at bounding box center [1458, 19] width 83 height 14
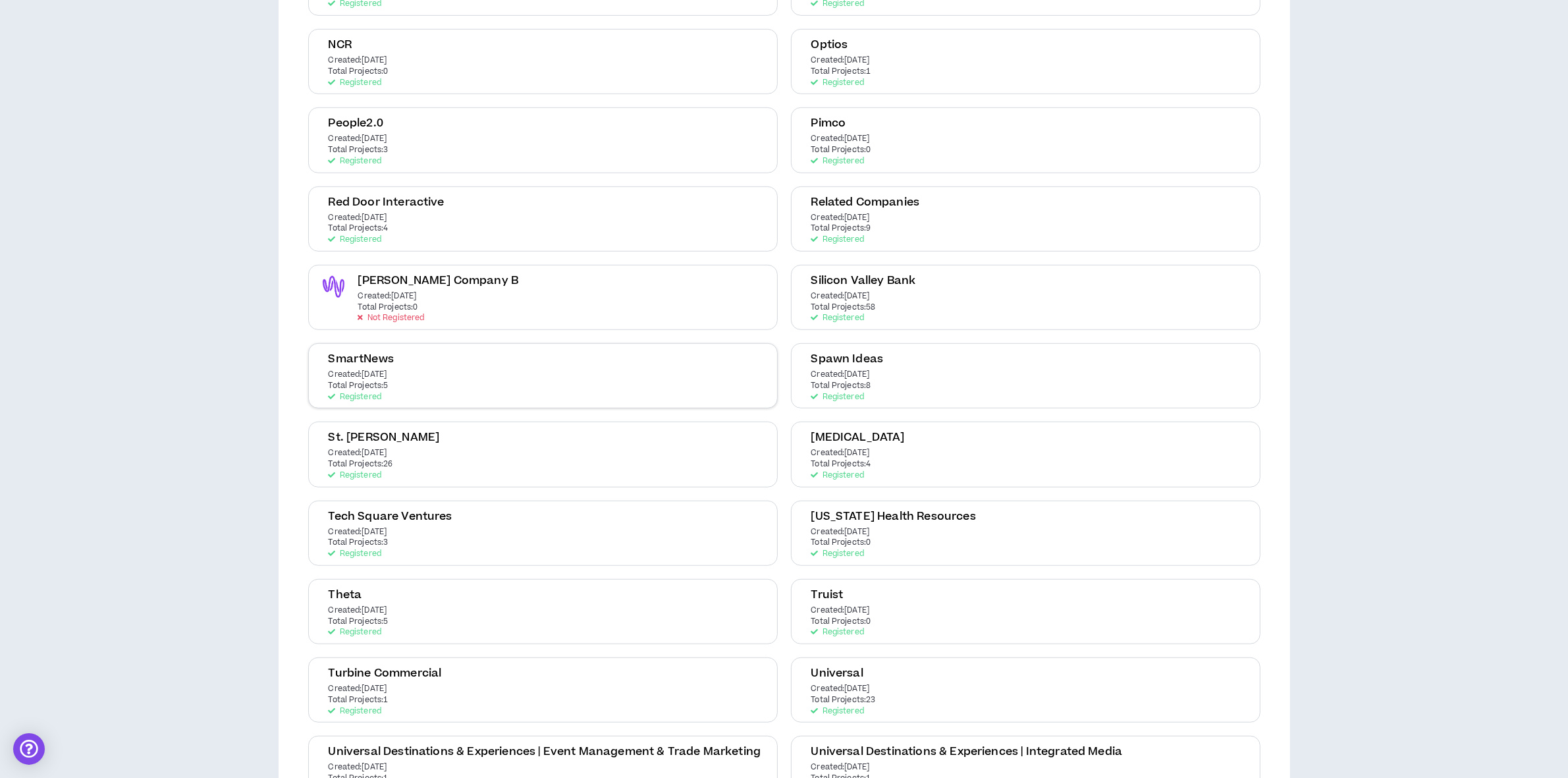
scroll to position [1489, 0]
